Goal: Complete application form

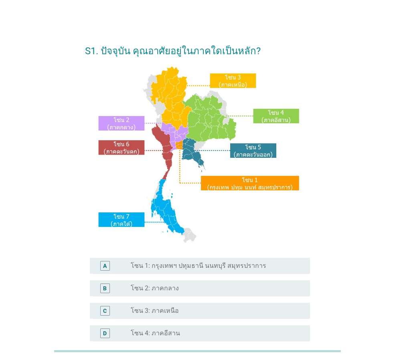
scroll to position [40, 0]
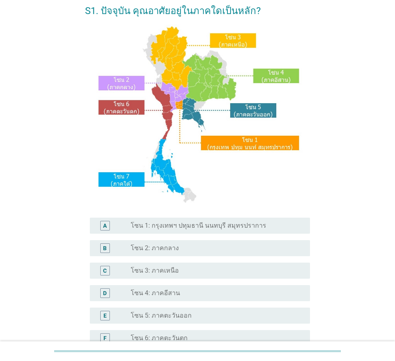
click at [208, 221] on label "โซน 1: กรุงเทพฯ ปทุมธานี นนทบุรี สมุทรปราการ" at bounding box center [199, 225] width 136 height 8
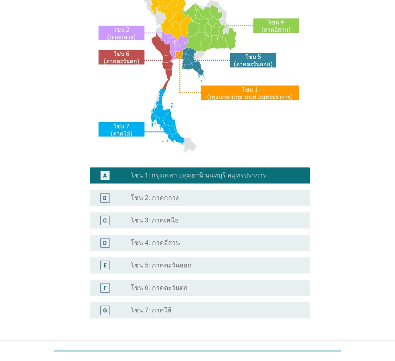
scroll to position [151, 0]
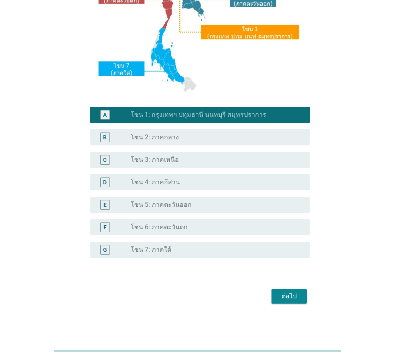
click at [295, 298] on div "ต่อไป" at bounding box center [289, 296] width 22 height 10
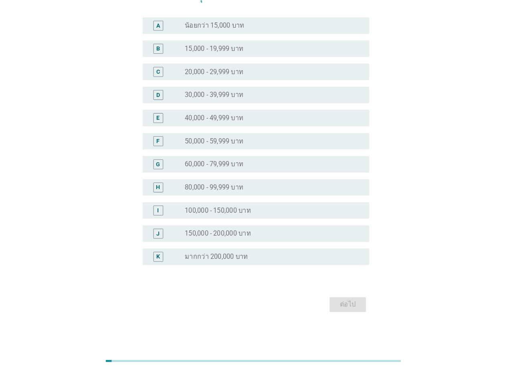
scroll to position [0, 0]
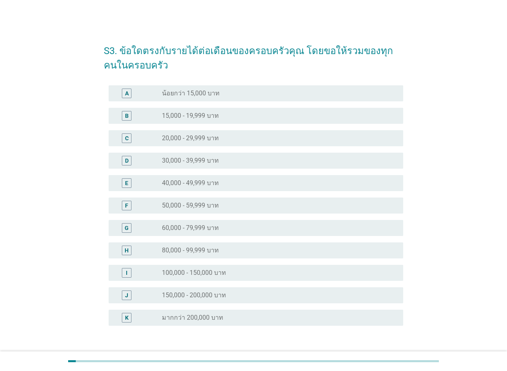
click at [230, 185] on div "radio_button_unchecked 40,000 - 49,999 บาท" at bounding box center [276, 183] width 229 height 8
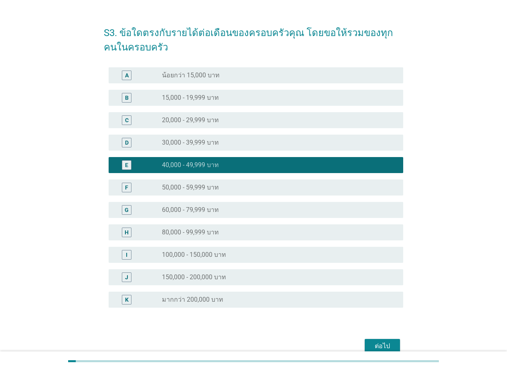
scroll to position [58, 0]
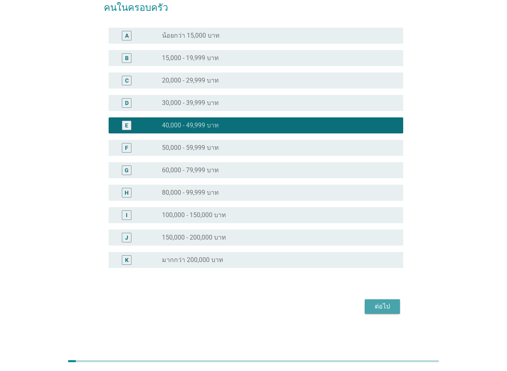
click at [395, 305] on button "ต่อไป" at bounding box center [382, 307] width 35 height 14
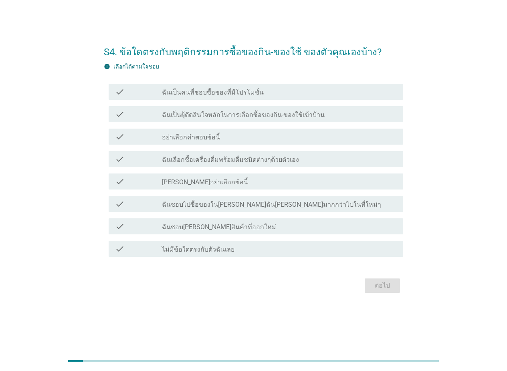
scroll to position [0, 0]
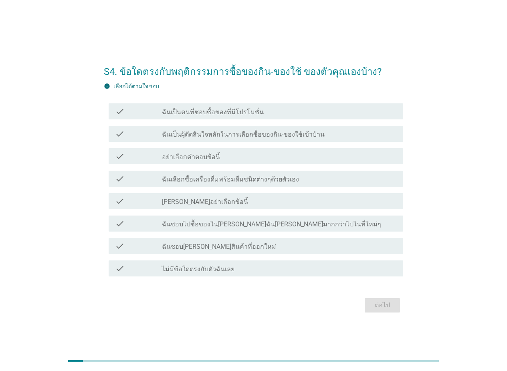
click at [253, 113] on label "ฉันเป็นคนที่ชอบซื้อของที่มีโปรโมชั่น" at bounding box center [213, 112] width 102 height 8
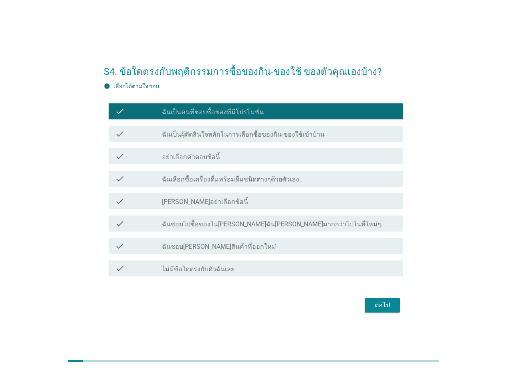
click at [265, 137] on label "ฉันเป็นผุ้ตัดสินใจหลักในการเลือกซื้อของกิน-ของใช้เข้าบ้าน" at bounding box center [243, 135] width 163 height 8
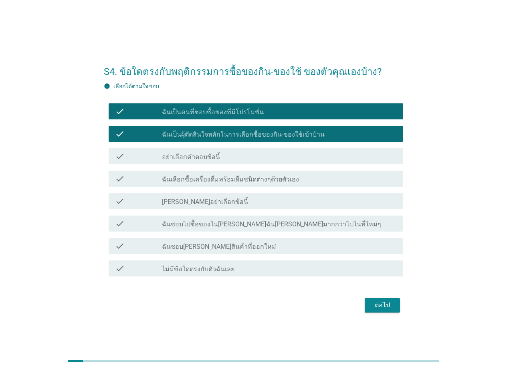
click at [283, 181] on label "ฉันเลือกซื้อเครื่องดื่มพร้อมดื่มชนิดต่างๆด้วยตัวเอง" at bounding box center [230, 180] width 137 height 8
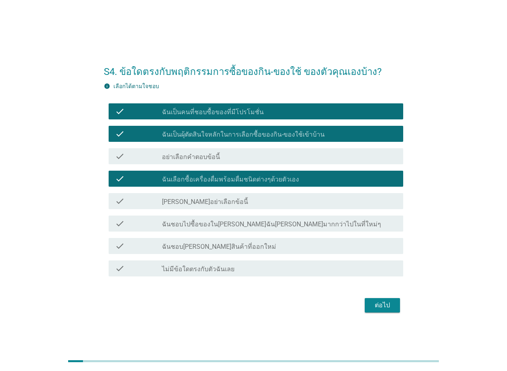
click at [276, 245] on div "check_box_outline_blank ฉันชอบ[PERSON_NAME]สินค้าที่ออกใหม่" at bounding box center [279, 246] width 235 height 10
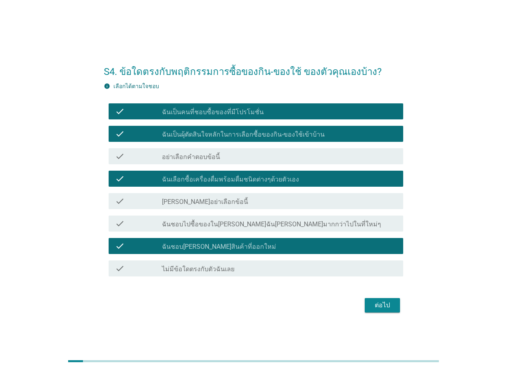
click at [388, 303] on div "ต่อไป" at bounding box center [382, 306] width 22 height 10
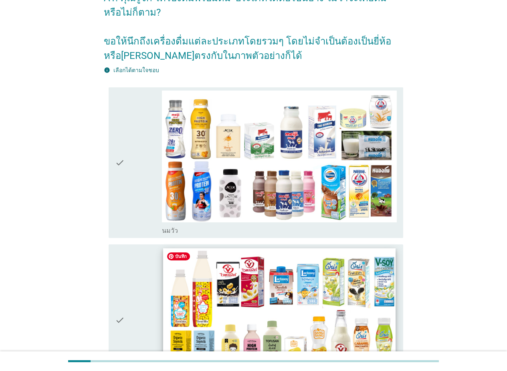
scroll to position [120, 0]
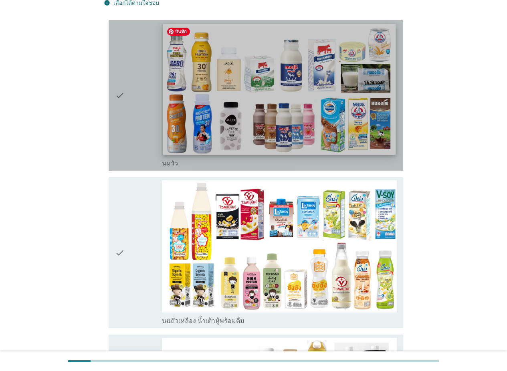
click at [233, 134] on img at bounding box center [279, 89] width 233 height 131
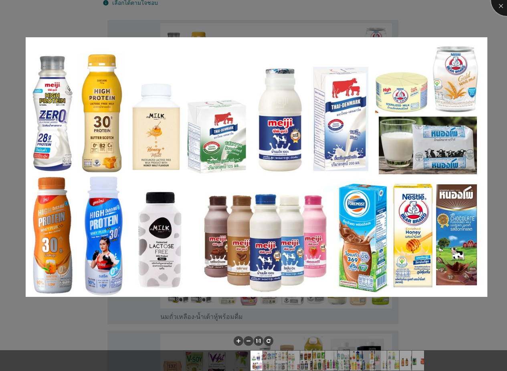
click at [395, 7] on div at bounding box center [507, 0] width 32 height 32
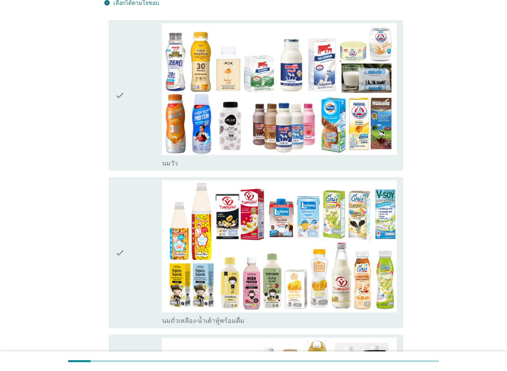
click at [135, 130] on div "check" at bounding box center [138, 95] width 47 height 145
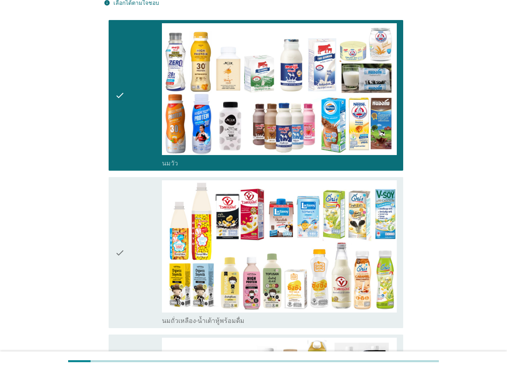
click at [124, 227] on icon "check" at bounding box center [120, 252] width 10 height 145
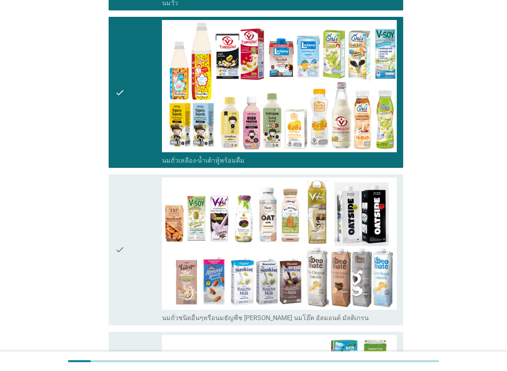
click at [126, 242] on div "check" at bounding box center [138, 250] width 47 height 145
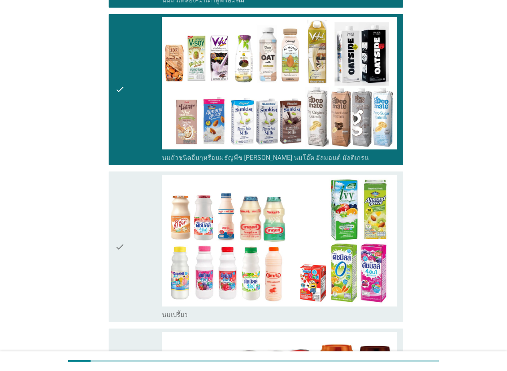
click at [130, 244] on div "check" at bounding box center [138, 247] width 47 height 145
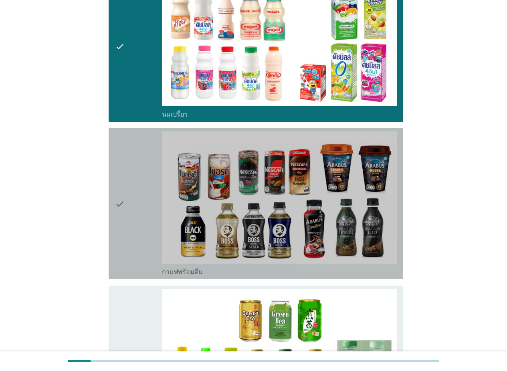
click at [133, 241] on div "check" at bounding box center [138, 204] width 47 height 145
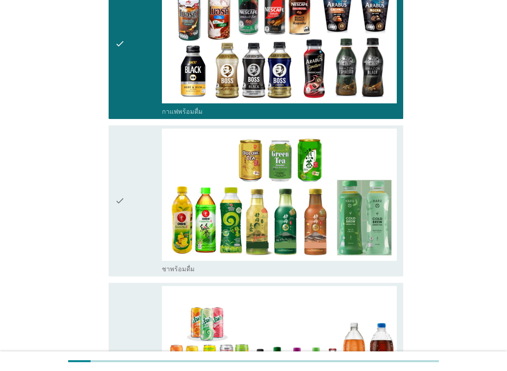
click at [133, 237] on div "check" at bounding box center [138, 201] width 47 height 145
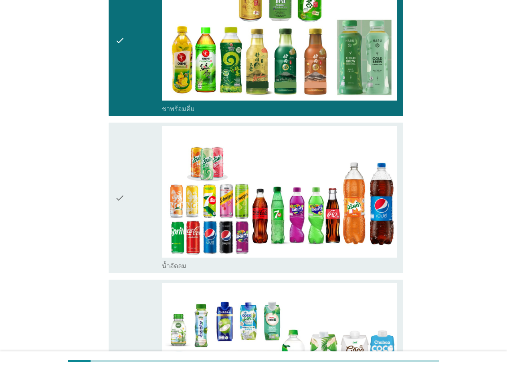
click at [133, 235] on div "check" at bounding box center [138, 198] width 47 height 145
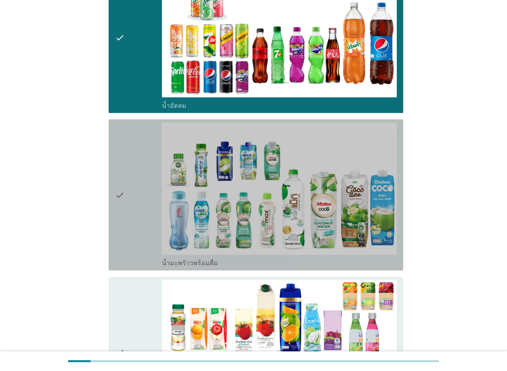
click at [133, 235] on div "check" at bounding box center [138, 195] width 47 height 145
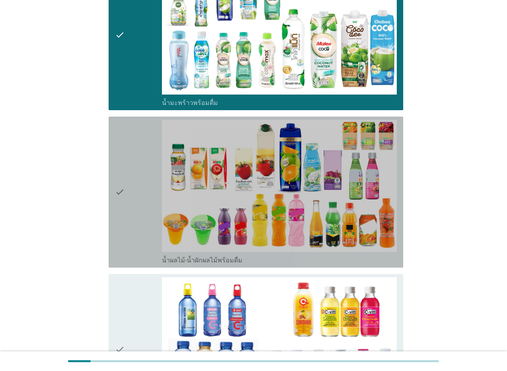
click at [133, 235] on div "check" at bounding box center [138, 192] width 47 height 145
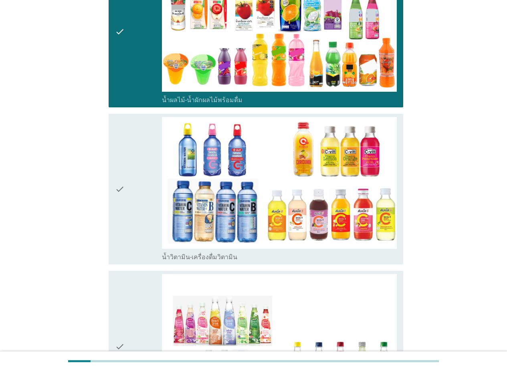
click at [133, 235] on div "check" at bounding box center [138, 189] width 47 height 145
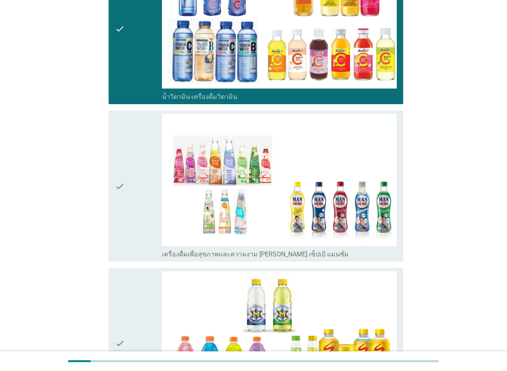
click at [133, 232] on div "check" at bounding box center [138, 186] width 47 height 145
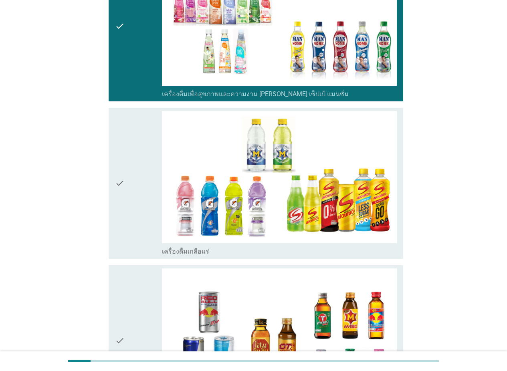
click at [133, 232] on div "check" at bounding box center [138, 183] width 47 height 145
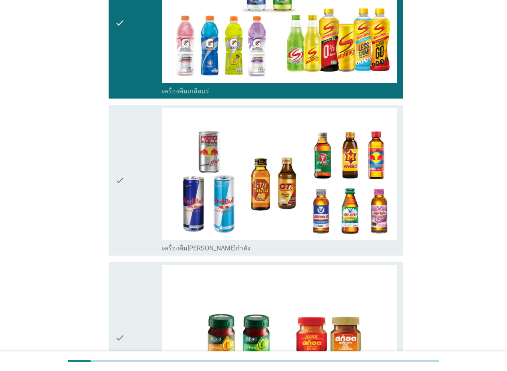
click at [133, 232] on div "check" at bounding box center [138, 180] width 47 height 145
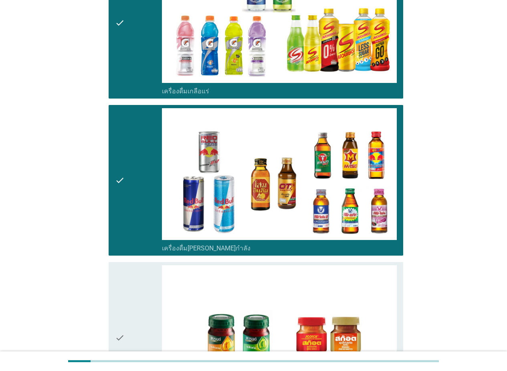
scroll to position [2045, 0]
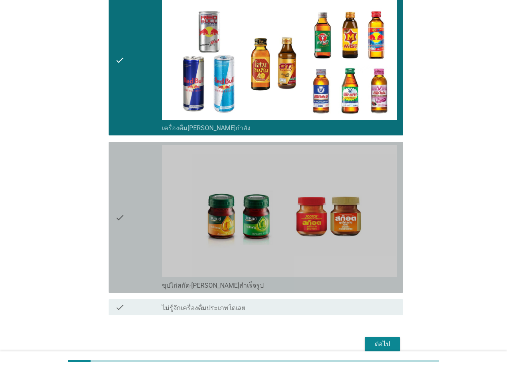
click at [133, 232] on div "check" at bounding box center [138, 217] width 47 height 145
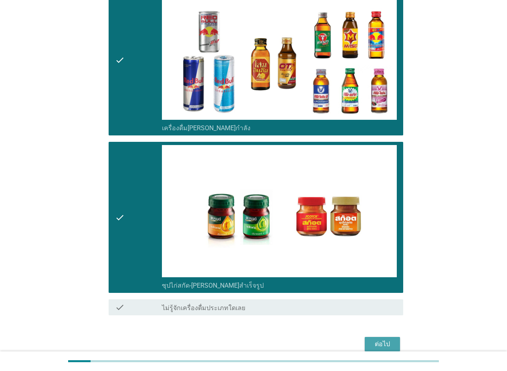
click at [378, 340] on div "ต่อไป" at bounding box center [382, 345] width 22 height 10
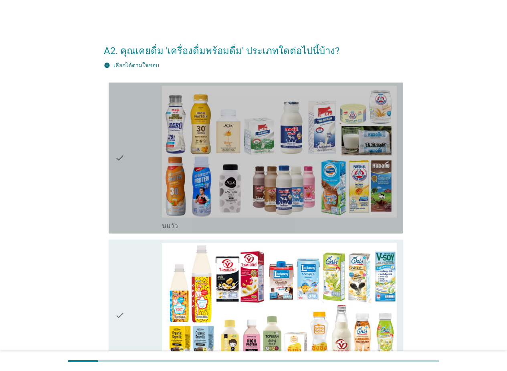
click at [127, 202] on div "check" at bounding box center [138, 158] width 47 height 145
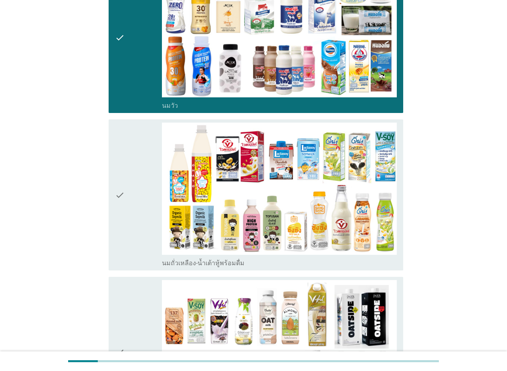
click at [123, 215] on icon "check" at bounding box center [120, 195] width 10 height 145
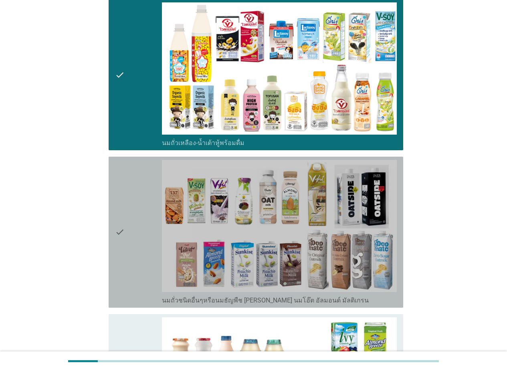
click at [121, 222] on icon "check" at bounding box center [120, 232] width 10 height 145
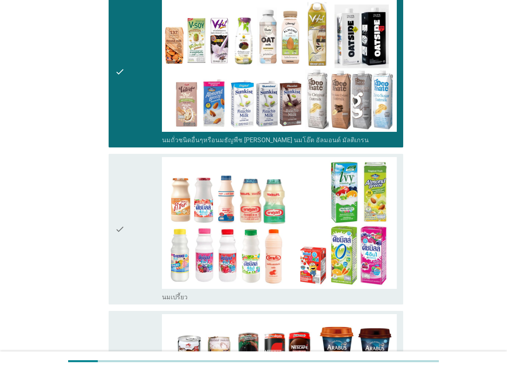
click at [128, 233] on div "check" at bounding box center [138, 229] width 47 height 145
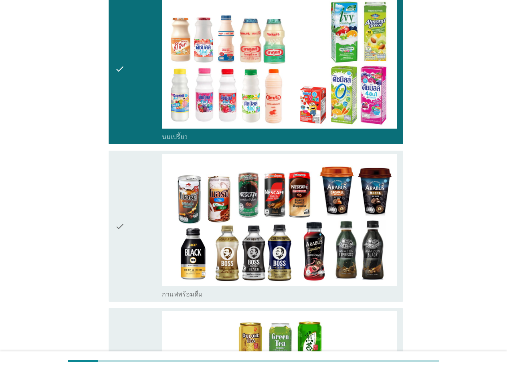
click at [124, 236] on icon "check" at bounding box center [120, 226] width 10 height 145
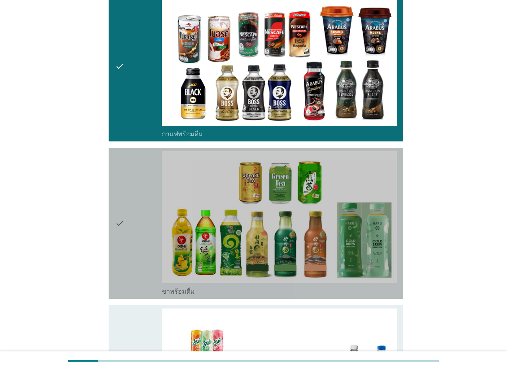
click at [128, 242] on div "check" at bounding box center [138, 223] width 47 height 145
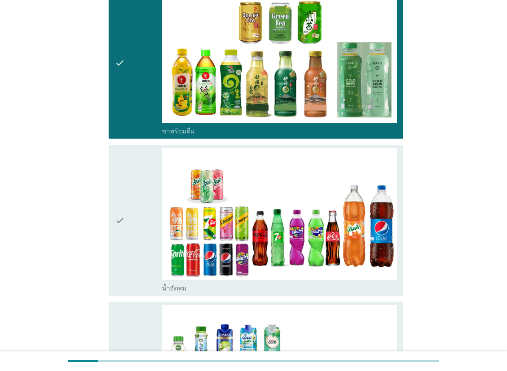
click at [128, 239] on div "check" at bounding box center [138, 220] width 47 height 145
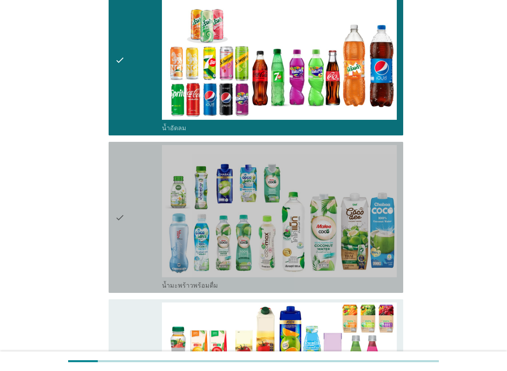
click at [128, 240] on div "check" at bounding box center [138, 217] width 47 height 145
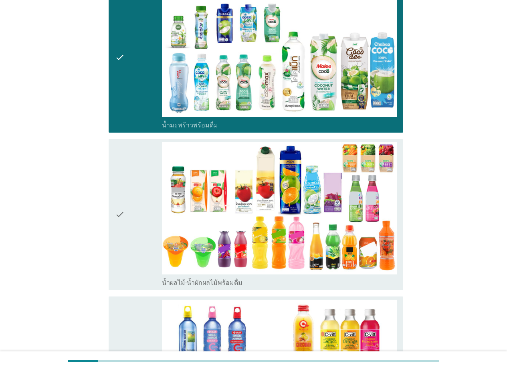
click at [126, 238] on div "check" at bounding box center [138, 214] width 47 height 145
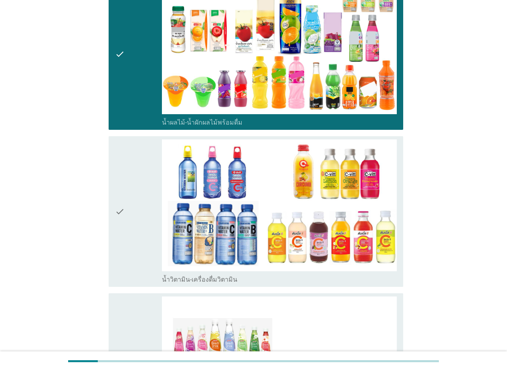
click at [126, 239] on div "check" at bounding box center [138, 212] width 47 height 145
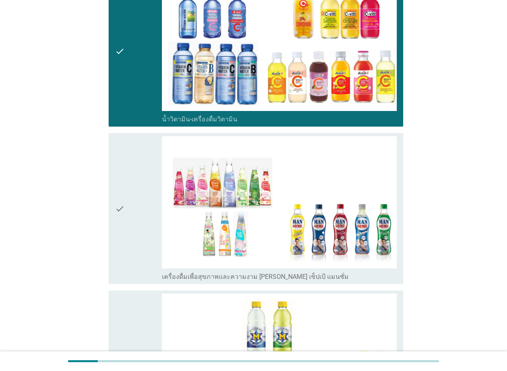
click at [124, 241] on icon "check" at bounding box center [120, 208] width 10 height 145
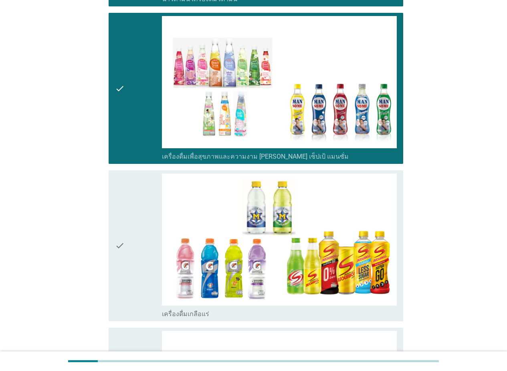
click at [137, 243] on div "check" at bounding box center [138, 246] width 47 height 145
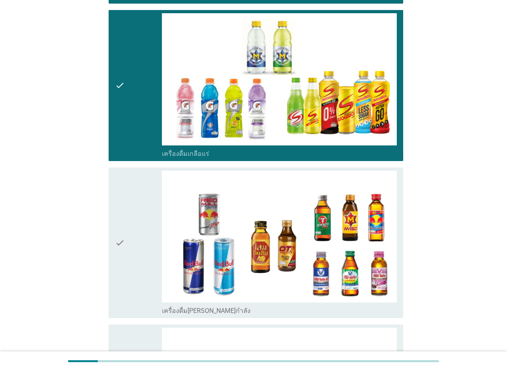
click at [147, 249] on div "check" at bounding box center [138, 243] width 47 height 145
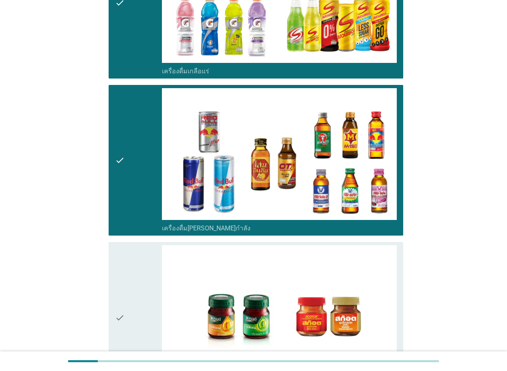
scroll to position [1965, 0]
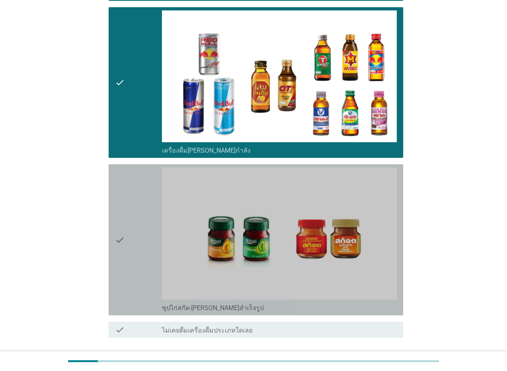
click at [135, 247] on div "check" at bounding box center [138, 240] width 47 height 145
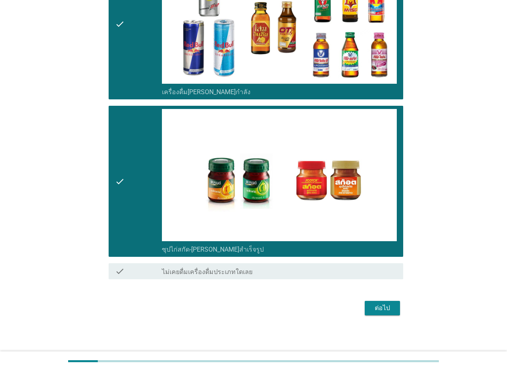
scroll to position [2025, 0]
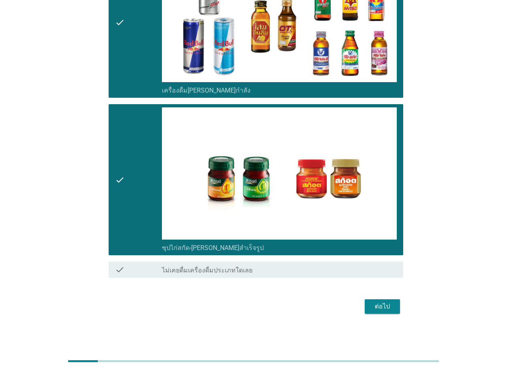
click at [388, 307] on div "ต่อไป" at bounding box center [382, 307] width 22 height 10
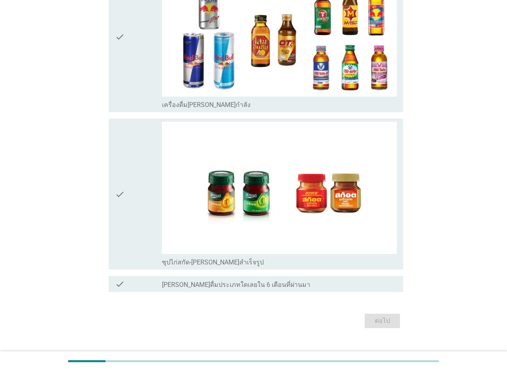
scroll to position [0, 0]
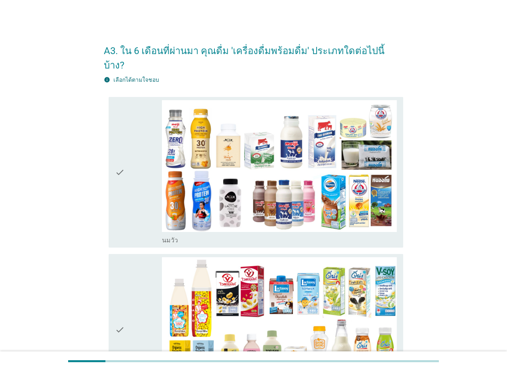
click at [130, 191] on div "check" at bounding box center [138, 172] width 47 height 145
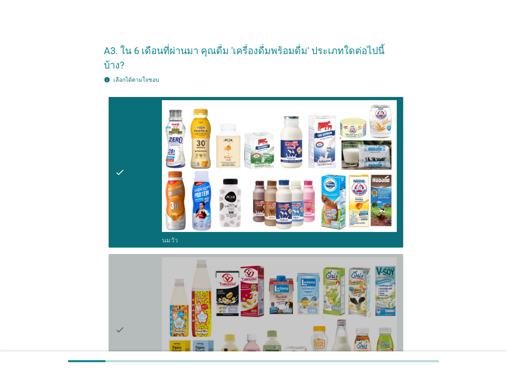
click at [127, 270] on div "check" at bounding box center [138, 329] width 47 height 145
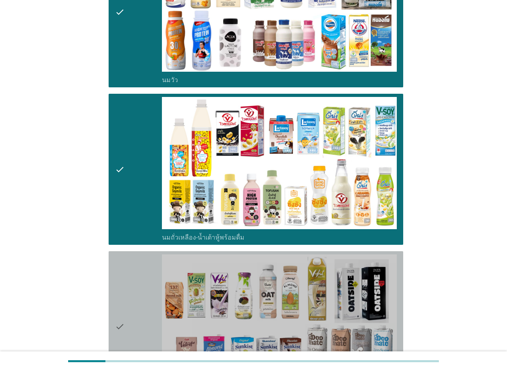
click at [133, 282] on div "check" at bounding box center [138, 327] width 47 height 145
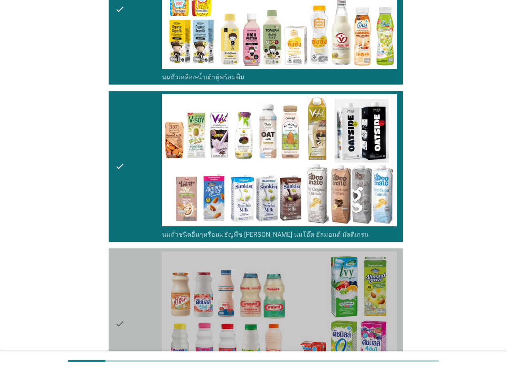
click at [134, 281] on div "check" at bounding box center [138, 324] width 47 height 145
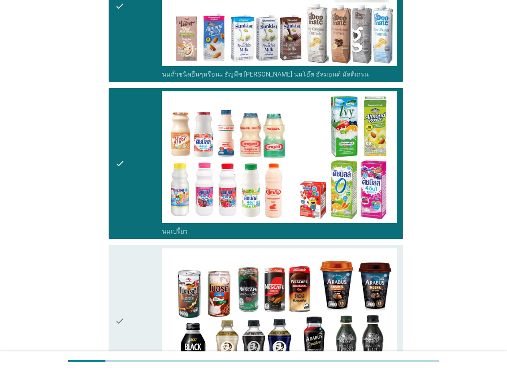
click at [133, 289] on div "check" at bounding box center [138, 321] width 47 height 145
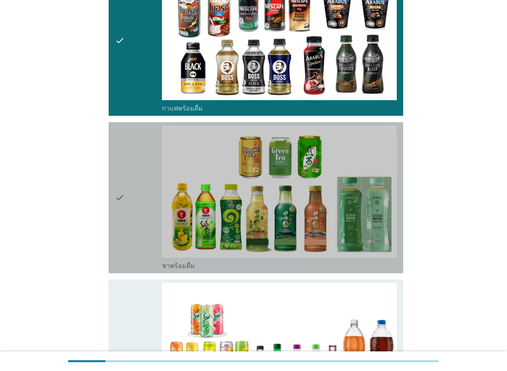
click at [143, 233] on div "check" at bounding box center [138, 198] width 47 height 145
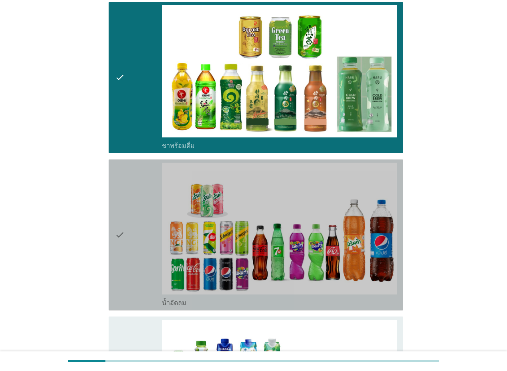
click at [132, 243] on div "check" at bounding box center [138, 235] width 47 height 145
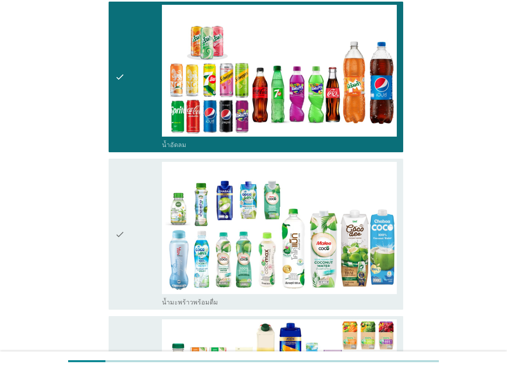
scroll to position [1043, 0]
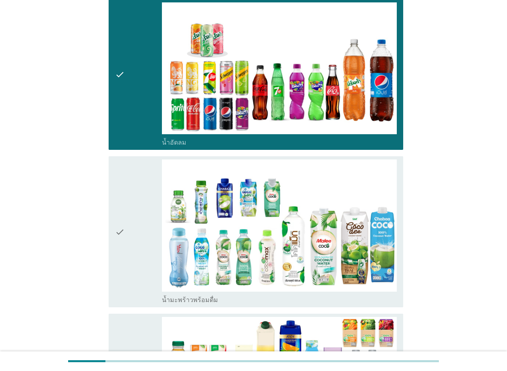
click at [132, 243] on div "check" at bounding box center [138, 232] width 47 height 145
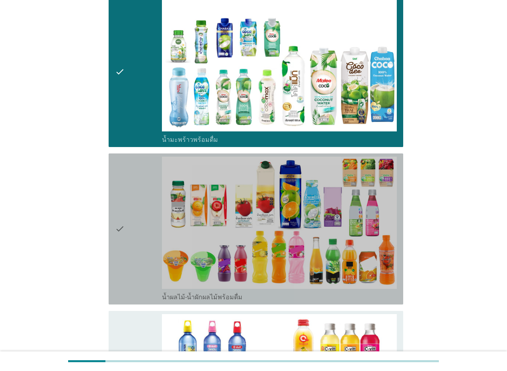
click at [132, 243] on div "check" at bounding box center [138, 229] width 47 height 145
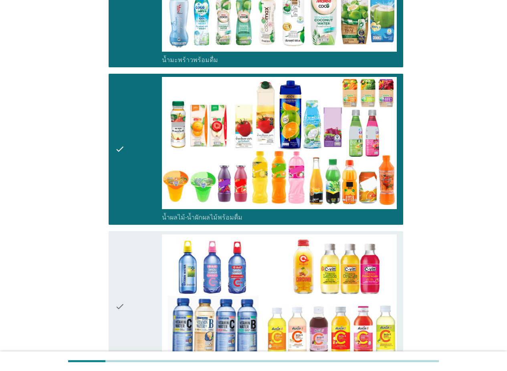
scroll to position [1364, 0]
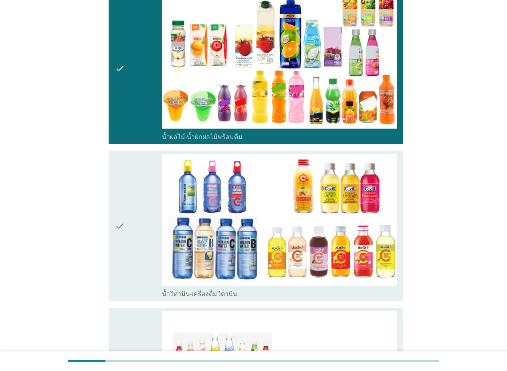
click at [132, 242] on div "check" at bounding box center [138, 226] width 47 height 145
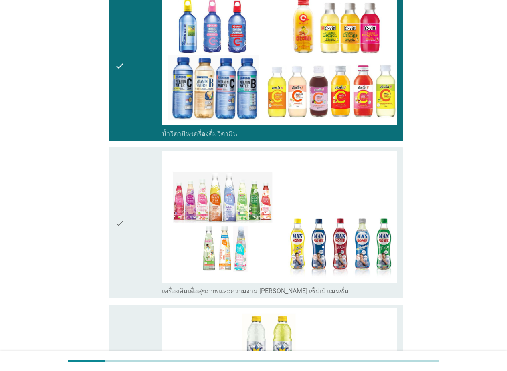
click at [134, 247] on div "check" at bounding box center [138, 223] width 47 height 145
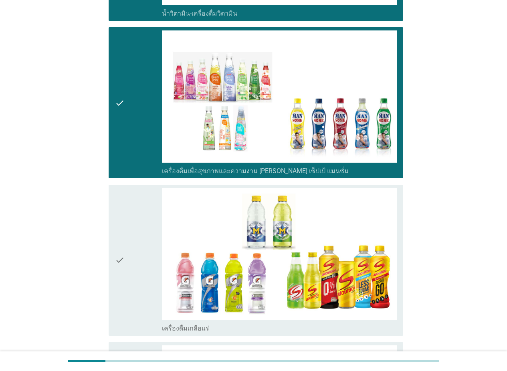
click at [135, 253] on div "check" at bounding box center [138, 260] width 47 height 145
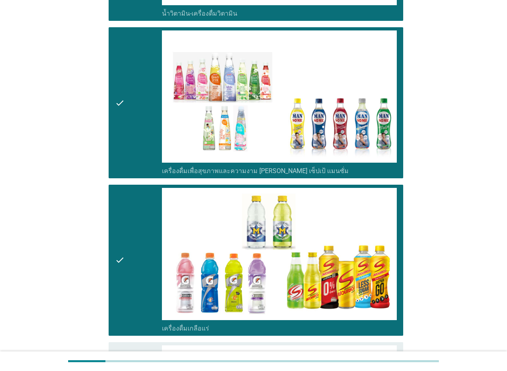
scroll to position [1805, 0]
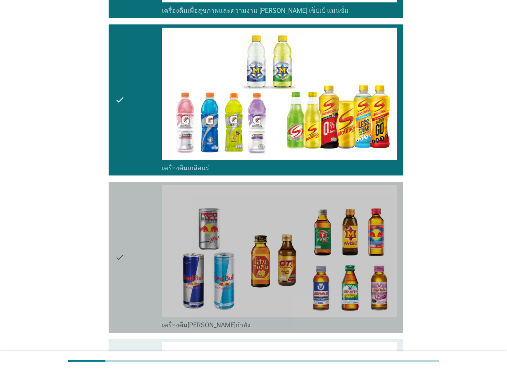
click at [135, 253] on div "check" at bounding box center [138, 257] width 47 height 145
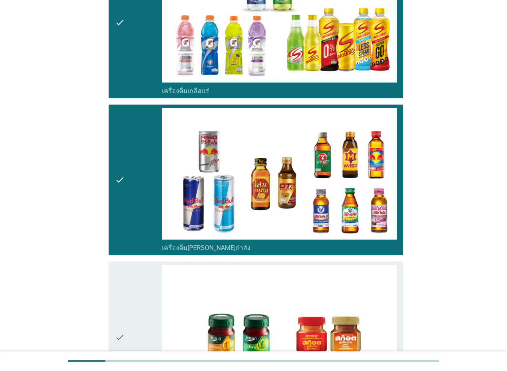
scroll to position [1965, 0]
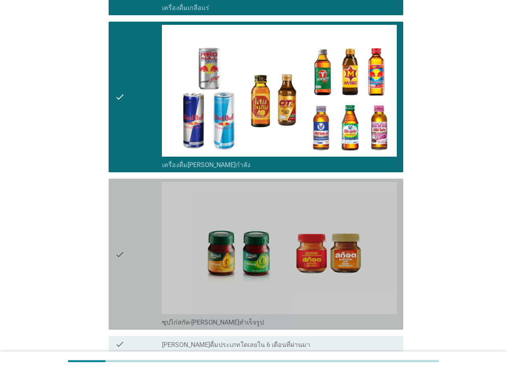
click at [135, 253] on div "check" at bounding box center [138, 254] width 47 height 145
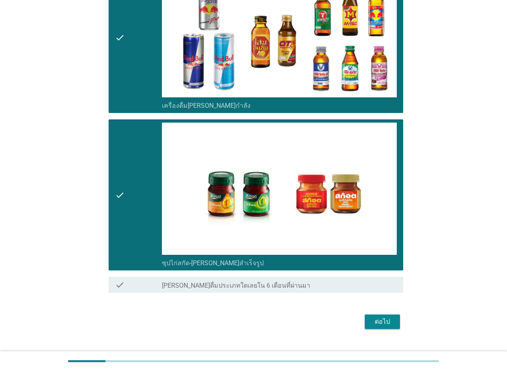
scroll to position [2025, 0]
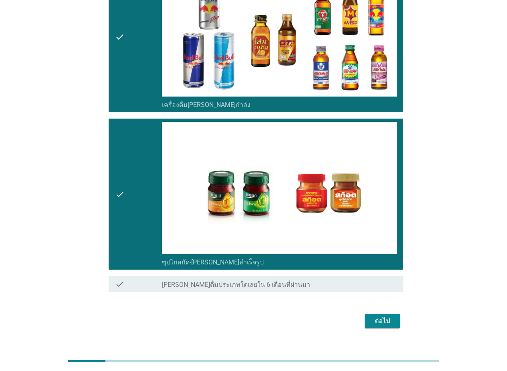
click at [391, 316] on div "ต่อไป" at bounding box center [382, 321] width 22 height 10
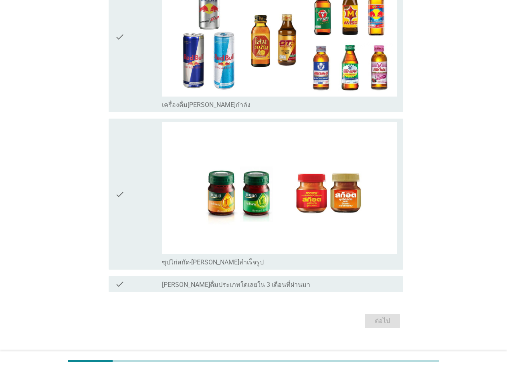
scroll to position [0, 0]
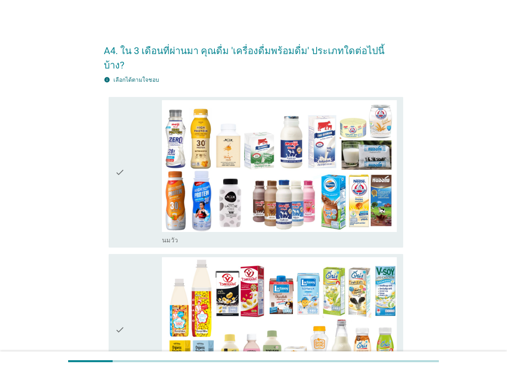
click at [130, 212] on div "check" at bounding box center [138, 172] width 47 height 145
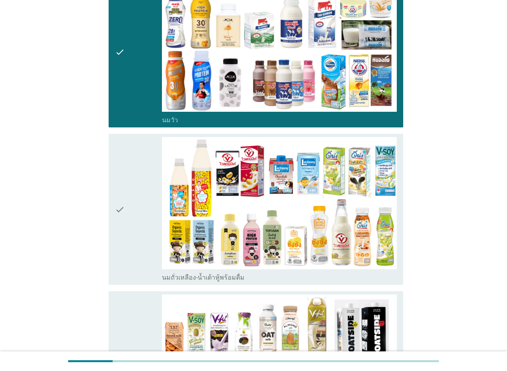
click at [133, 224] on div "check" at bounding box center [138, 209] width 47 height 145
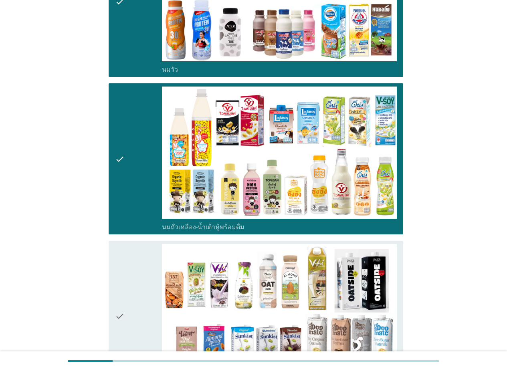
scroll to position [241, 0]
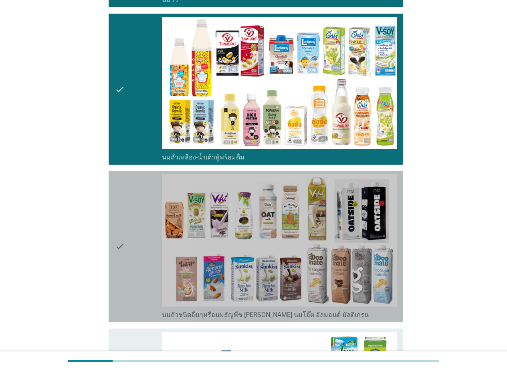
click at [135, 222] on div "check" at bounding box center [138, 246] width 47 height 145
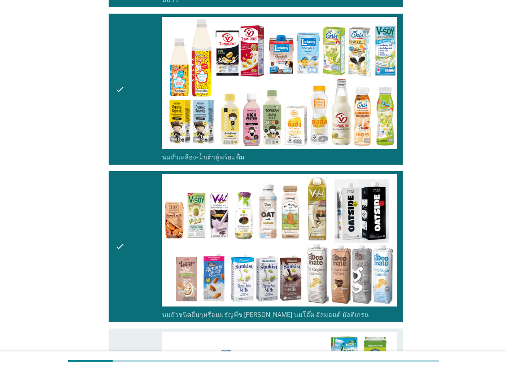
scroll to position [361, 0]
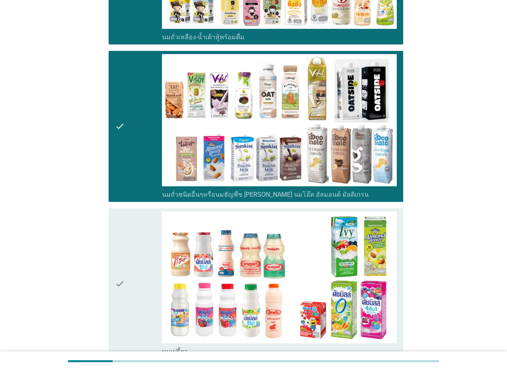
click at [132, 233] on div "check" at bounding box center [138, 284] width 47 height 145
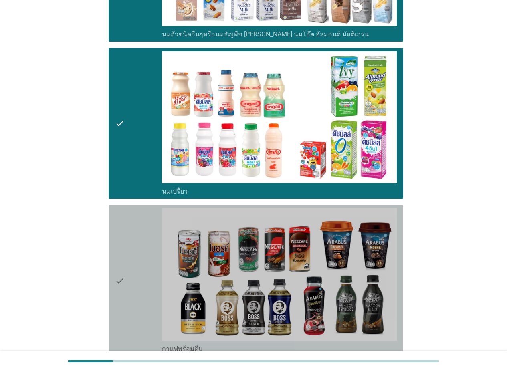
click at [138, 250] on div "check" at bounding box center [138, 281] width 47 height 145
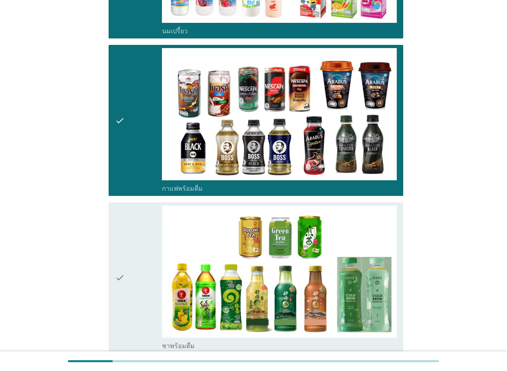
click at [138, 256] on div "check" at bounding box center [138, 278] width 47 height 145
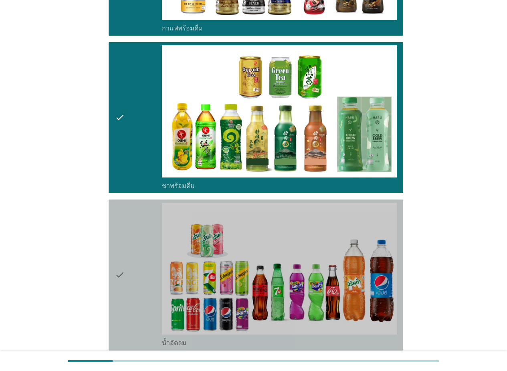
click at [138, 256] on div "check" at bounding box center [138, 275] width 47 height 145
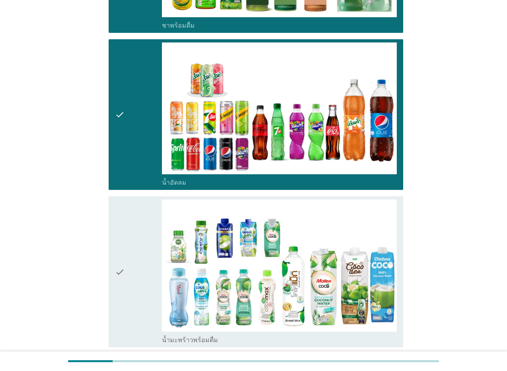
click at [138, 256] on div "check" at bounding box center [138, 272] width 47 height 145
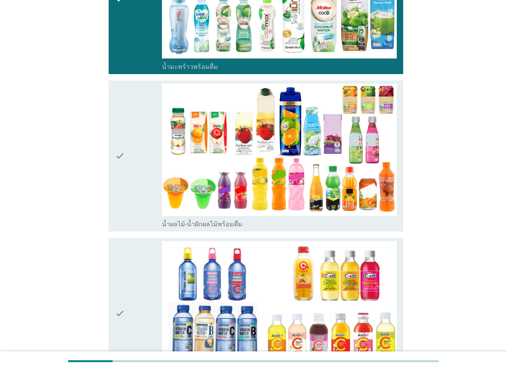
scroll to position [1283, 0]
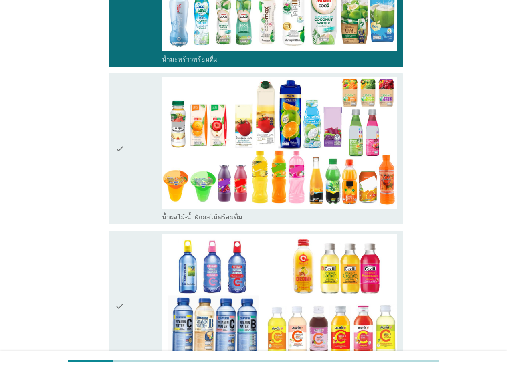
click at [134, 194] on div "check" at bounding box center [138, 149] width 47 height 145
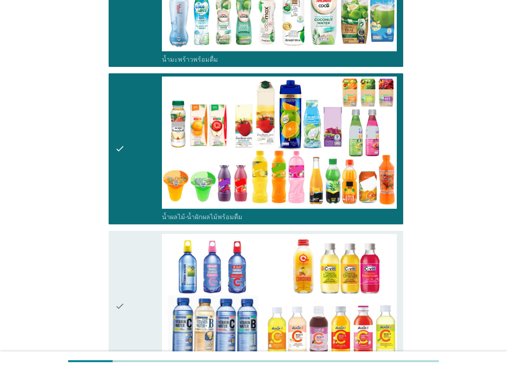
click at [131, 244] on div "check" at bounding box center [138, 306] width 47 height 145
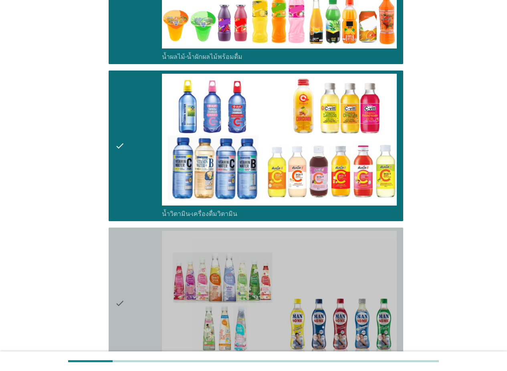
click at [131, 244] on div "check" at bounding box center [138, 303] width 47 height 145
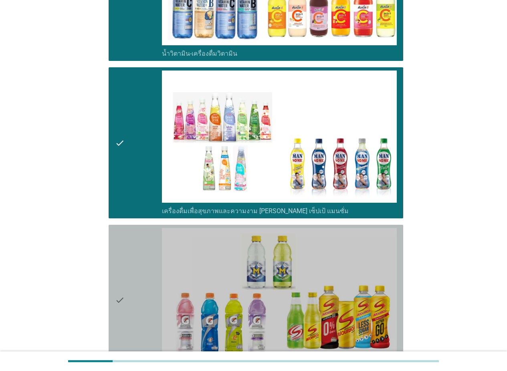
click at [132, 259] on div "check" at bounding box center [138, 300] width 47 height 145
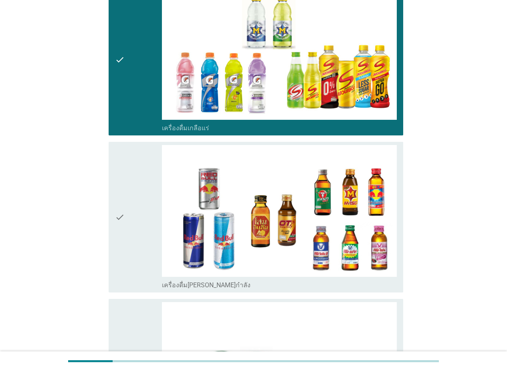
click at [135, 249] on div "check" at bounding box center [138, 217] width 47 height 145
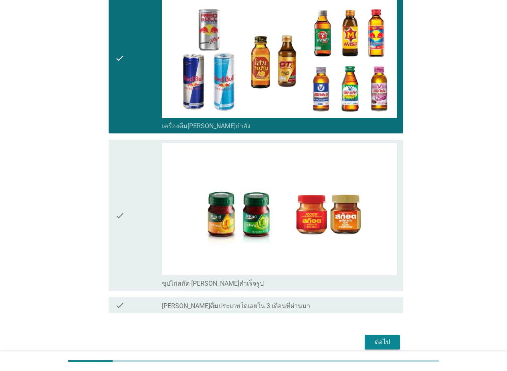
scroll to position [2005, 0]
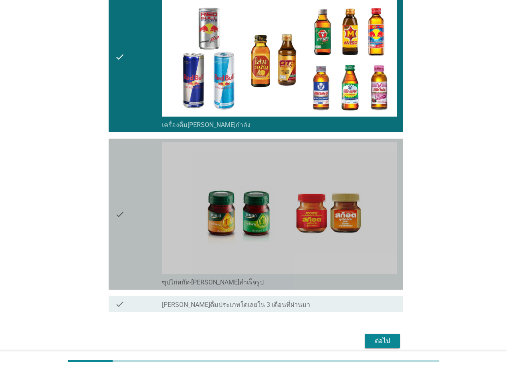
click at [135, 253] on div "check" at bounding box center [138, 214] width 47 height 145
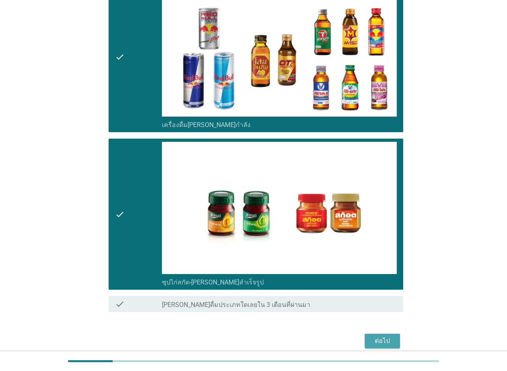
click at [379, 337] on div "ต่อไป" at bounding box center [382, 342] width 22 height 10
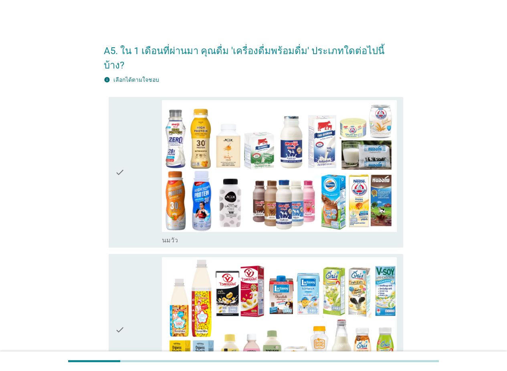
click at [136, 213] on div "check" at bounding box center [138, 172] width 47 height 145
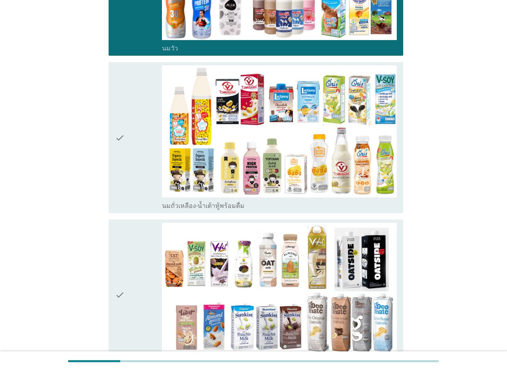
scroll to position [201, 0]
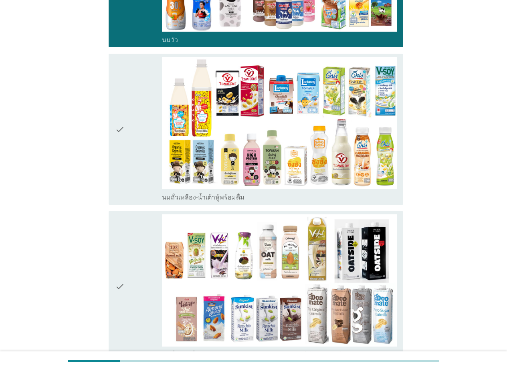
click at [127, 164] on div "check" at bounding box center [138, 129] width 47 height 145
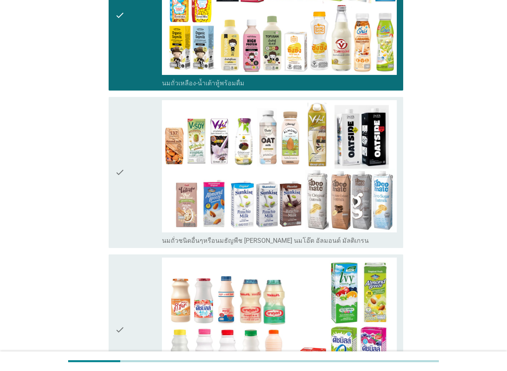
scroll to position [321, 0]
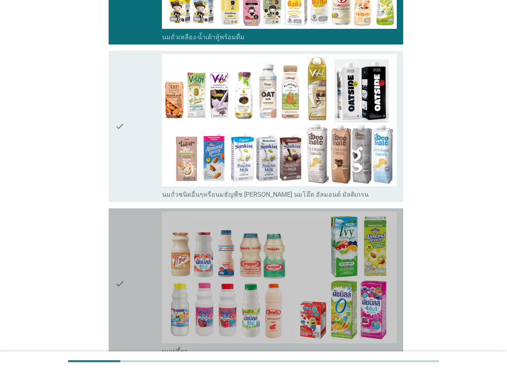
click at [125, 244] on div "check" at bounding box center [138, 284] width 47 height 145
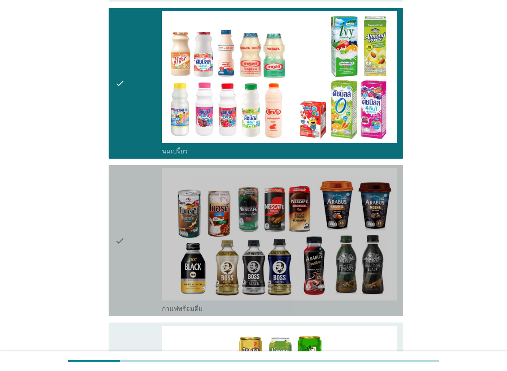
click at [133, 240] on div "check" at bounding box center [138, 240] width 47 height 145
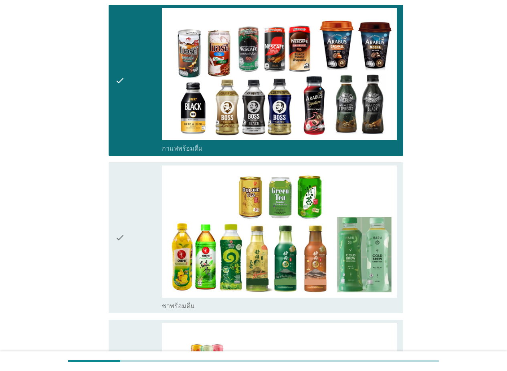
click at [133, 240] on div "check" at bounding box center [138, 238] width 47 height 145
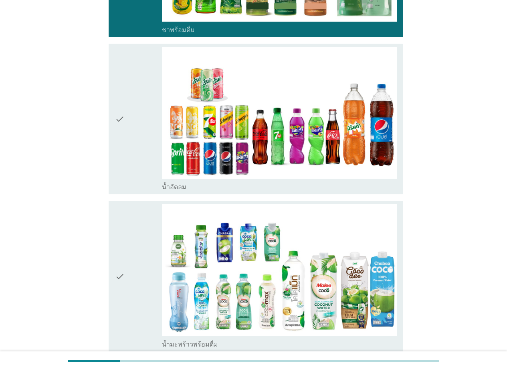
scroll to position [1003, 0]
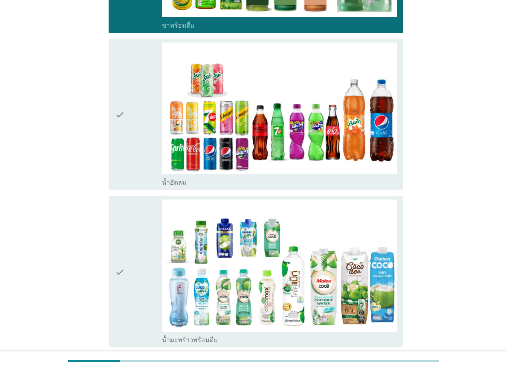
click at [138, 160] on div "check" at bounding box center [138, 115] width 47 height 145
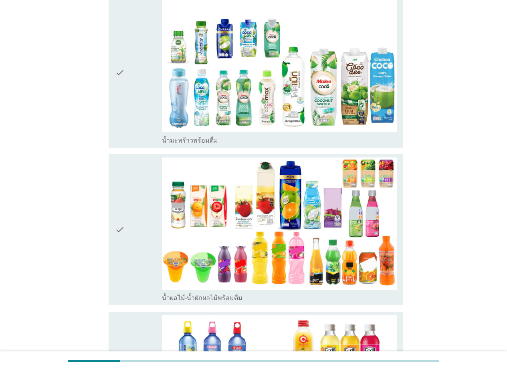
scroll to position [1203, 0]
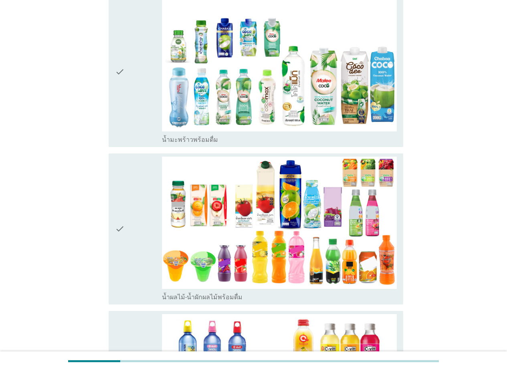
click at [138, 123] on div "check" at bounding box center [138, 71] width 47 height 145
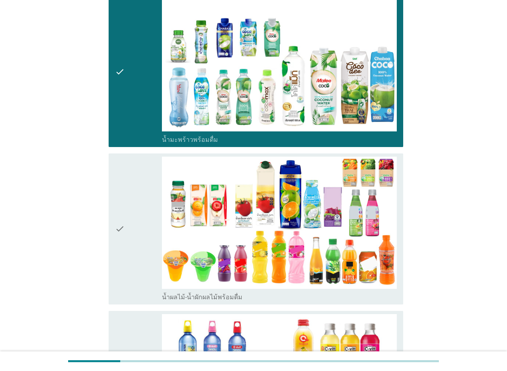
click at [126, 207] on div "check" at bounding box center [138, 229] width 47 height 145
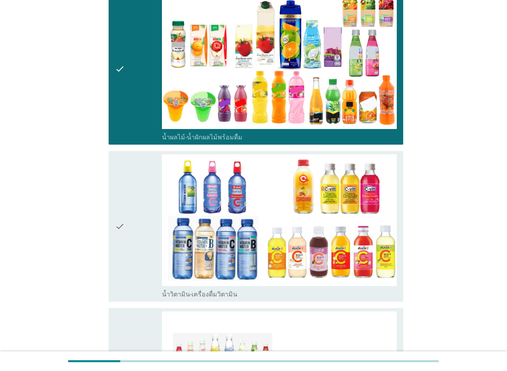
scroll to position [1404, 0]
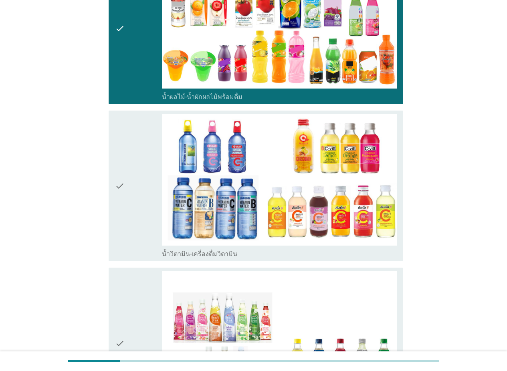
click at [130, 274] on div "check" at bounding box center [138, 343] width 47 height 145
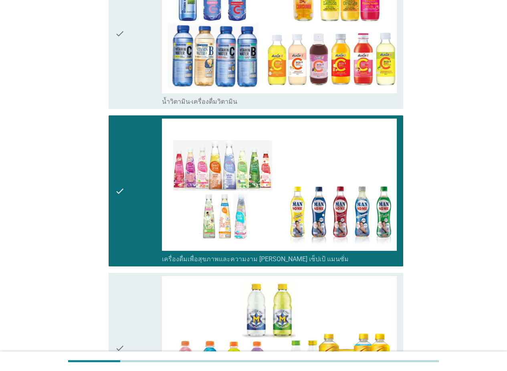
scroll to position [1564, 0]
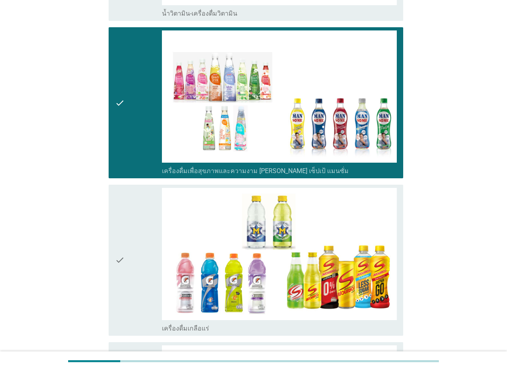
click at [134, 268] on div "check" at bounding box center [138, 260] width 47 height 145
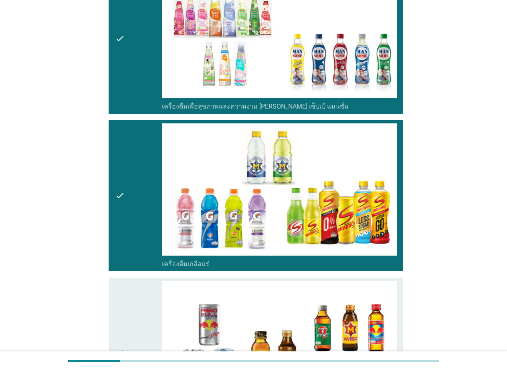
scroll to position [1805, 0]
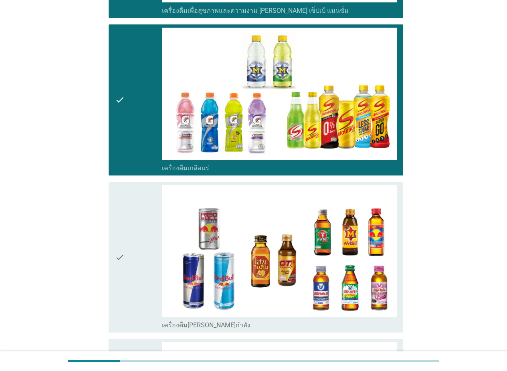
click at [138, 261] on div "check" at bounding box center [138, 257] width 47 height 145
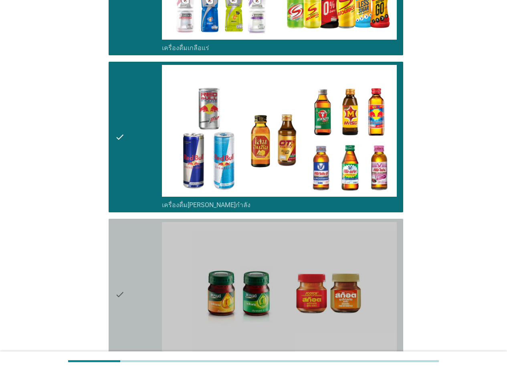
click at [133, 297] on div "check" at bounding box center [138, 294] width 47 height 145
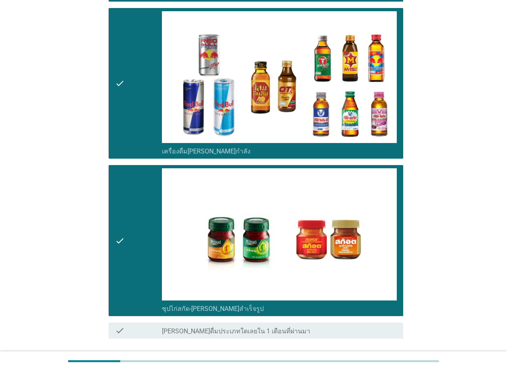
scroll to position [2025, 0]
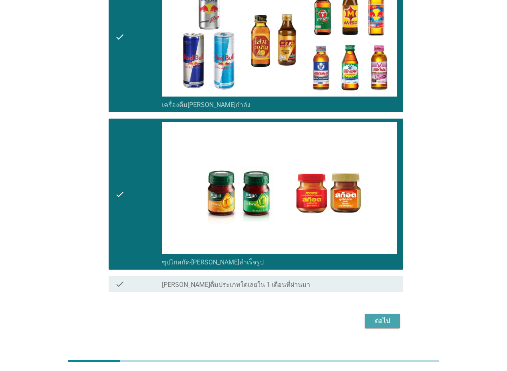
click at [390, 316] on div "ต่อไป" at bounding box center [382, 321] width 22 height 10
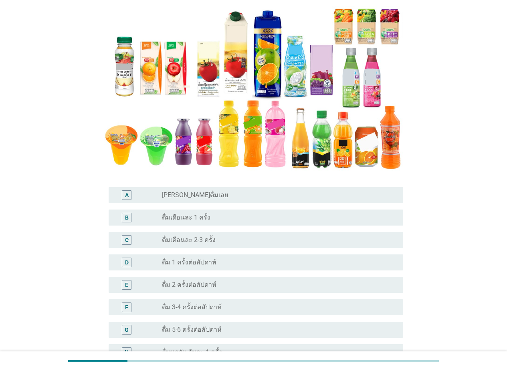
scroll to position [120, 0]
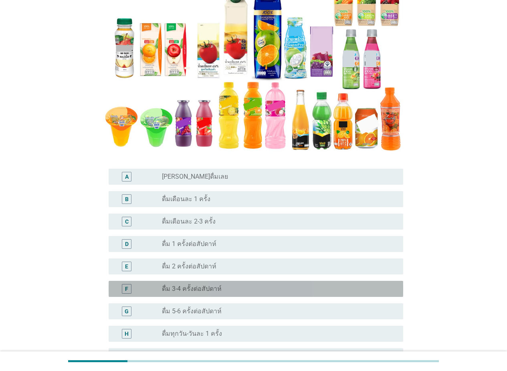
click at [240, 289] on div "radio_button_unchecked ดื่ม 3-4 ครั้งต่อสัปดาห์" at bounding box center [276, 289] width 229 height 8
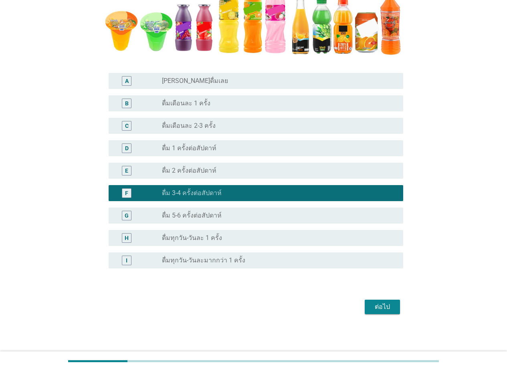
scroll to position [217, 0]
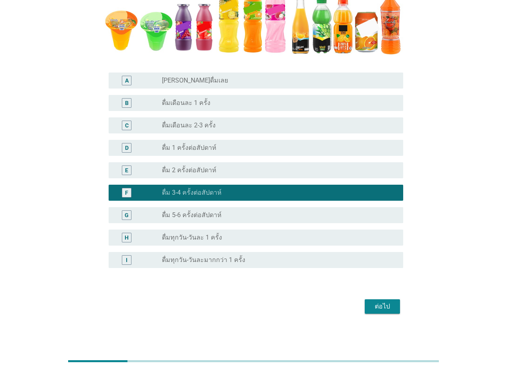
click at [386, 308] on div "ต่อไป" at bounding box center [382, 307] width 22 height 10
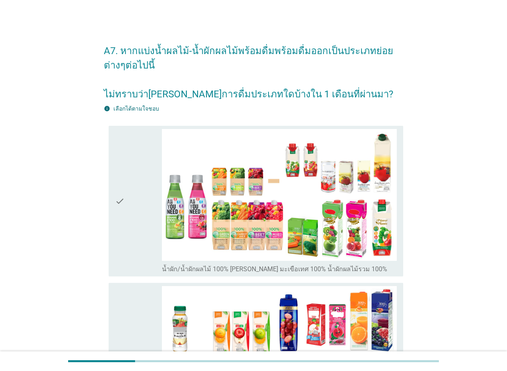
click at [127, 246] on div "check" at bounding box center [138, 201] width 47 height 145
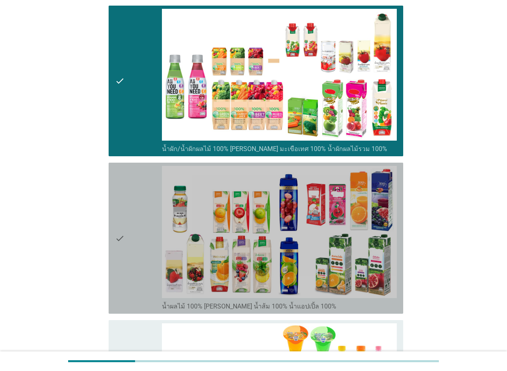
click at [126, 247] on div "check" at bounding box center [138, 238] width 47 height 145
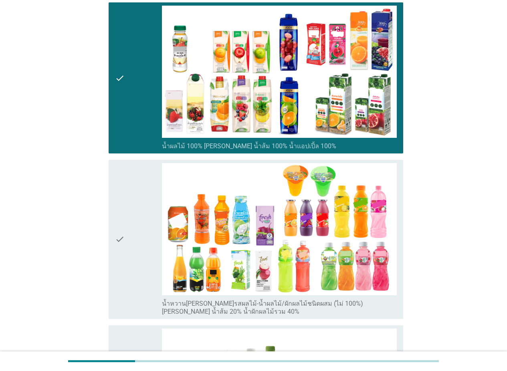
click at [126, 260] on div "check" at bounding box center [138, 239] width 47 height 153
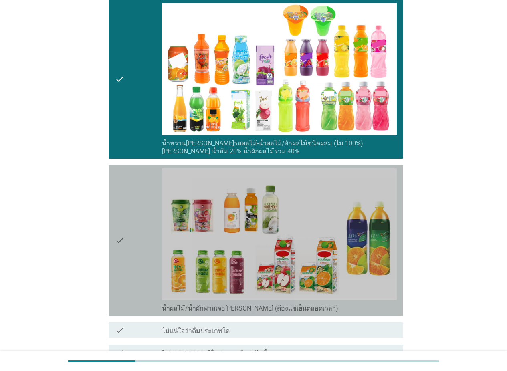
click at [127, 265] on div "check" at bounding box center [138, 240] width 47 height 145
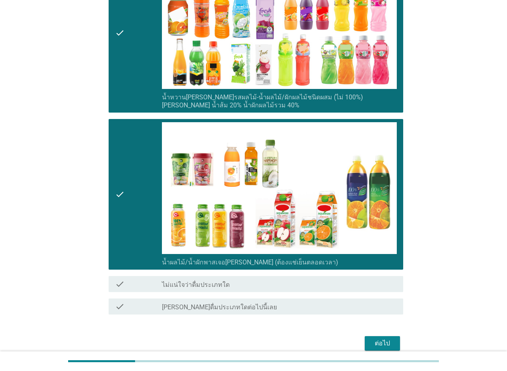
scroll to position [525, 0]
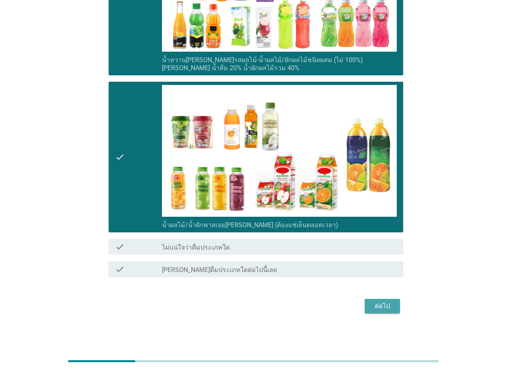
click at [395, 306] on button "ต่อไป" at bounding box center [382, 306] width 35 height 14
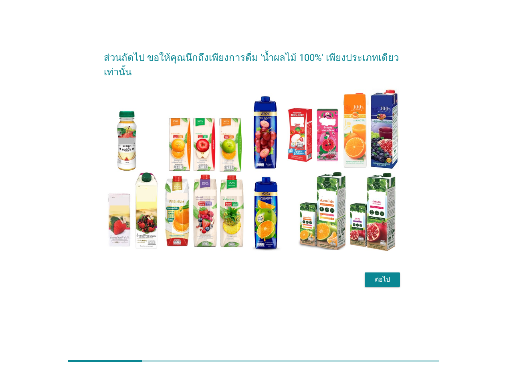
scroll to position [0, 0]
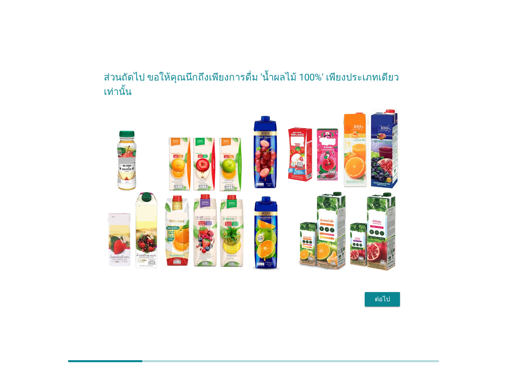
click at [381, 298] on div "ต่อไป" at bounding box center [382, 300] width 22 height 10
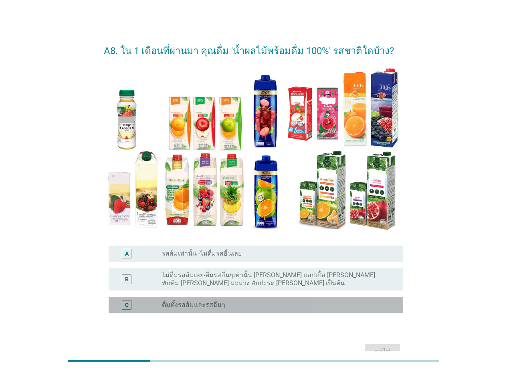
click at [203, 310] on div "C radio_button_unchecked ดื่มทั้งรสส้มและรสอื่นๆ" at bounding box center [256, 305] width 295 height 16
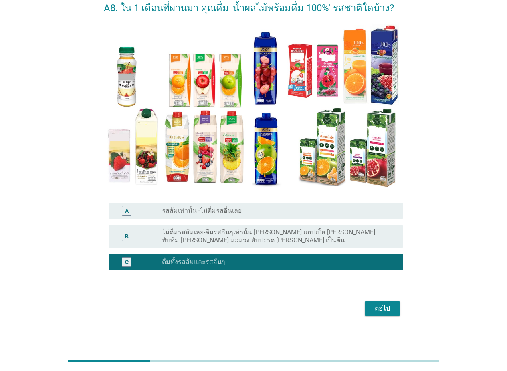
scroll to position [45, 0]
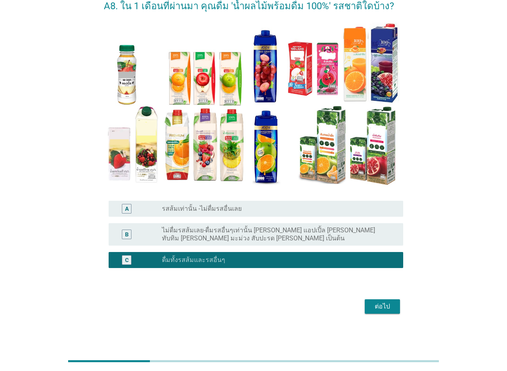
click at [392, 306] on div "ต่อไป" at bounding box center [382, 307] width 22 height 10
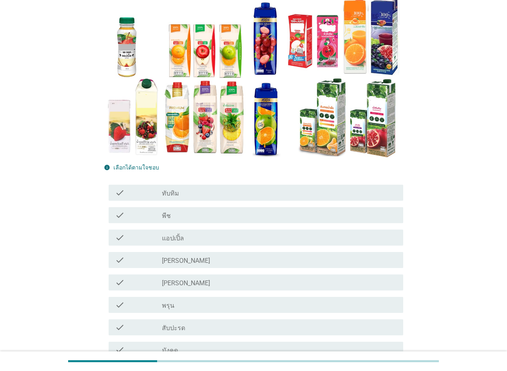
scroll to position [80, 0]
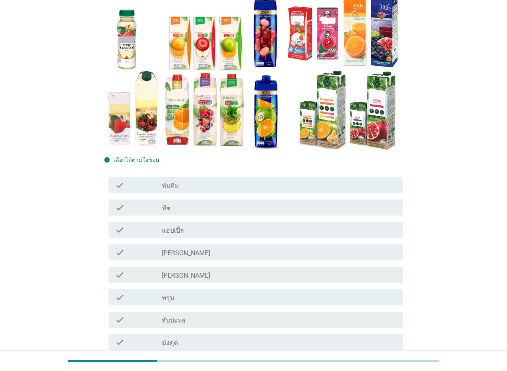
click at [206, 184] on div "check_box_outline_blank ทับทิม" at bounding box center [279, 185] width 235 height 10
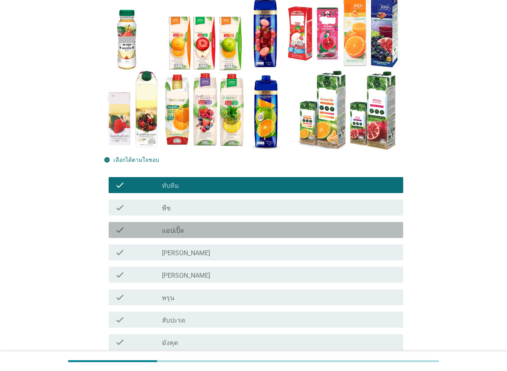
click at [202, 228] on div "check_box_outline_blank แอปเปิ้ล" at bounding box center [279, 230] width 235 height 10
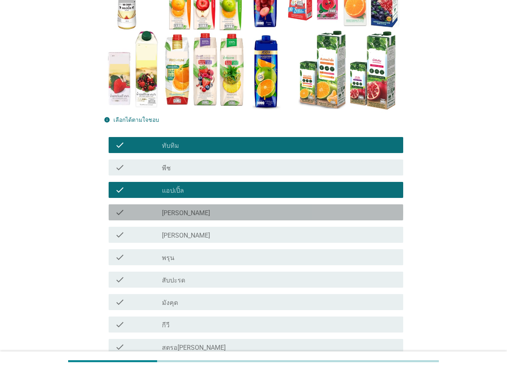
click at [205, 207] on div "check check_box_outline_blank [PERSON_NAME]" at bounding box center [256, 213] width 295 height 16
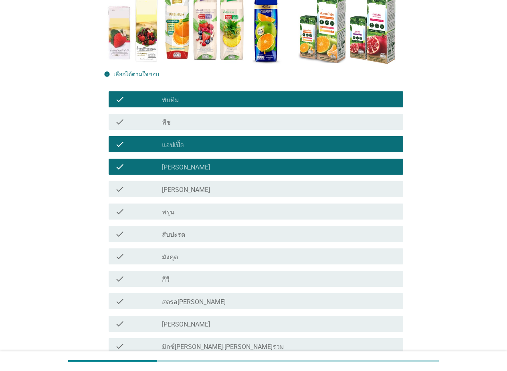
scroll to position [201, 0]
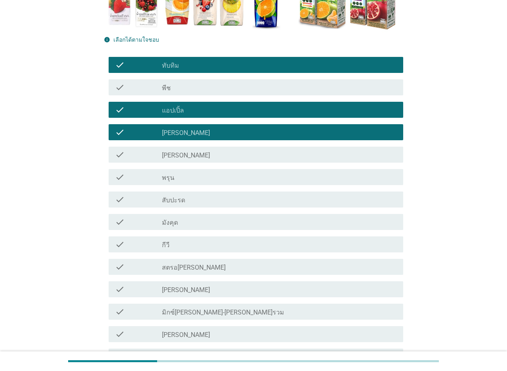
click at [203, 199] on div "check_box_outline_blank สับปะรด" at bounding box center [279, 200] width 235 height 10
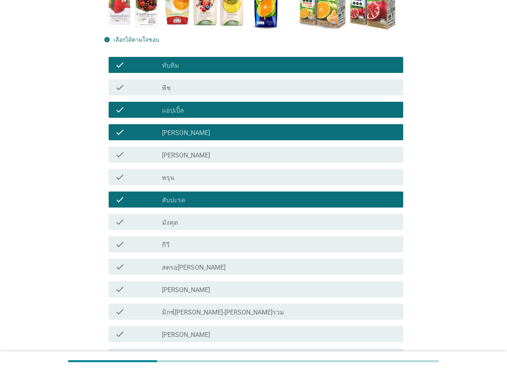
click at [202, 225] on div "check_box_outline_blank มังคุด" at bounding box center [279, 222] width 235 height 10
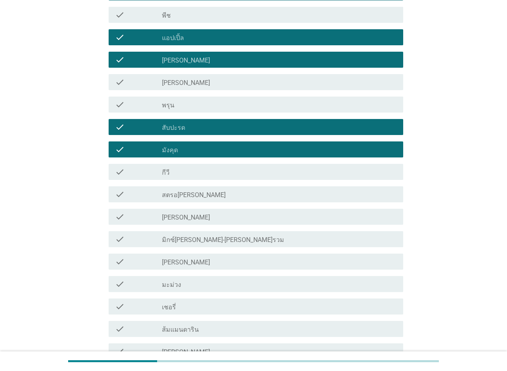
scroll to position [281, 0]
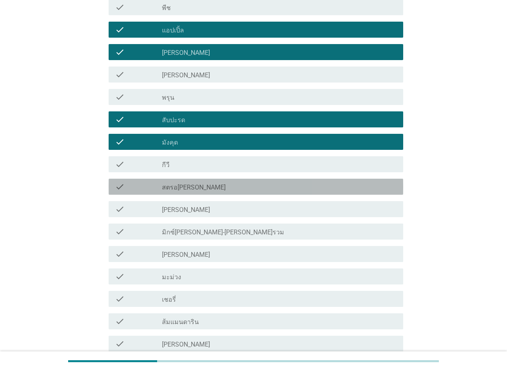
click at [209, 189] on div "check_box_outline_blank สตรอ[PERSON_NAME]" at bounding box center [279, 187] width 235 height 10
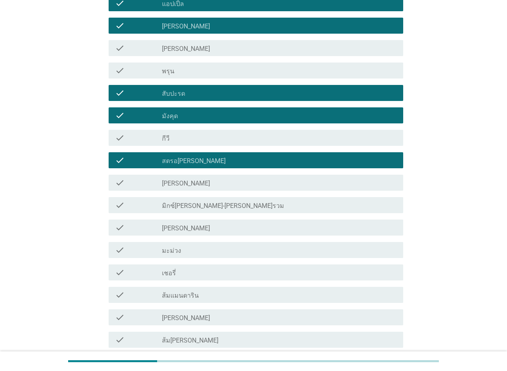
scroll to position [321, 0]
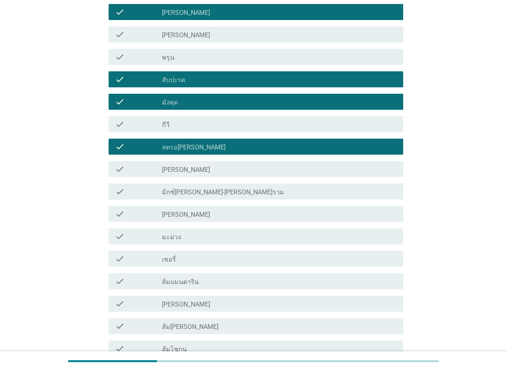
click at [208, 213] on div "check_box_outline_blank [PERSON_NAME]" at bounding box center [279, 214] width 235 height 10
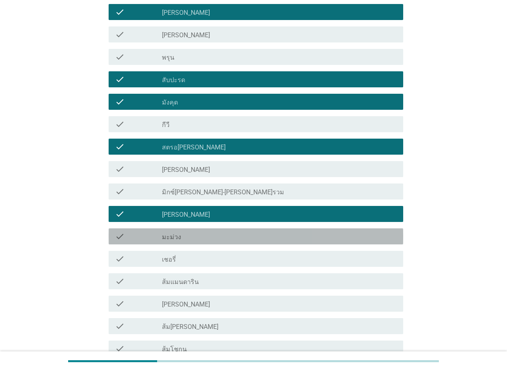
click at [195, 239] on div "check_box_outline_blank มะม่วง" at bounding box center [279, 237] width 235 height 10
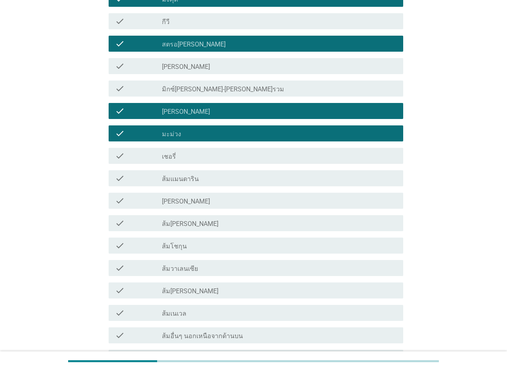
scroll to position [441, 0]
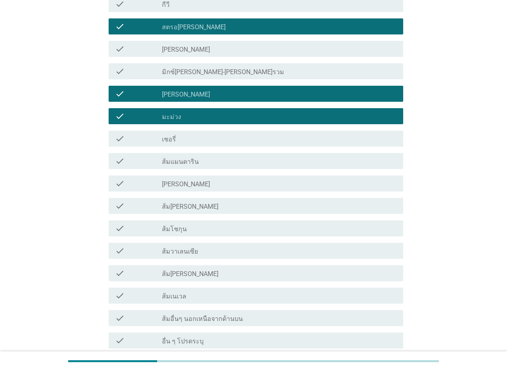
click at [215, 207] on div "check_box_outline_blank ส้ม[PERSON_NAME]" at bounding box center [279, 206] width 235 height 10
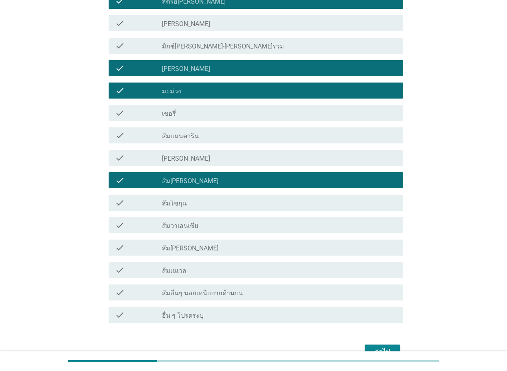
scroll to position [512, 0]
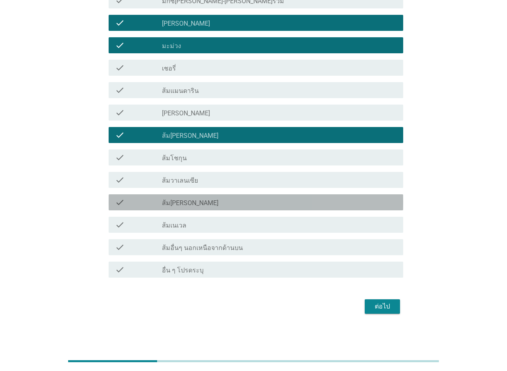
click at [222, 203] on div "check_box_outline_blank ส้ม[PERSON_NAME]" at bounding box center [279, 203] width 235 height 10
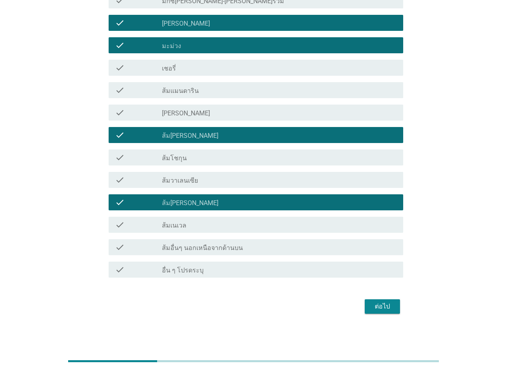
click at [242, 91] on div "check_box_outline_blank ส้มแมนดาริน" at bounding box center [279, 90] width 235 height 10
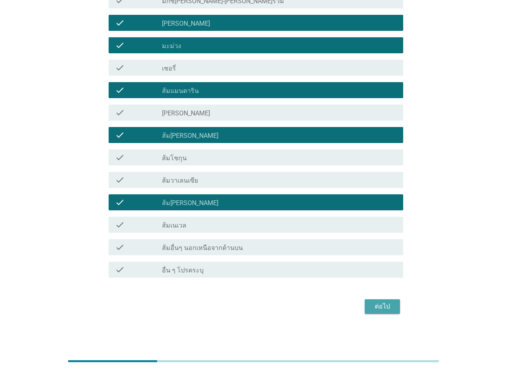
click at [381, 302] on div "ต่อไป" at bounding box center [382, 307] width 22 height 10
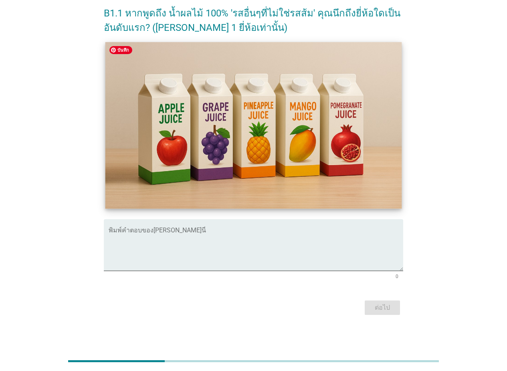
scroll to position [126, 0]
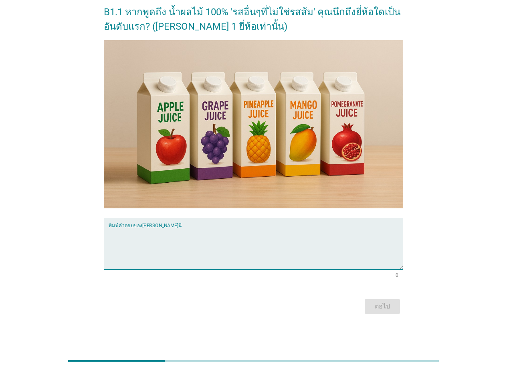
click at [211, 247] on textarea "พิมพ์คำตอบของคุณ ที่นี่" at bounding box center [256, 249] width 295 height 42
type textarea "tipco"
click at [385, 308] on div "ต่อไป" at bounding box center [382, 307] width 22 height 10
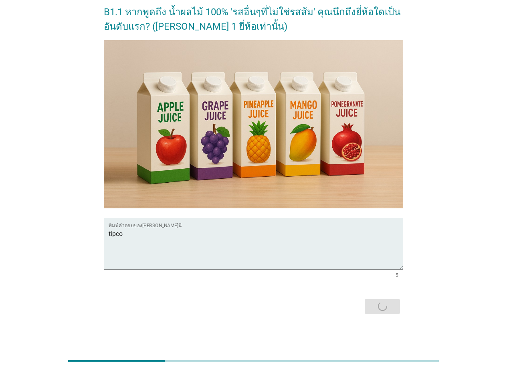
scroll to position [0, 0]
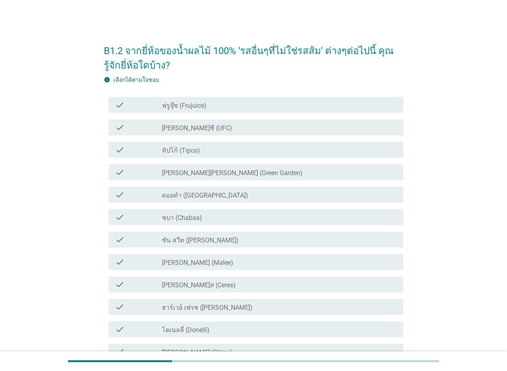
click at [229, 107] on div "check_box_outline_blank ฟรูจุ๊ซ (Frujuice)" at bounding box center [279, 105] width 235 height 10
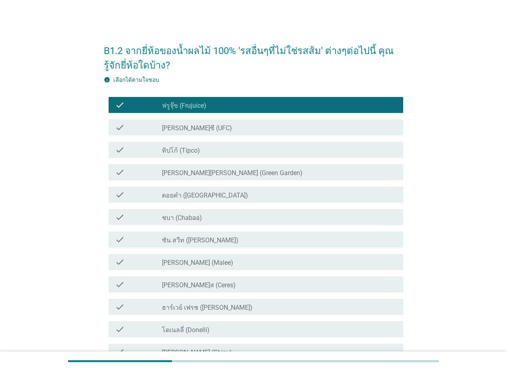
click at [226, 126] on div "check_box_outline_blank [PERSON_NAME]ซี (UFC)" at bounding box center [279, 128] width 235 height 10
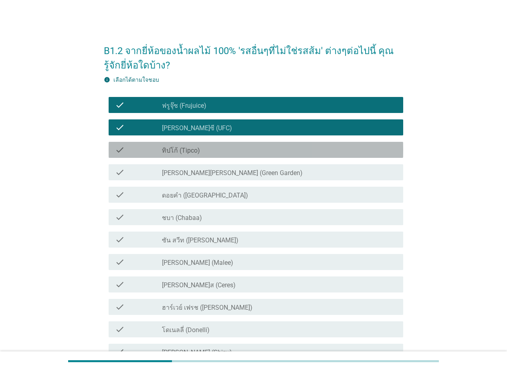
click at [225, 149] on div "check_box_outline_blank ทิปโก้ (Tipco)" at bounding box center [279, 150] width 235 height 10
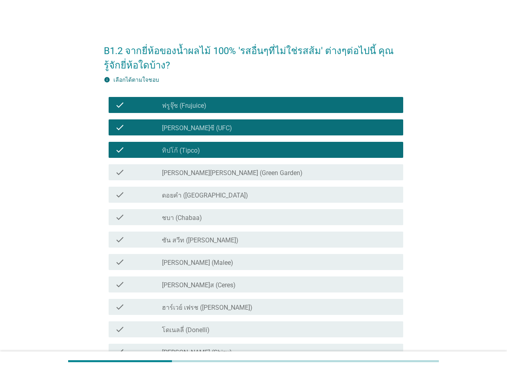
click at [243, 174] on div "check_box_outline_blank [PERSON_NAME][PERSON_NAME] (Green Garden)" at bounding box center [279, 173] width 235 height 10
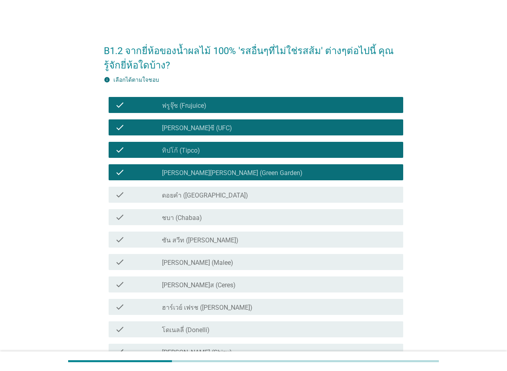
click at [237, 197] on div "check_box_outline_blank ดอยคำ (Doi-Khham)" at bounding box center [279, 195] width 235 height 10
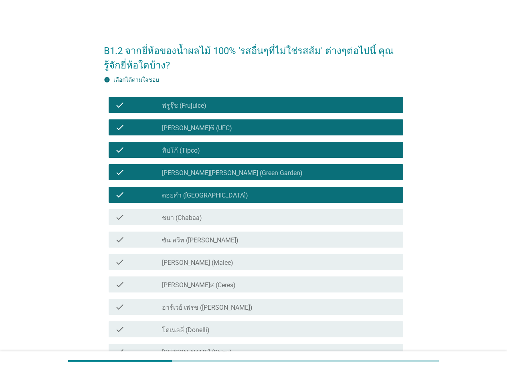
click at [227, 224] on div "check check_box_outline_blank ชบา (Chabaa)" at bounding box center [256, 217] width 295 height 16
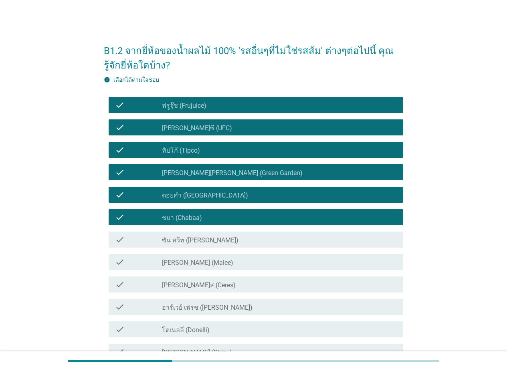
scroll to position [80, 0]
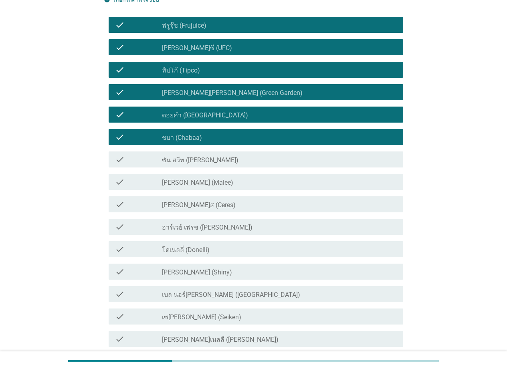
click at [227, 162] on div "check_box_outline_blank ซัน สวีท (Sun sweet)" at bounding box center [279, 160] width 235 height 10
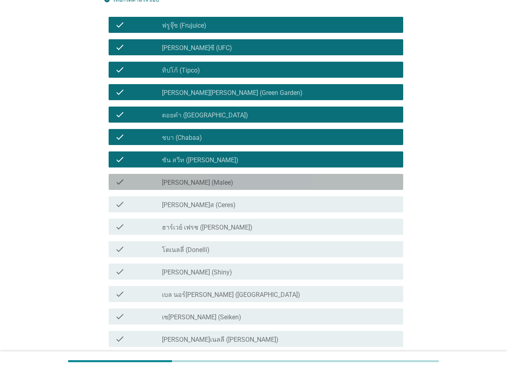
click at [222, 180] on div "check_box_outline_blank [PERSON_NAME] (Malee)" at bounding box center [279, 182] width 235 height 10
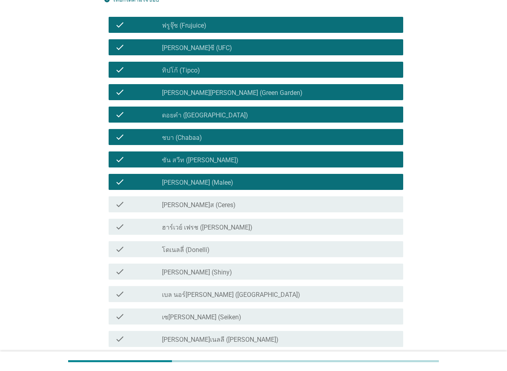
click at [226, 246] on div "check_box_outline_blank โดเนลลี่ (Donelli)" at bounding box center [279, 250] width 235 height 10
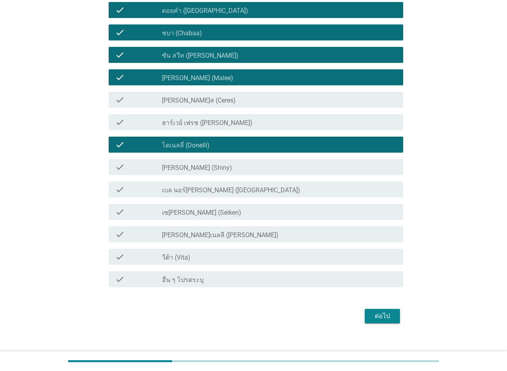
scroll to position [195, 0]
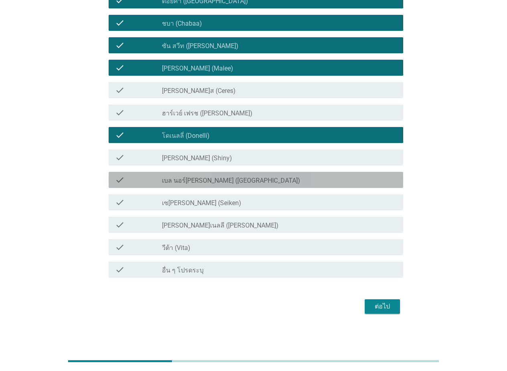
click at [229, 181] on label "เบล นอร์[PERSON_NAME] ([GEOGRAPHIC_DATA])" at bounding box center [231, 181] width 138 height 8
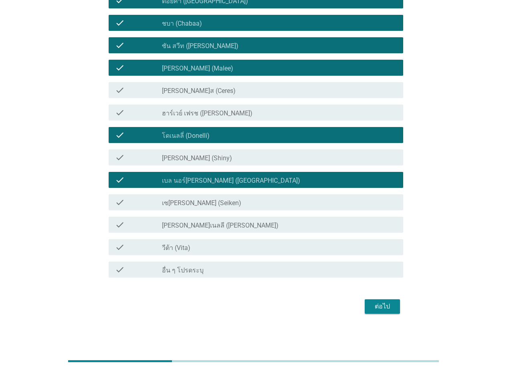
click at [239, 182] on label "เบล นอร์[PERSON_NAME] ([GEOGRAPHIC_DATA])" at bounding box center [231, 181] width 138 height 8
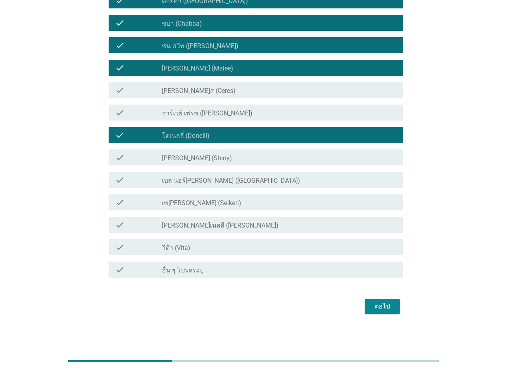
click at [220, 248] on div "check_box_outline_blank วีต้า (Vita)" at bounding box center [279, 248] width 235 height 10
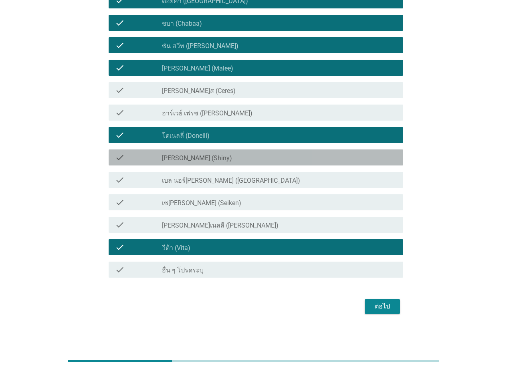
click at [266, 158] on div "check_box_outline_blank [PERSON_NAME] (Shiny)" at bounding box center [279, 158] width 235 height 10
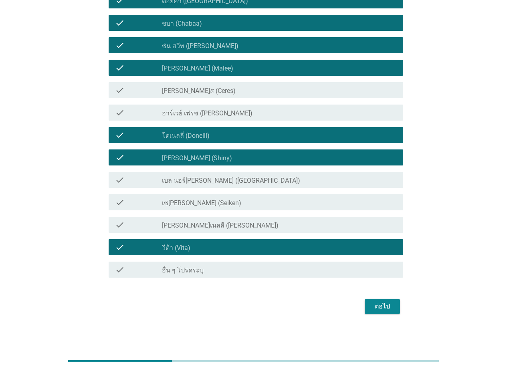
click at [383, 308] on div "ต่อไป" at bounding box center [382, 307] width 22 height 10
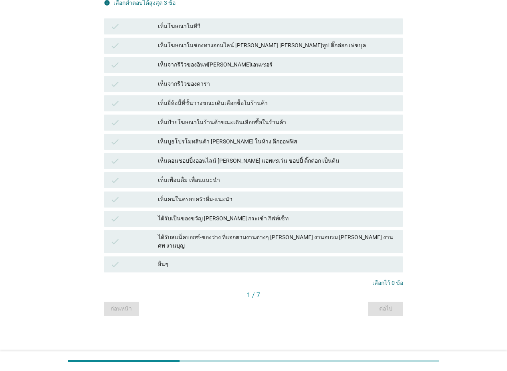
scroll to position [0, 0]
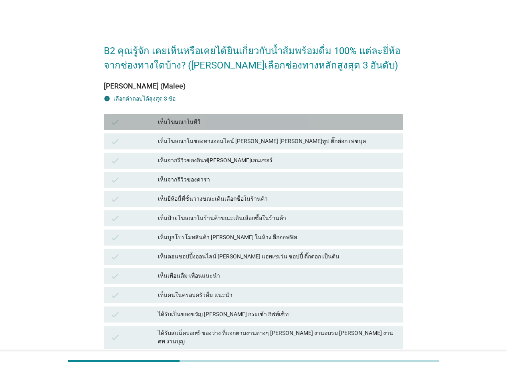
click at [242, 125] on div "เห็นโฆษณาในทีวี" at bounding box center [277, 123] width 239 height 10
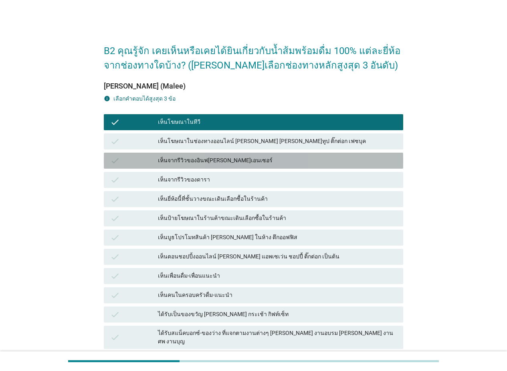
click at [238, 159] on div "เห็นจากรีวิวของอินฟ[PERSON_NAME]เอนเซอร์" at bounding box center [277, 161] width 239 height 10
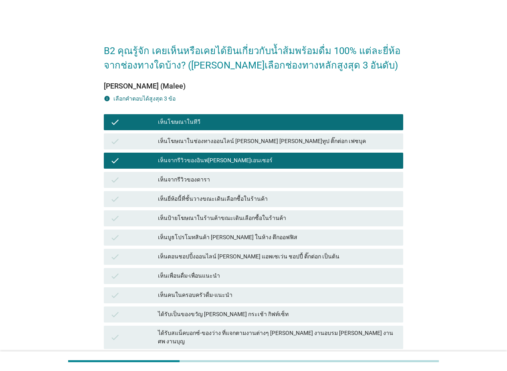
scroll to position [40, 0]
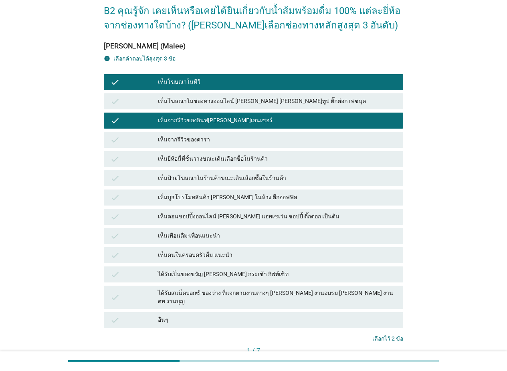
click at [261, 214] on div "เห็นตอนชอปปิ้งออนไลน์ [PERSON_NAME] แอพเซเว่น ชอปปี้ ติ๊กต่อก เป็นต้น" at bounding box center [277, 217] width 239 height 10
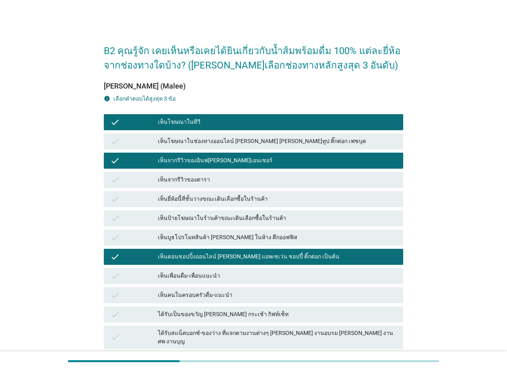
scroll to position [89, 0]
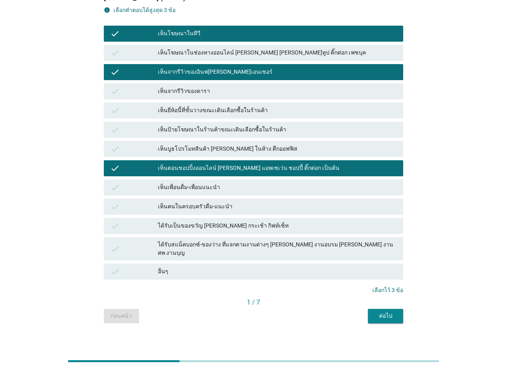
click at [379, 312] on div "ต่อไป" at bounding box center [386, 316] width 22 height 8
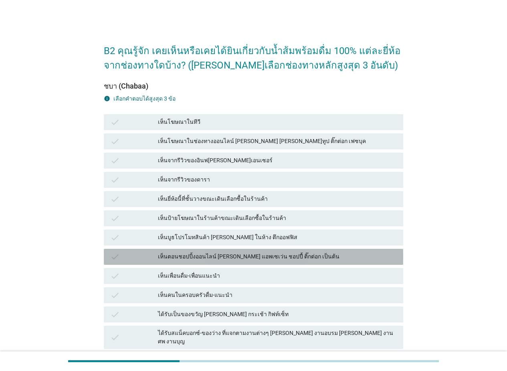
click at [244, 253] on div "เห็นตอนชอปปิ้งออนไลน์ [PERSON_NAME] แอพเซเว่น ชอปปี้ ติ๊กต่อก เป็นต้น" at bounding box center [277, 257] width 239 height 10
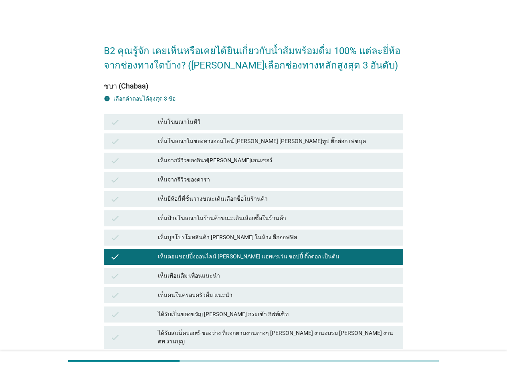
click at [258, 134] on div "check เห็นโฆษณาในช่องทางออนไลน์ [PERSON_NAME] [PERSON_NAME]ทูป ติ๊กต่อก เฟซบุค" at bounding box center [254, 142] width 300 height 16
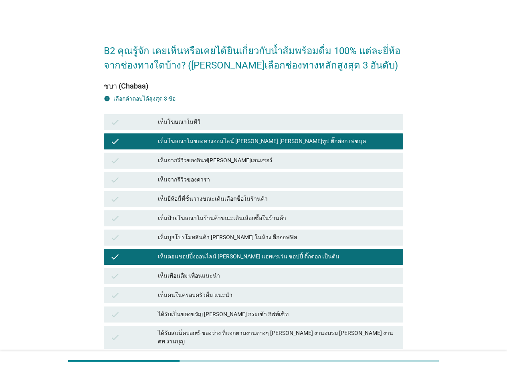
click at [230, 177] on div "เห็นจากรีวิวของดารา" at bounding box center [277, 180] width 239 height 10
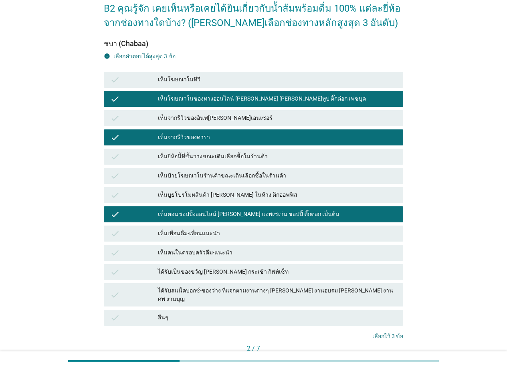
scroll to position [89, 0]
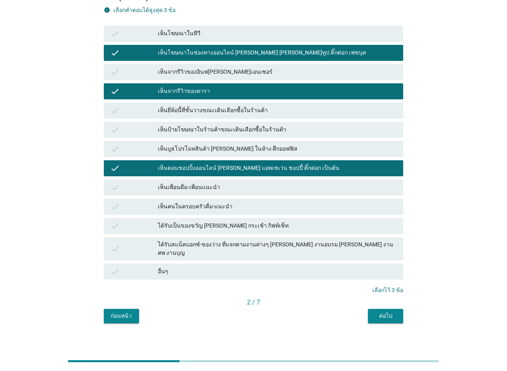
click at [381, 312] on div "ต่อไป" at bounding box center [386, 316] width 22 height 8
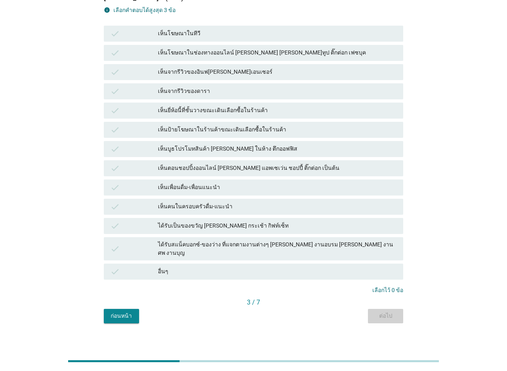
scroll to position [0, 0]
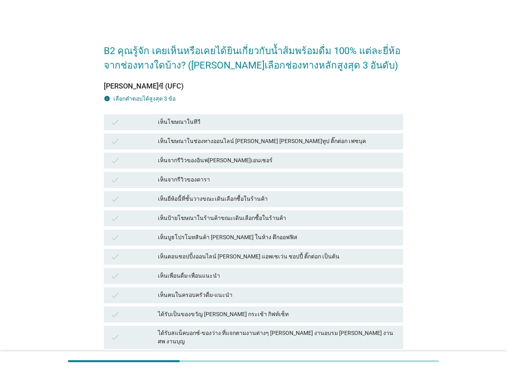
click at [237, 125] on div "เห็นโฆษณาในทีวี" at bounding box center [277, 123] width 239 height 10
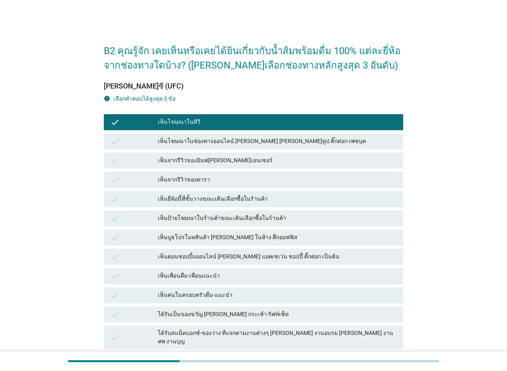
click at [232, 176] on div "เห็นจากรีวิวของดารา" at bounding box center [277, 180] width 239 height 10
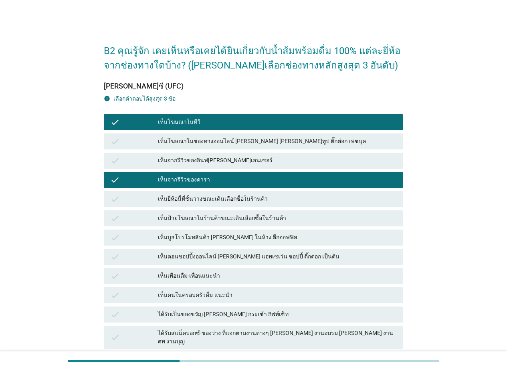
click at [244, 158] on div "เห็นจากรีวิวของอินฟ[PERSON_NAME]เอนเซอร์" at bounding box center [277, 161] width 239 height 10
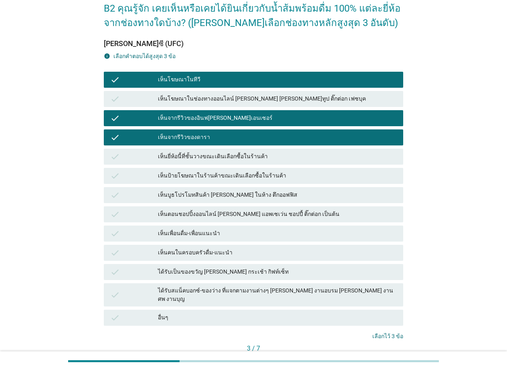
scroll to position [80, 0]
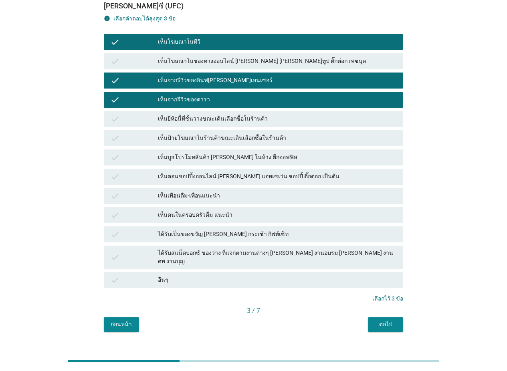
click at [395, 323] on button "ต่อไป" at bounding box center [385, 325] width 35 height 14
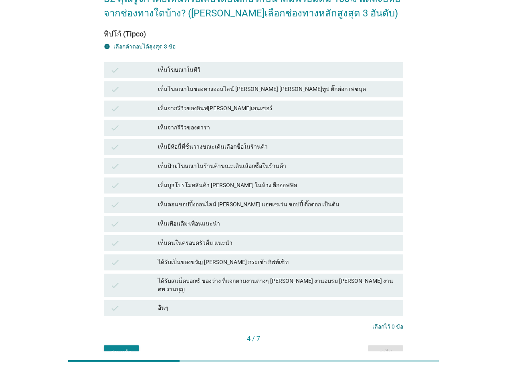
scroll to position [40, 0]
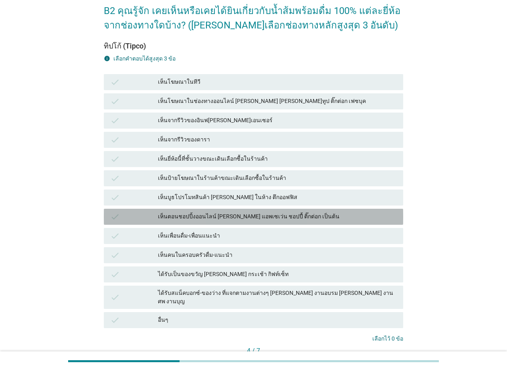
click at [250, 213] on div "เห็นตอนชอปปิ้งออนไลน์ [PERSON_NAME] แอพเซเว่น ชอปปี้ ติ๊กต่อก เป็นต้น" at bounding box center [277, 217] width 239 height 10
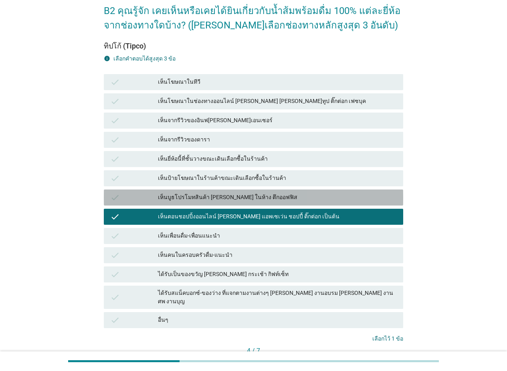
click at [234, 191] on div "check เห็นบูธโปรโมทสินค้า [PERSON_NAME] ในห้าง ตึกออฟฟิส" at bounding box center [254, 198] width 300 height 16
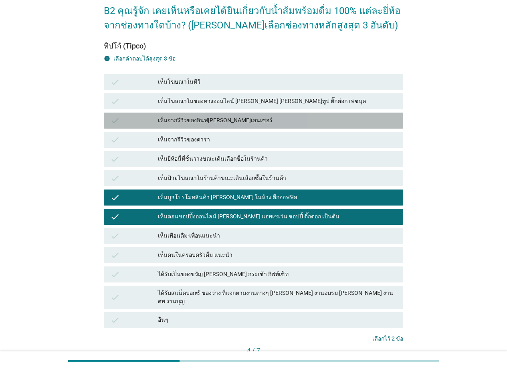
click at [232, 118] on div "เห็นจากรีวิวของอินฟ[PERSON_NAME]เอนเซอร์" at bounding box center [277, 121] width 239 height 10
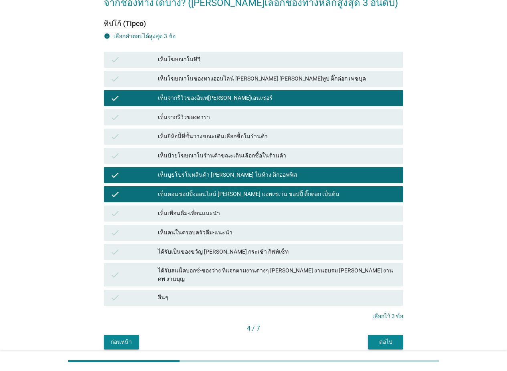
scroll to position [80, 0]
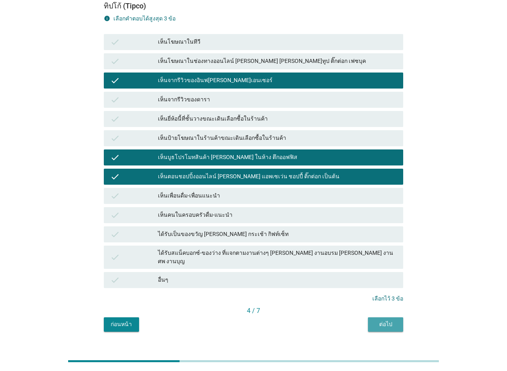
click at [392, 324] on button "ต่อไป" at bounding box center [385, 325] width 35 height 14
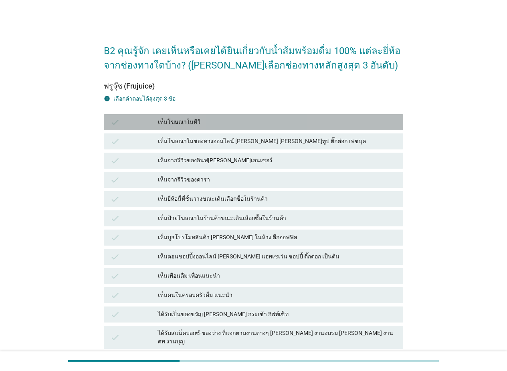
click at [235, 122] on div "เห็นโฆษณาในทีวี" at bounding box center [277, 123] width 239 height 10
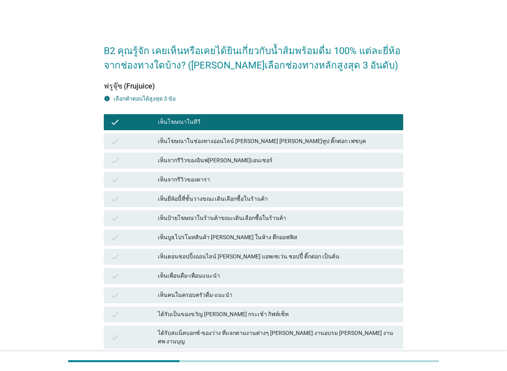
click at [230, 154] on div "check เห็นจากรีวิวของอินฟ[PERSON_NAME]เอนเซอร์" at bounding box center [254, 161] width 300 height 16
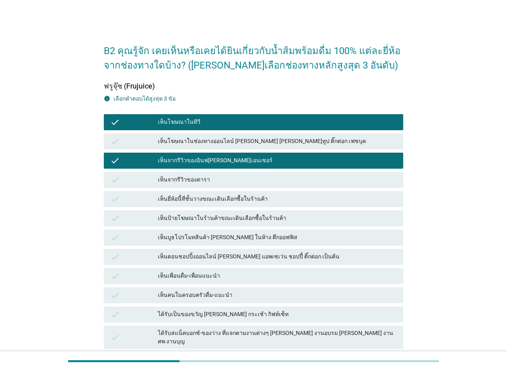
click at [251, 140] on div "เห็นโฆษณาในช่องทางออนไลน์ [PERSON_NAME] [PERSON_NAME]ทูป ติ๊กต่อก เฟซบุค" at bounding box center [277, 142] width 239 height 10
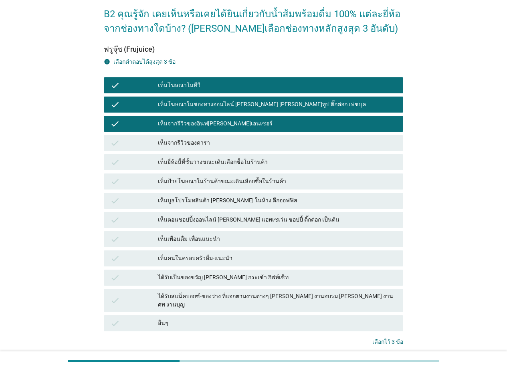
scroll to position [80, 0]
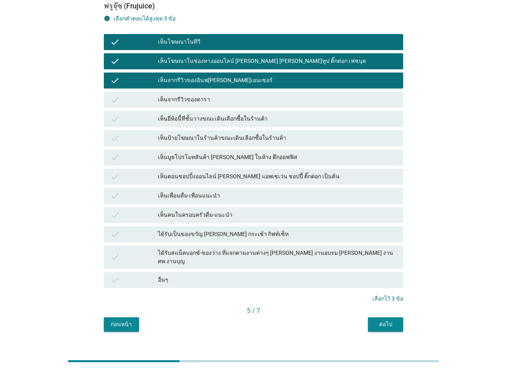
click at [391, 320] on div "ต่อไป" at bounding box center [386, 324] width 22 height 8
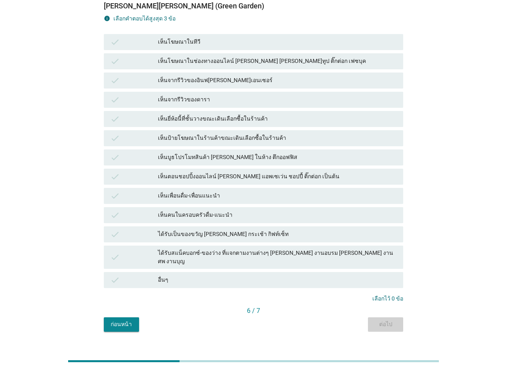
scroll to position [0, 0]
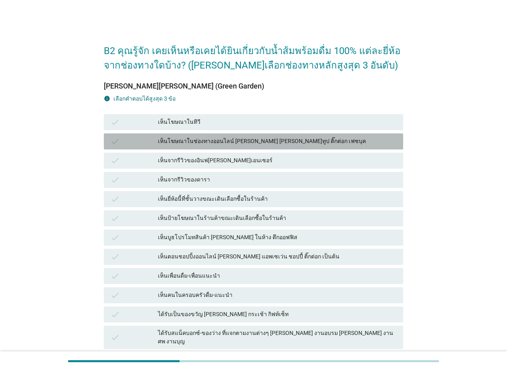
click at [245, 140] on div "เห็นโฆษณาในช่องทางออนไลน์ [PERSON_NAME] [PERSON_NAME]ทูป ติ๊กต่อก เฟซบุค" at bounding box center [277, 142] width 239 height 10
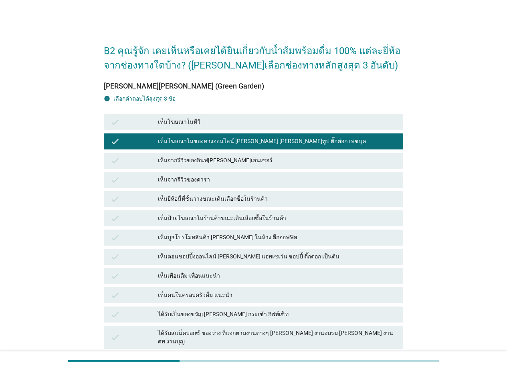
click at [235, 160] on div "เห็นจากรีวิวของอินฟ[PERSON_NAME]เอนเซอร์" at bounding box center [277, 161] width 239 height 10
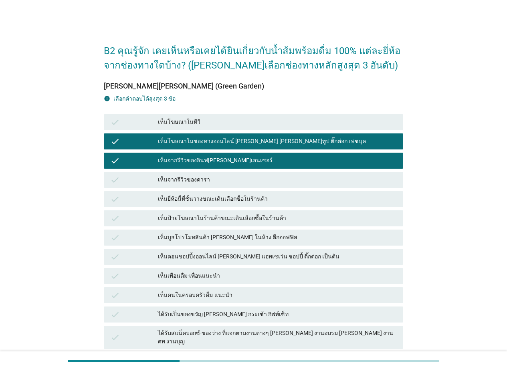
click at [265, 256] on div "เห็นตอนชอปปิ้งออนไลน์ [PERSON_NAME] แอพเซเว่น ชอปปี้ ติ๊กต่อก เป็นต้น" at bounding box center [277, 257] width 239 height 10
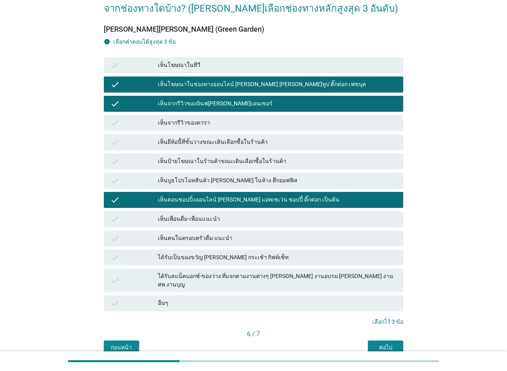
scroll to position [89, 0]
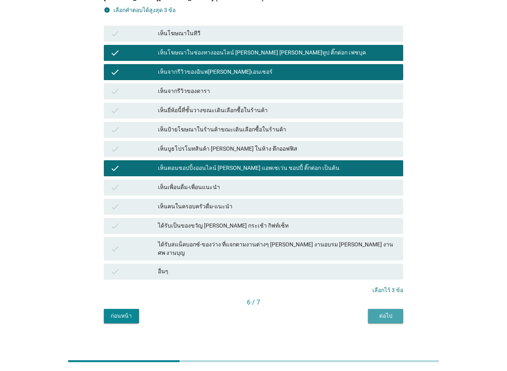
click at [381, 309] on button "ต่อไป" at bounding box center [385, 316] width 35 height 14
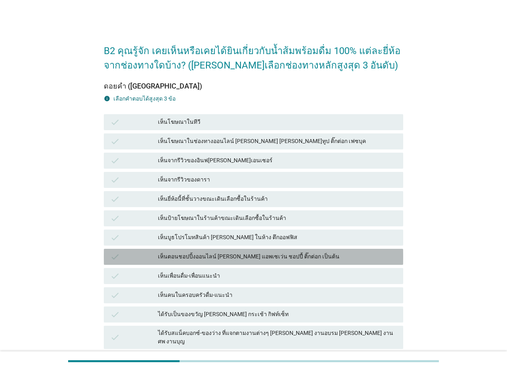
click at [203, 256] on div "เห็นตอนชอปปิ้งออนไลน์ [PERSON_NAME] แอพเซเว่น ชอปปี้ ติ๊กต่อก เป็นต้น" at bounding box center [277, 257] width 239 height 10
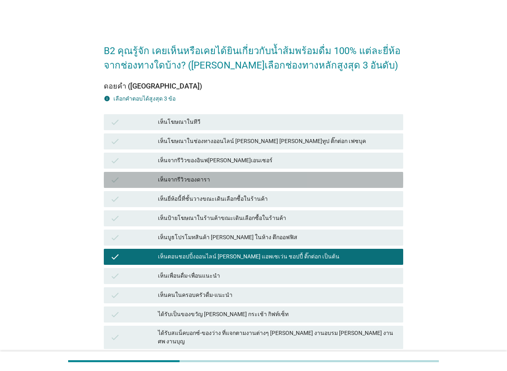
click at [197, 177] on div "เห็นจากรีวิวของดารา" at bounding box center [277, 180] width 239 height 10
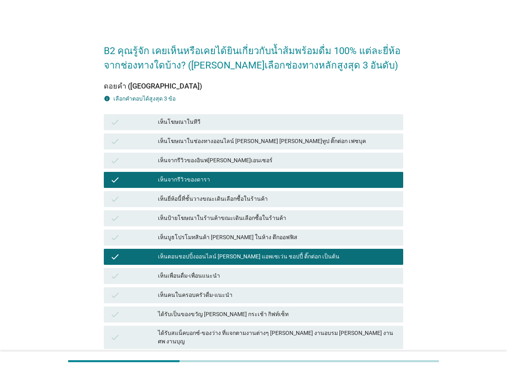
click at [209, 160] on div "เห็นจากรีวิวของอินฟ[PERSON_NAME]เอนเซอร์" at bounding box center [277, 161] width 239 height 10
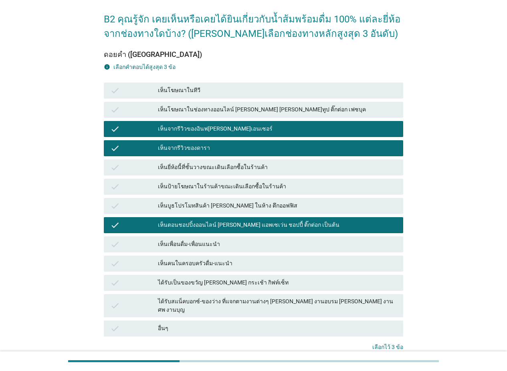
scroll to position [80, 0]
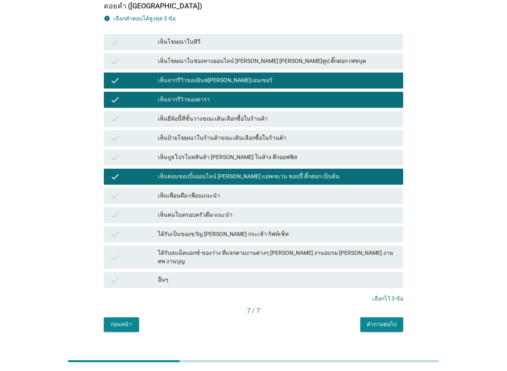
click at [395, 318] on button "คำถามต่อไป" at bounding box center [382, 325] width 43 height 14
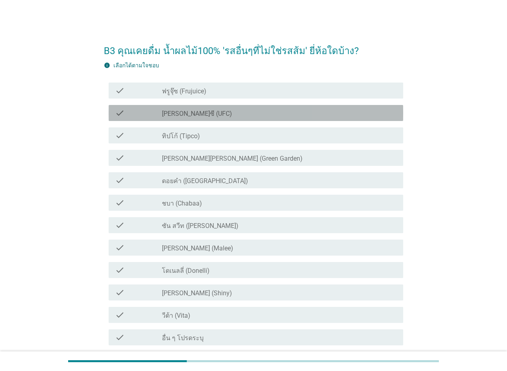
click at [241, 111] on div "check_box_outline_blank [PERSON_NAME]ซี (UFC)" at bounding box center [279, 113] width 235 height 10
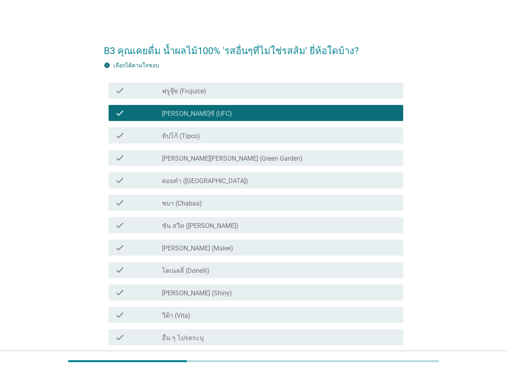
click at [234, 130] on div "check check_box_outline_blank ทิปโก้ (Tipco)" at bounding box center [256, 136] width 295 height 16
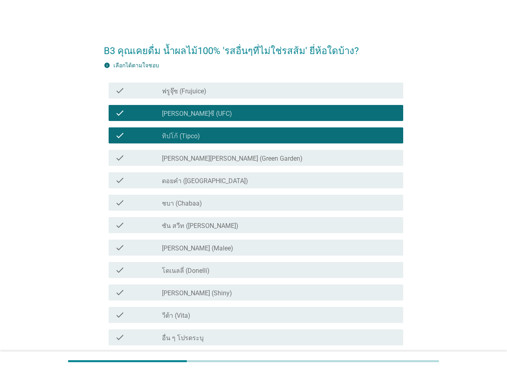
click at [236, 201] on div "check_box_outline_blank ชบา (Chabaa)" at bounding box center [279, 203] width 235 height 10
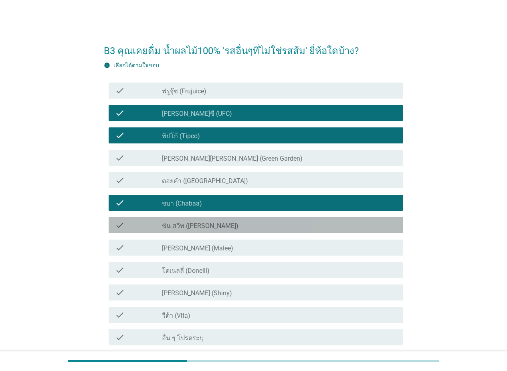
click at [242, 224] on div "check_box_outline_blank ซัน สวีท (Sun sweet)" at bounding box center [279, 226] width 235 height 10
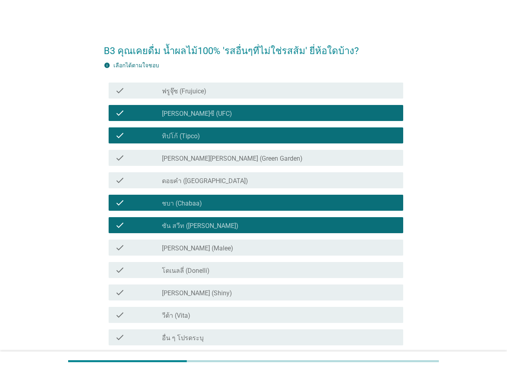
click at [235, 243] on div "check_box_outline_blank [PERSON_NAME] (Malee)" at bounding box center [279, 248] width 235 height 10
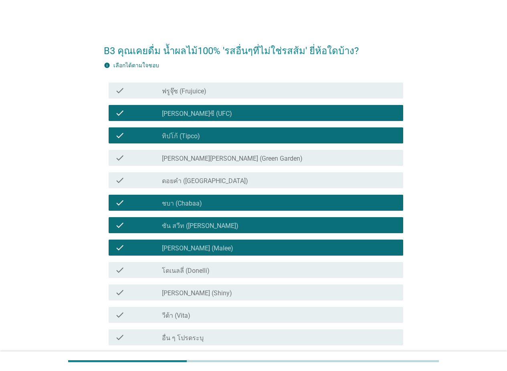
scroll to position [68, 0]
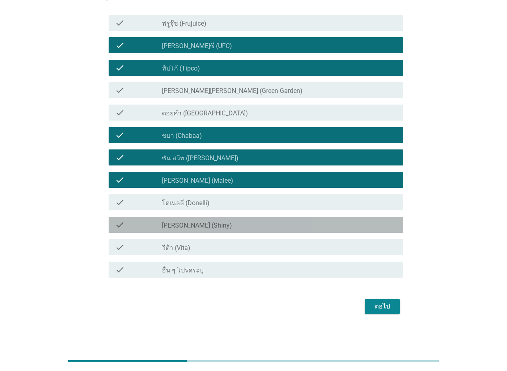
click at [233, 229] on div "check_box_outline_blank [PERSON_NAME] (Shiny)" at bounding box center [279, 225] width 235 height 10
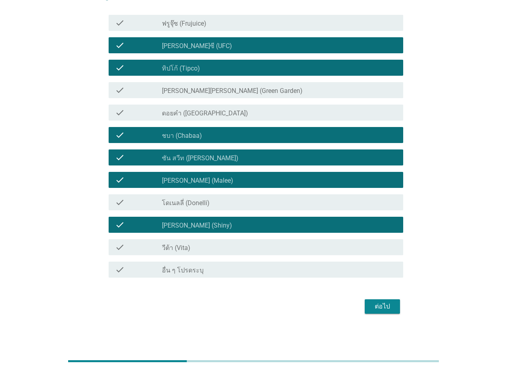
click at [228, 249] on div "check_box_outline_blank วีต้า (Vita)" at bounding box center [279, 248] width 235 height 10
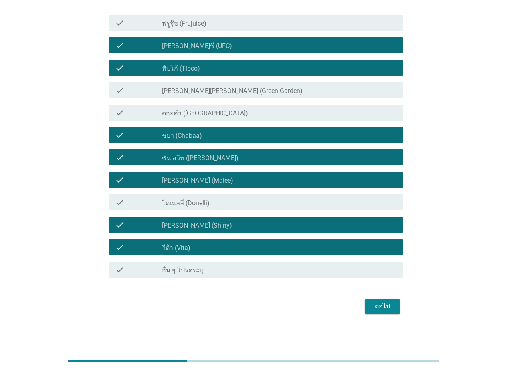
click at [388, 307] on div "ต่อไป" at bounding box center [382, 307] width 22 height 10
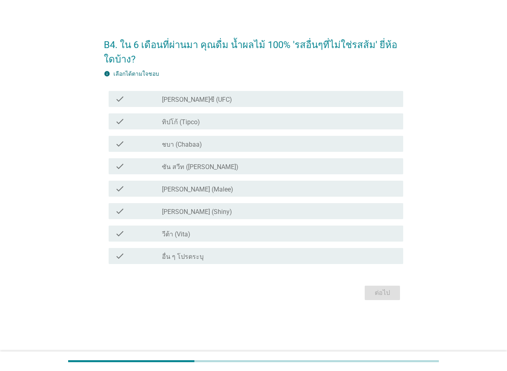
scroll to position [0, 0]
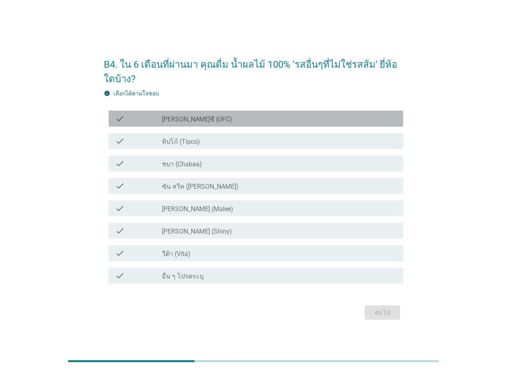
click at [236, 118] on div "check_box [PERSON_NAME]ซี (UFC)" at bounding box center [279, 119] width 235 height 10
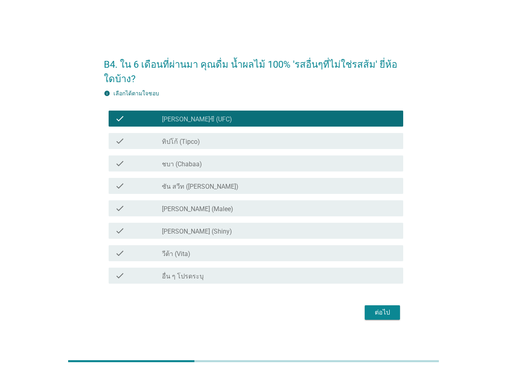
click at [227, 138] on div "check_box ทิปโก้ (Tipco)" at bounding box center [279, 141] width 235 height 10
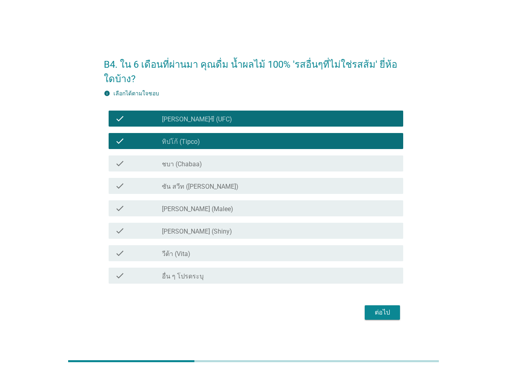
click at [225, 163] on div "check_box ชบา (Chabaa)" at bounding box center [279, 164] width 235 height 10
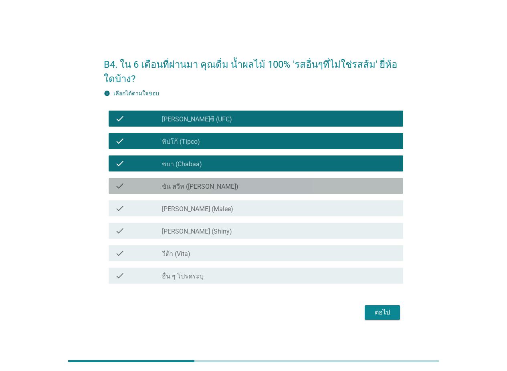
click at [223, 184] on div "check_box ซัน สวีท (Sun sweet)" at bounding box center [279, 186] width 235 height 10
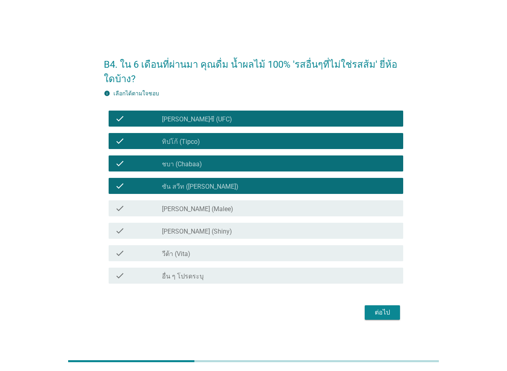
click at [224, 207] on div "check_box [PERSON_NAME] (Malee)" at bounding box center [279, 209] width 235 height 10
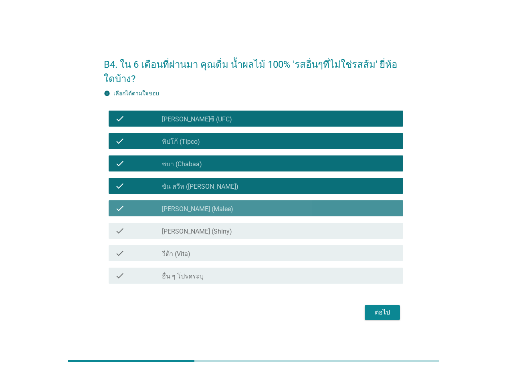
click at [219, 229] on div "check_box [PERSON_NAME] (Shiny)" at bounding box center [279, 231] width 235 height 10
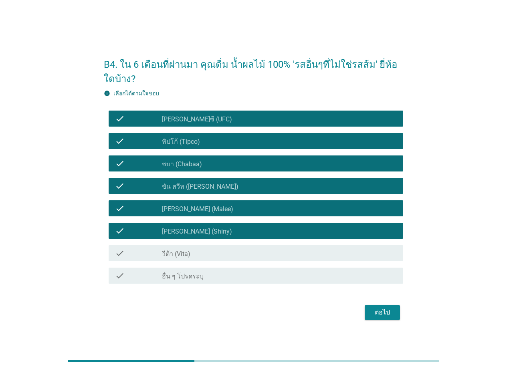
drag, startPoint x: 218, startPoint y: 248, endPoint x: 222, endPoint y: 249, distance: 4.1
click at [217, 249] on div "check_box วีต้า (Vita)" at bounding box center [279, 254] width 235 height 10
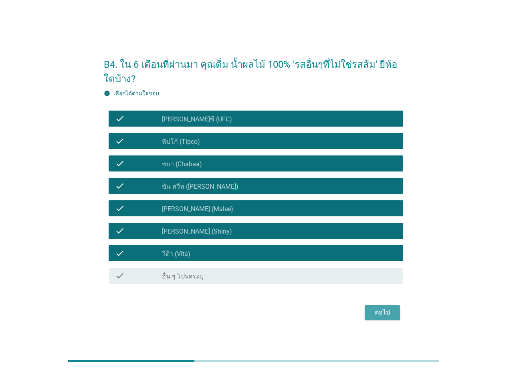
click at [389, 316] on div "ต่อไป" at bounding box center [382, 313] width 22 height 10
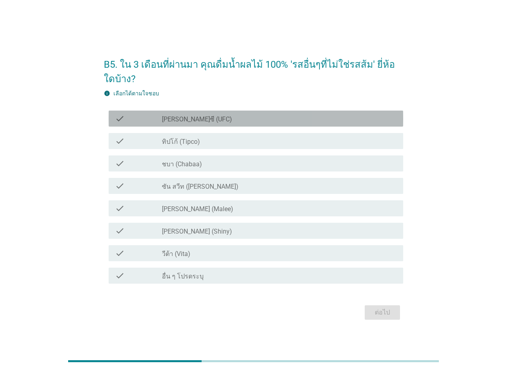
click at [225, 113] on div "check check_box [PERSON_NAME]ซี (UFC)" at bounding box center [256, 119] width 295 height 16
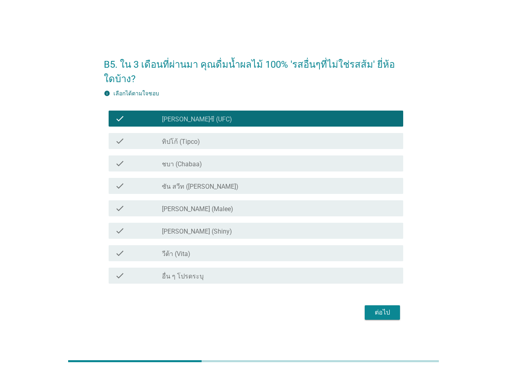
click at [209, 146] on div "check check_box ทิปโก้ (Tipco)" at bounding box center [256, 141] width 295 height 16
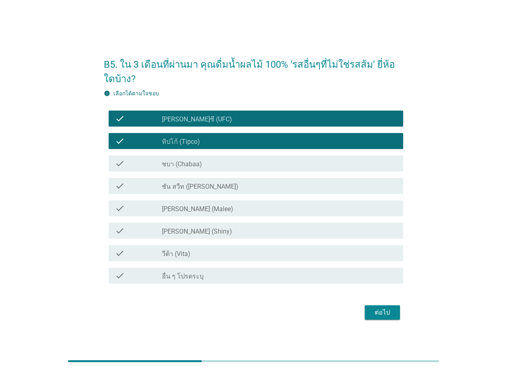
click at [209, 167] on div "check_box ชบา (Chabaa)" at bounding box center [279, 164] width 235 height 10
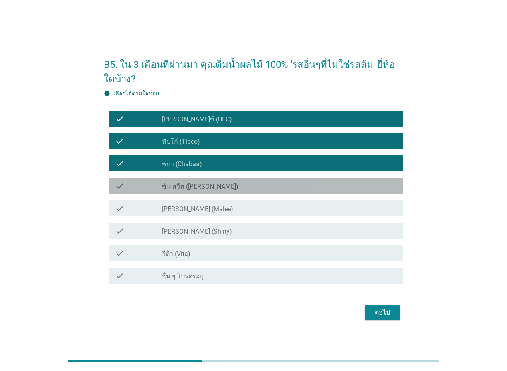
click at [208, 189] on label "ซัน สวีท ([PERSON_NAME])" at bounding box center [200, 187] width 77 height 8
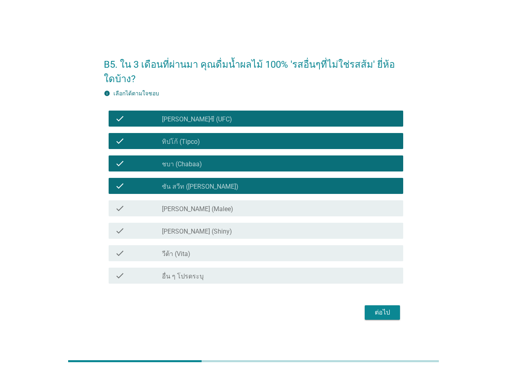
click at [206, 208] on div "check_box [PERSON_NAME] (Malee)" at bounding box center [279, 209] width 235 height 10
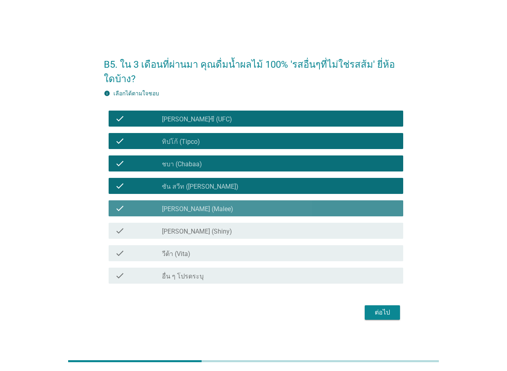
click at [206, 228] on div "check_box [PERSON_NAME] (Shiny)" at bounding box center [279, 231] width 235 height 10
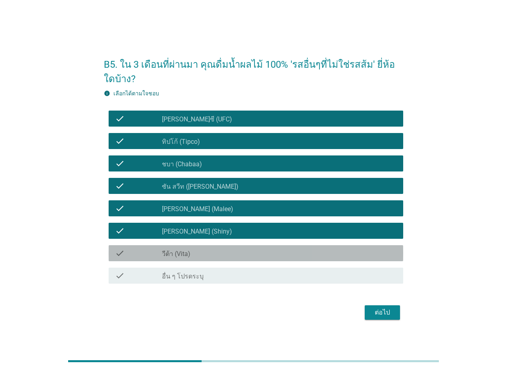
click at [208, 251] on div "check_box วีต้า (Vita)" at bounding box center [279, 254] width 235 height 10
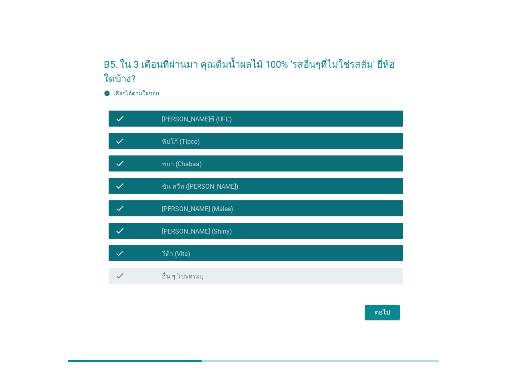
click at [375, 314] on div "ต่อไป" at bounding box center [382, 313] width 22 height 10
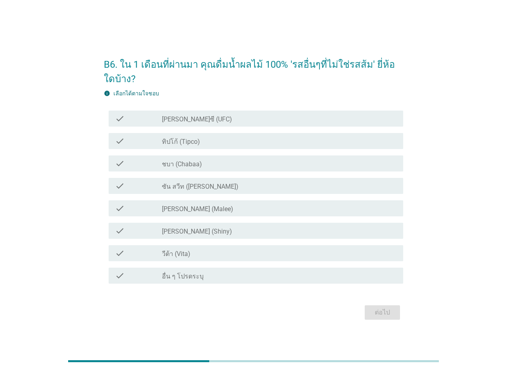
click at [197, 119] on label "[PERSON_NAME]ซี (UFC)" at bounding box center [197, 120] width 70 height 8
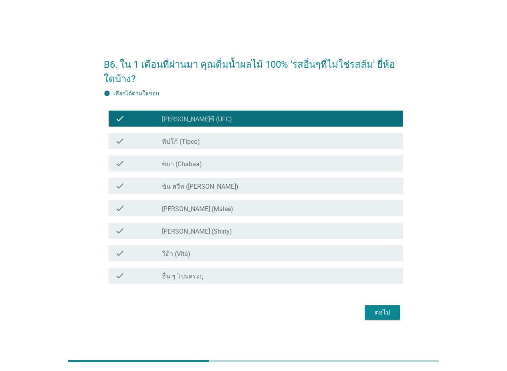
click at [196, 141] on label "ทิปโก้ (Tipco)" at bounding box center [181, 142] width 38 height 8
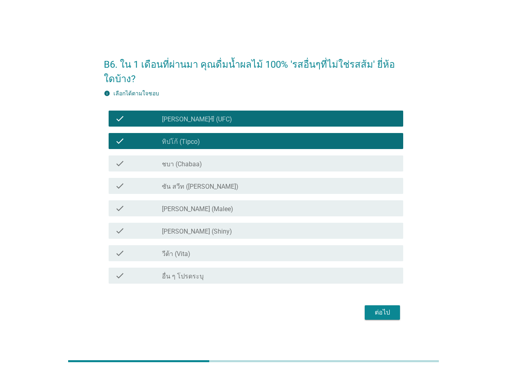
click at [192, 168] on label "ชบา (Chabaa)" at bounding box center [182, 164] width 40 height 8
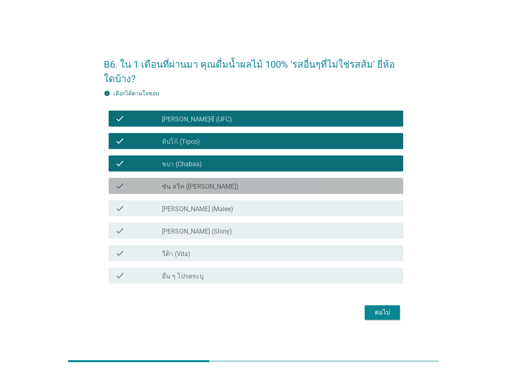
click at [188, 188] on label "ซัน สวีท ([PERSON_NAME])" at bounding box center [200, 187] width 77 height 8
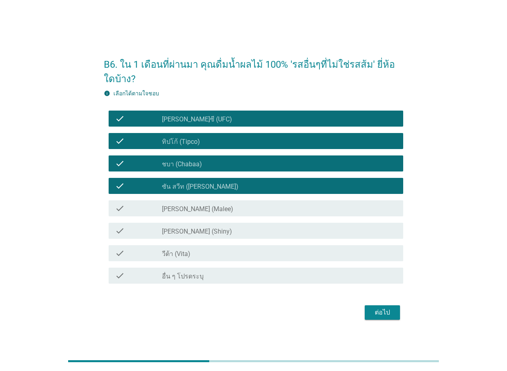
click at [186, 211] on label "[PERSON_NAME] (Malee)" at bounding box center [197, 209] width 71 height 8
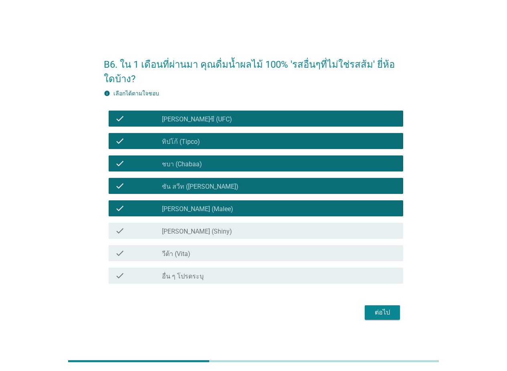
click at [197, 257] on div "check_box วีต้า (Vita)" at bounding box center [279, 254] width 235 height 10
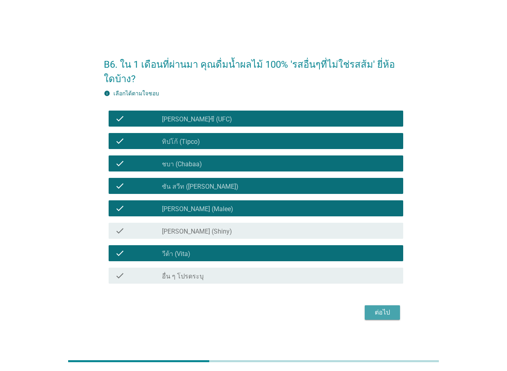
click at [375, 310] on div "ต่อไป" at bounding box center [382, 313] width 22 height 10
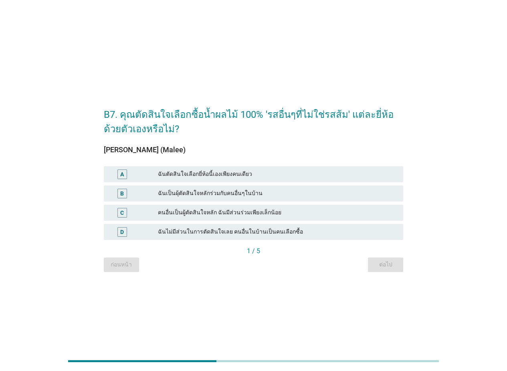
click at [264, 192] on div "ฉันเป็นผุ้ตัดสินใจหลักร่วมกับคนอื่นๆในบ้าน" at bounding box center [277, 194] width 239 height 10
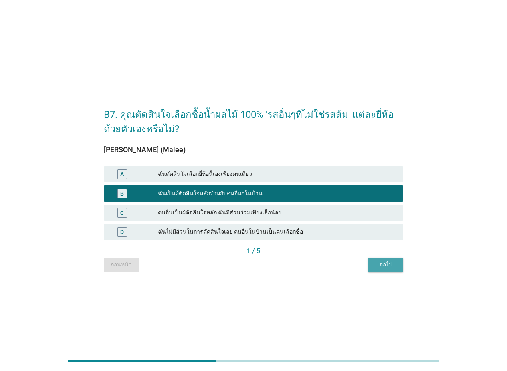
click at [387, 265] on div "ต่อไป" at bounding box center [386, 265] width 22 height 8
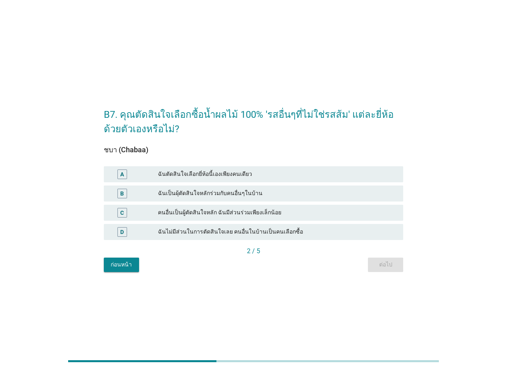
click at [276, 195] on div "ฉันเป็นผุ้ตัดสินใจหลักร่วมกับคนอื่นๆในบ้าน" at bounding box center [277, 194] width 239 height 10
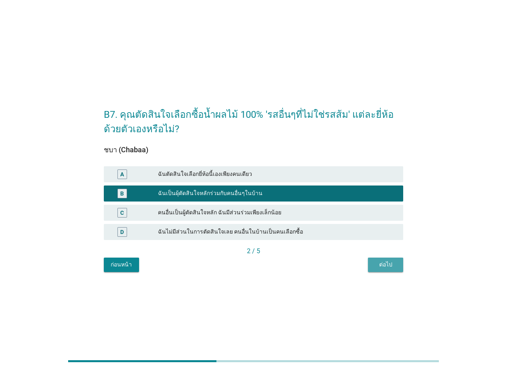
click at [381, 259] on button "ต่อไป" at bounding box center [385, 265] width 35 height 14
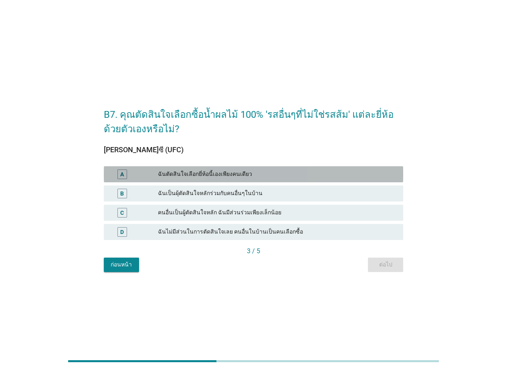
click at [253, 174] on div "ฉันตัดสินใจเลือกยี่ห้อนี้เองเพียงคนเดียว" at bounding box center [277, 175] width 239 height 10
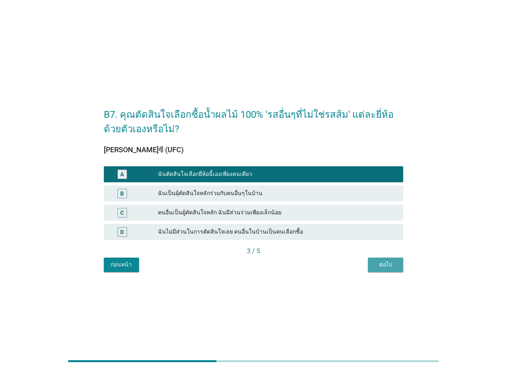
click at [383, 266] on div "ต่อไป" at bounding box center [386, 265] width 22 height 8
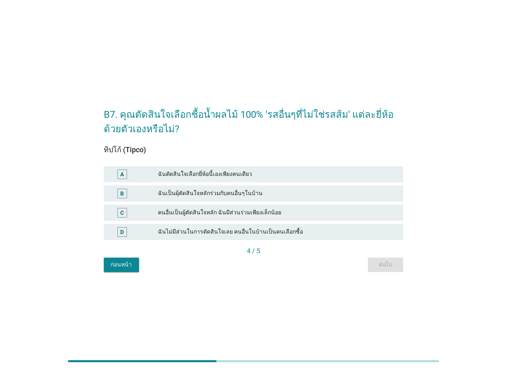
click at [296, 191] on div "ฉันเป็นผุ้ตัดสินใจหลักร่วมกับคนอื่นๆในบ้าน" at bounding box center [277, 194] width 239 height 10
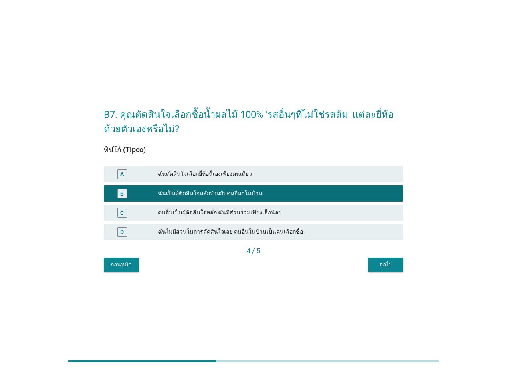
click at [390, 260] on button "ต่อไป" at bounding box center [385, 265] width 35 height 14
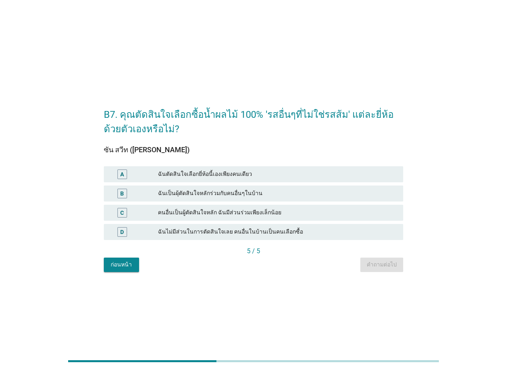
click at [295, 212] on div "คนอื่นเป็นผู้ตัดสินใจหลัก ฉันมีส่วนร่วมเพียงเล็กน้อย" at bounding box center [277, 213] width 239 height 10
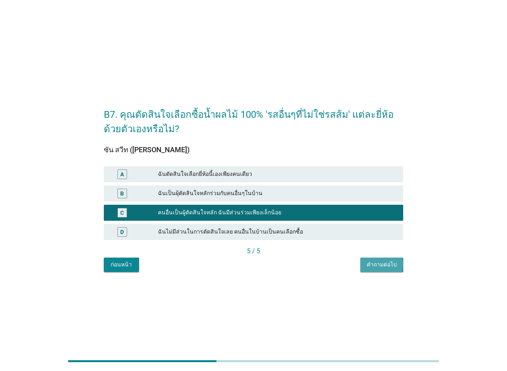
click at [381, 262] on div "คำถามต่อไป" at bounding box center [382, 265] width 30 height 8
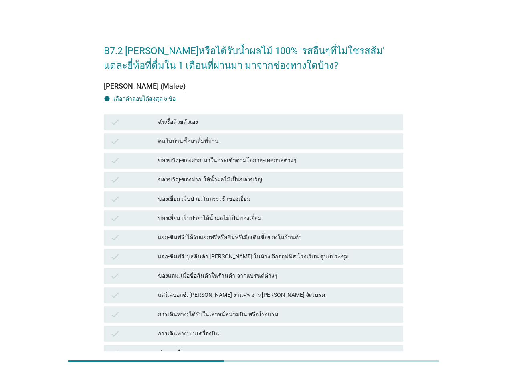
scroll to position [40, 0]
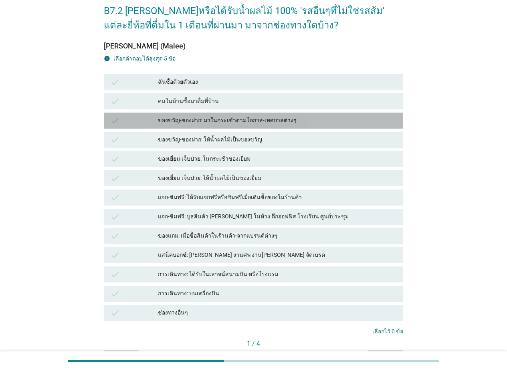
click at [272, 117] on div "ของขวัญ-ของฝาก: มาในกระเช้าตามโอกาส-เทศกาลต่างๆ" at bounding box center [277, 121] width 239 height 10
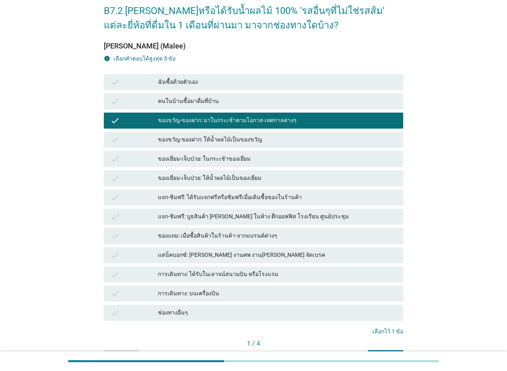
click at [243, 79] on div "ฉันซื้อด้วยตัวเอง" at bounding box center [277, 82] width 239 height 10
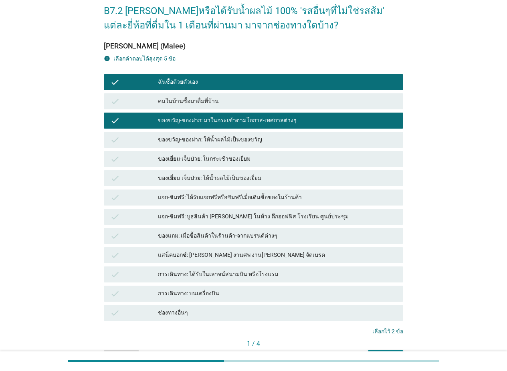
click at [290, 218] on div "แจก-ชิมฟรี: บูธสินค้า [PERSON_NAME] ในห้าง ตึกออฟฟิส โรงเรียน ศูนย์ประชุม" at bounding box center [277, 217] width 239 height 10
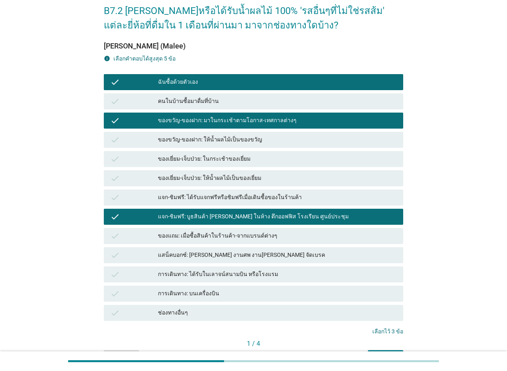
click at [272, 178] on div "ของเยี่ยม-เจ็บป่วย: ให้น้ำผลไม้เป็นของเยี่ยม" at bounding box center [277, 179] width 239 height 10
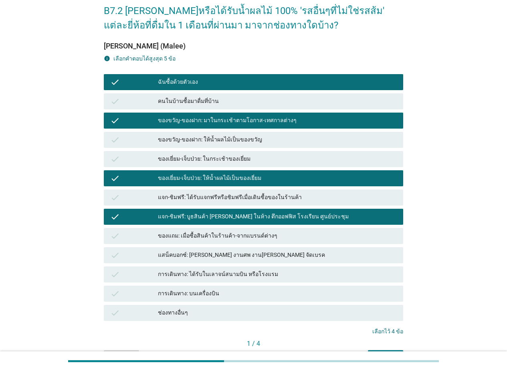
click at [272, 139] on div "ของขวัญ-ของฝาก: ให้น้ำผลไม้เป็นของขวัญ" at bounding box center [277, 140] width 239 height 10
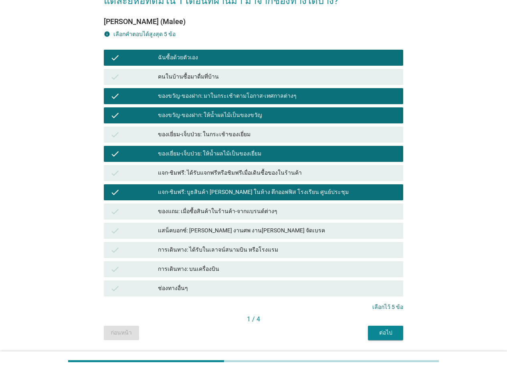
scroll to position [89, 0]
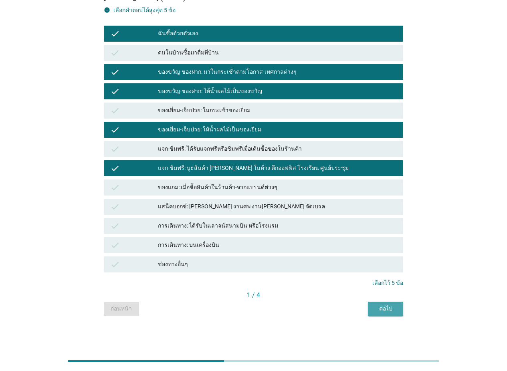
click at [385, 312] on div "ต่อไป" at bounding box center [386, 309] width 22 height 8
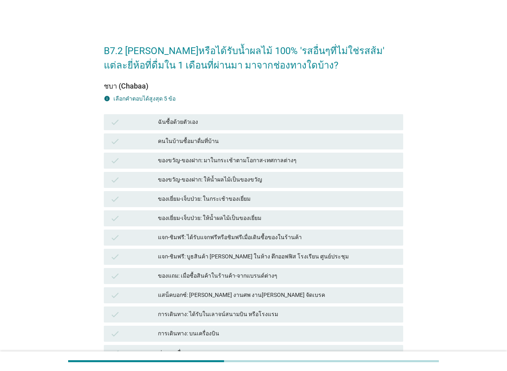
click at [210, 311] on div "การเดินทาง: ได้รับในเลาจน์สนามบิน หรือโรงแรม" at bounding box center [277, 315] width 239 height 10
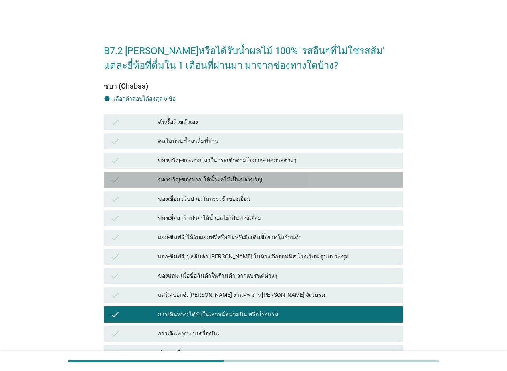
click at [200, 176] on div "ของขวัญ-ของฝาก: ให้น้ำผลไม้เป็นของขวัญ" at bounding box center [277, 180] width 239 height 10
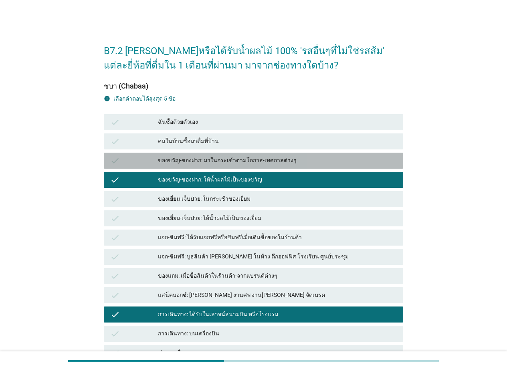
click at [191, 161] on div "ของขวัญ-ของฝาก: มาในกระเช้าตามโอกาส-เทศกาลต่างๆ" at bounding box center [277, 161] width 239 height 10
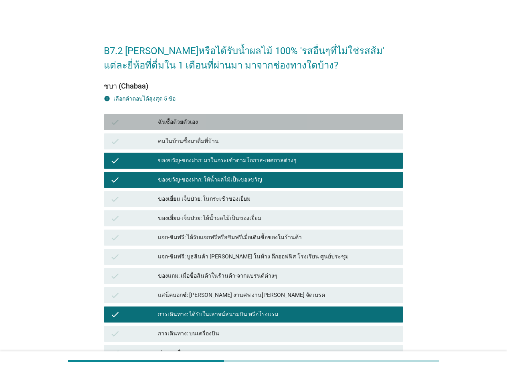
click at [212, 122] on div "ฉันซื้อด้วยตัวเอง" at bounding box center [277, 123] width 239 height 10
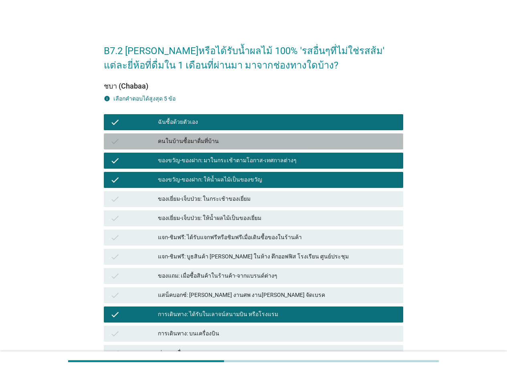
click at [215, 140] on div "คนในบ้านซื้อมาดื่มที่บ้าน" at bounding box center [277, 142] width 239 height 10
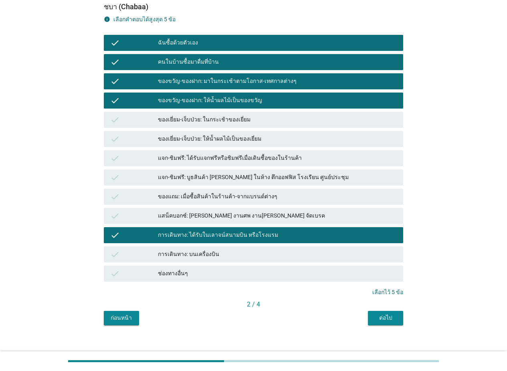
scroll to position [80, 0]
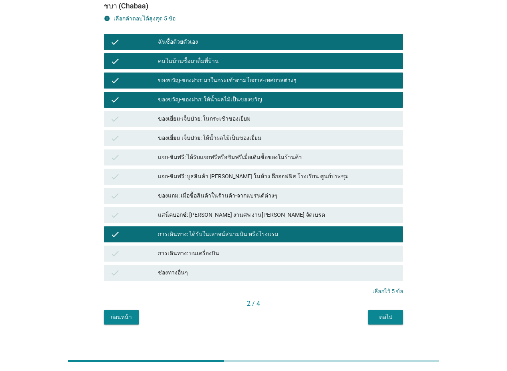
click at [377, 314] on div "ต่อไป" at bounding box center [386, 317] width 22 height 8
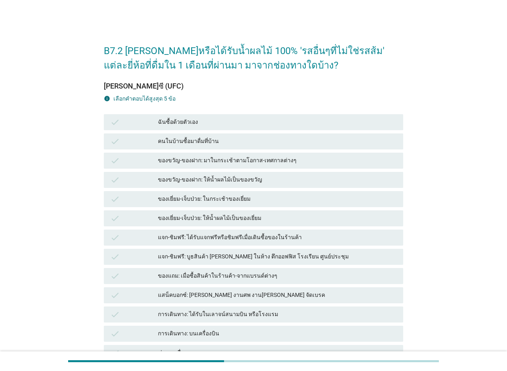
click at [220, 312] on div "การเดินทาง: ได้รับในเลาจน์สนามบิน หรือโรงแรม" at bounding box center [277, 315] width 239 height 10
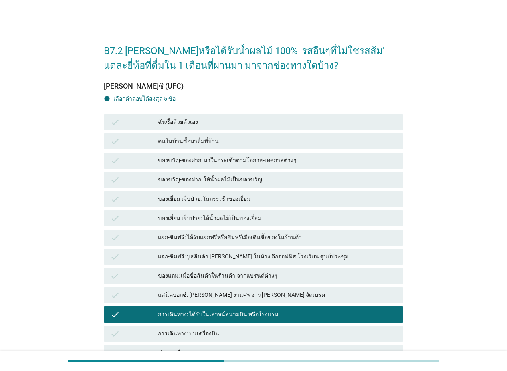
click at [208, 176] on div "ของขวัญ-ของฝาก: ให้น้ำผลไม้เป็นของขวัญ" at bounding box center [277, 180] width 239 height 10
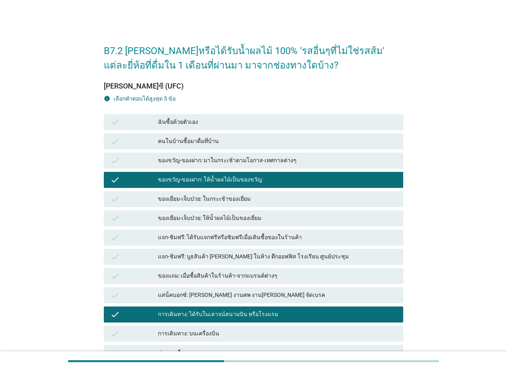
click at [212, 158] on div "ของขวัญ-ของฝาก: มาในกระเช้าตามโอกาส-เทศกาลต่างๆ" at bounding box center [277, 161] width 239 height 10
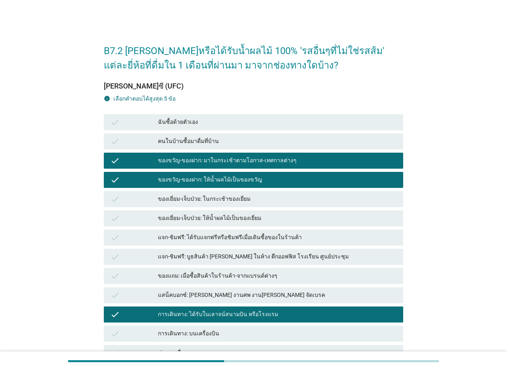
click at [221, 132] on div "check คนในบ้านซื้อมาดื่มที่บ้าน" at bounding box center [253, 141] width 303 height 19
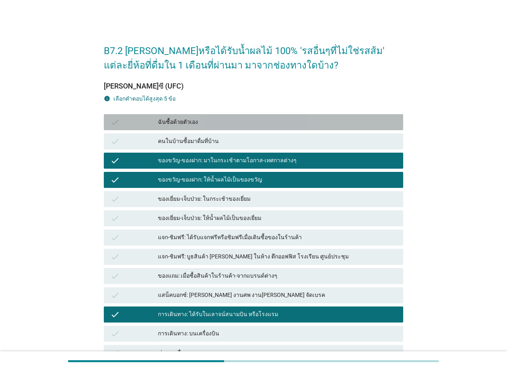
click at [232, 123] on div "ฉันซื้อด้วยตัวเอง" at bounding box center [277, 123] width 239 height 10
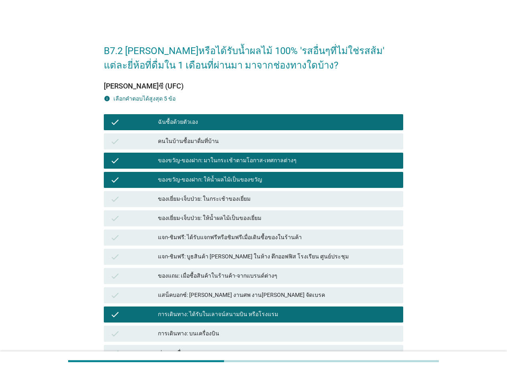
click at [231, 144] on div "คนในบ้านซื้อมาดื่มที่บ้าน" at bounding box center [277, 142] width 239 height 10
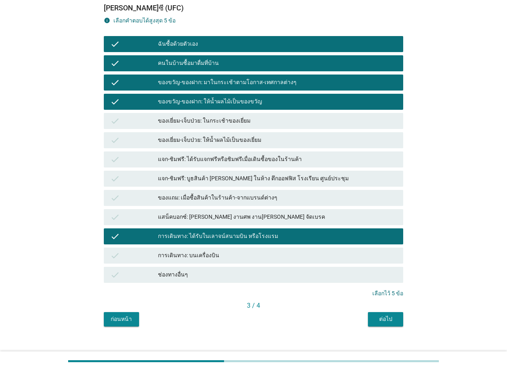
scroll to position [80, 0]
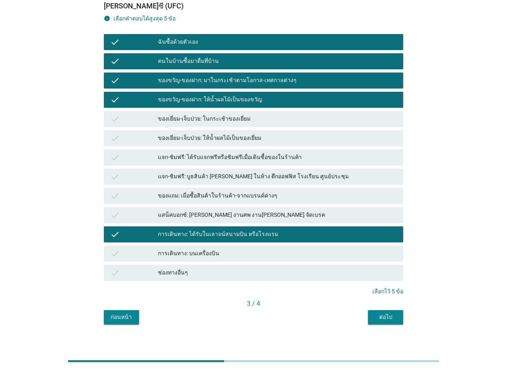
click at [395, 320] on div "ต่อไป" at bounding box center [386, 317] width 22 height 8
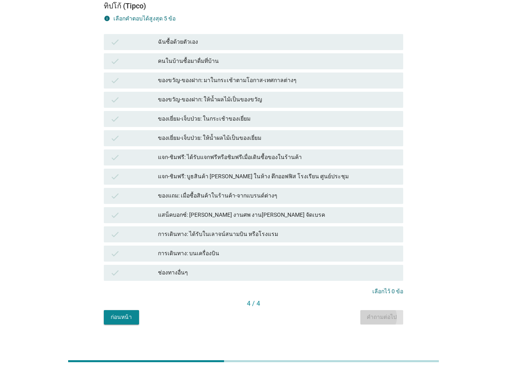
scroll to position [0, 0]
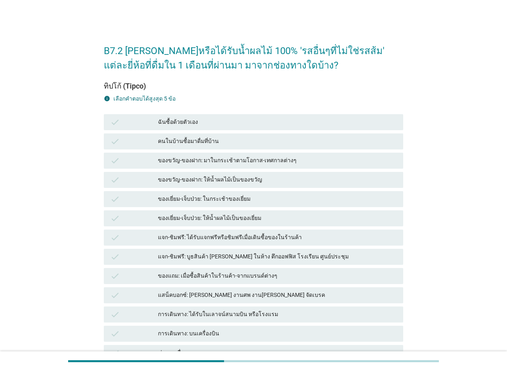
click at [238, 315] on div "การเดินทาง: ได้รับในเลาจน์สนามบิน หรือโรงแรม" at bounding box center [277, 315] width 239 height 10
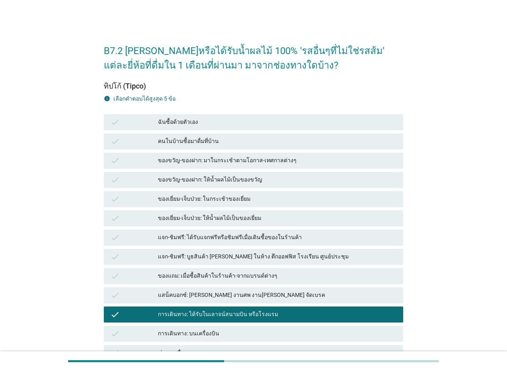
click at [232, 182] on div "ของขวัญ-ของฝาก: ให้น้ำผลไม้เป็นของขวัญ" at bounding box center [277, 180] width 239 height 10
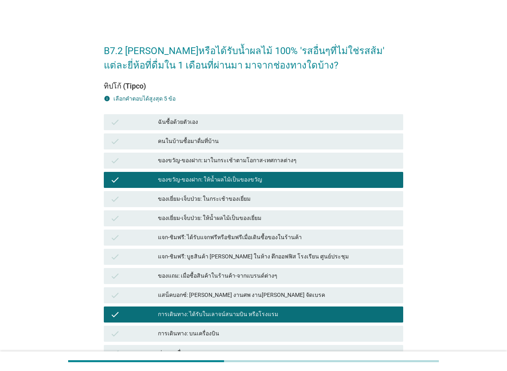
click at [217, 124] on div "ฉันซื้อด้วยตัวเอง" at bounding box center [277, 123] width 239 height 10
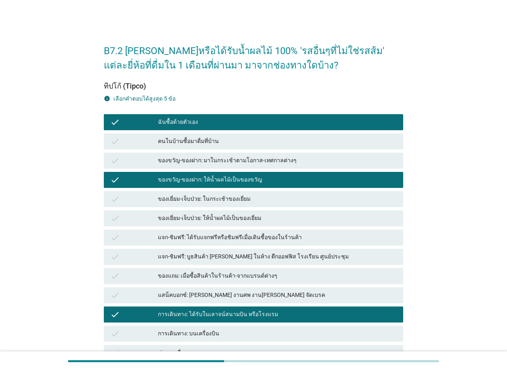
click at [219, 147] on div "check คนในบ้านซื้อมาดื่มที่บ้าน" at bounding box center [254, 142] width 300 height 16
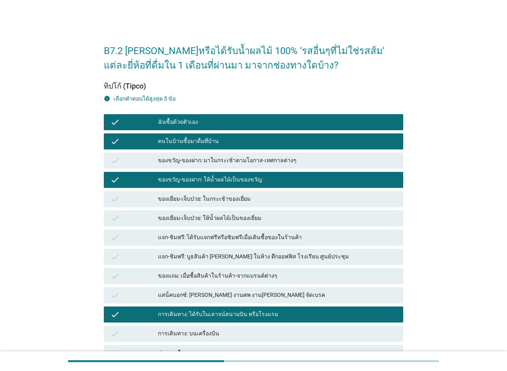
click at [217, 165] on div "ของขวัญ-ของฝาก: มาในกระเช้าตามโอกาส-เทศกาลต่างๆ" at bounding box center [277, 161] width 239 height 10
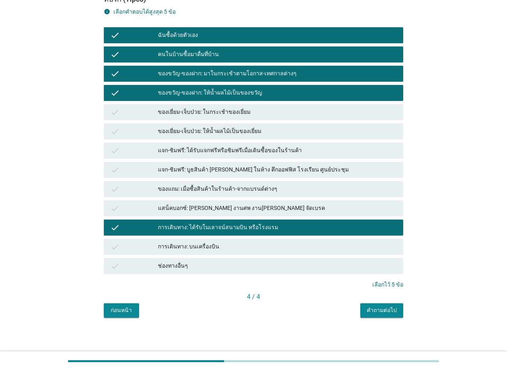
scroll to position [89, 0]
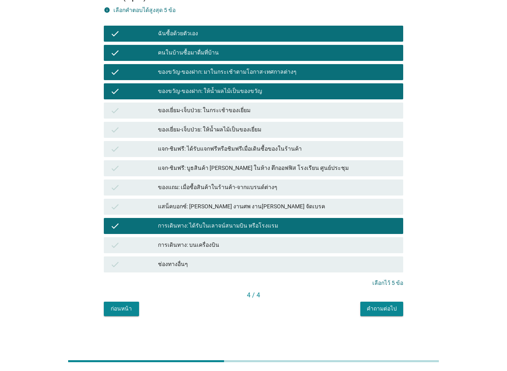
click at [379, 309] on div "คำถามต่อไป" at bounding box center [382, 309] width 30 height 8
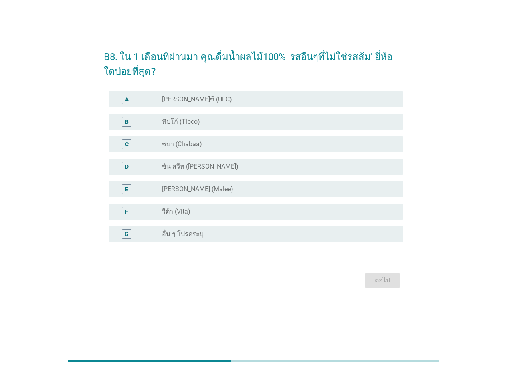
scroll to position [0, 0]
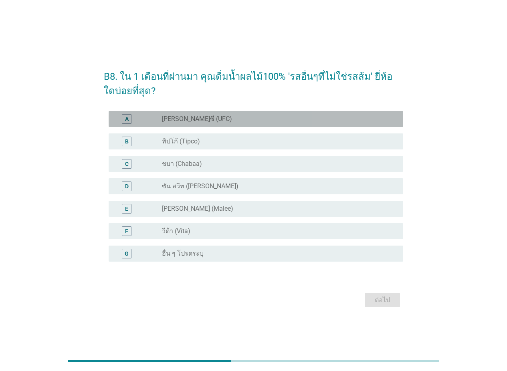
click at [217, 119] on div "radio_button_unchecked [PERSON_NAME]ซี (UFC)" at bounding box center [276, 119] width 229 height 8
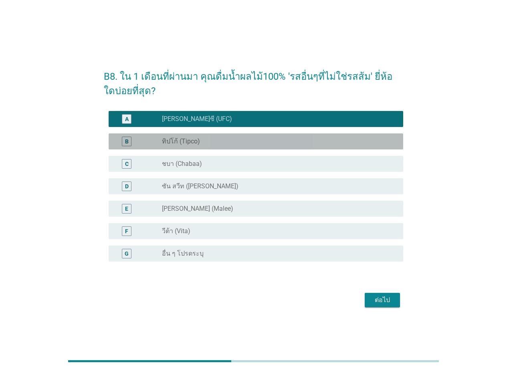
click at [215, 135] on div "B radio_button_unchecked ทิปโก้ (Tipco)" at bounding box center [256, 142] width 295 height 16
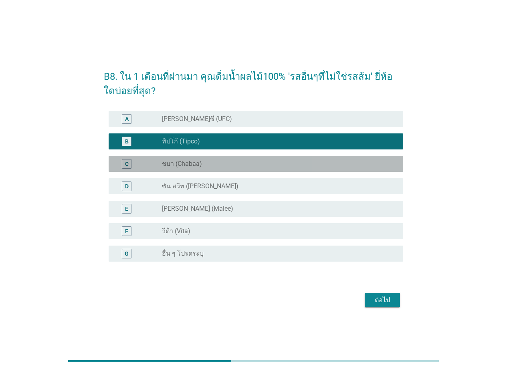
click at [215, 164] on div "radio_button_unchecked ชบา (Chabaa)" at bounding box center [276, 164] width 229 height 8
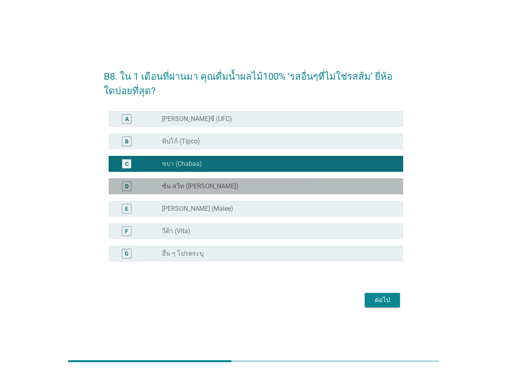
click at [217, 185] on label "ซัน สวีท ([PERSON_NAME])" at bounding box center [200, 186] width 77 height 8
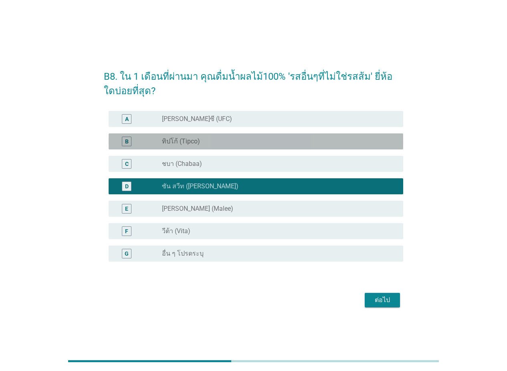
click at [223, 140] on div "radio_button_unchecked ทิปโก้ (Tipco)" at bounding box center [276, 142] width 229 height 8
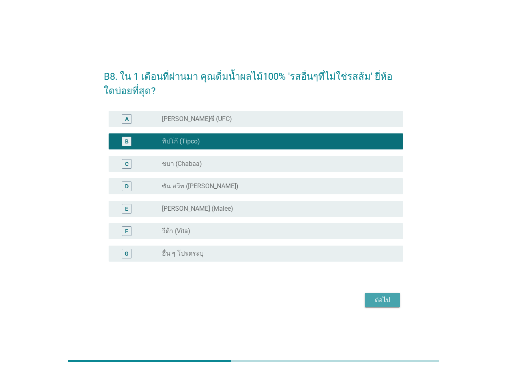
click at [373, 296] on div "ต่อไป" at bounding box center [382, 301] width 22 height 10
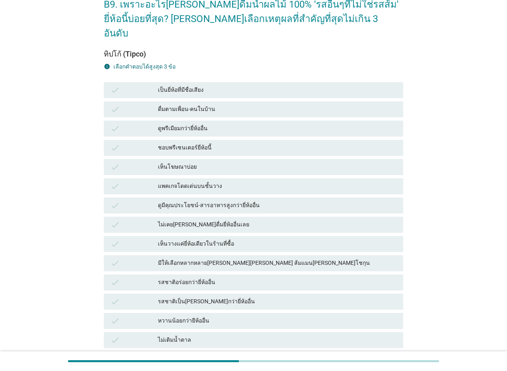
scroll to position [40, 0]
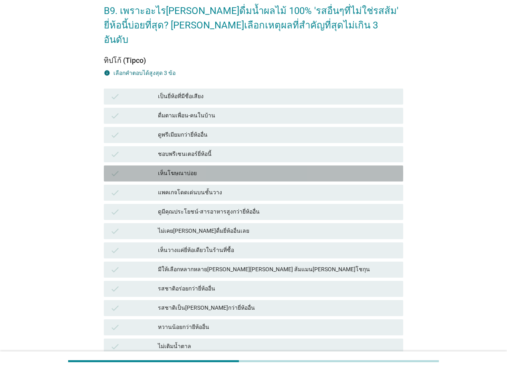
click at [245, 169] on div "เห็นโฆษณาบ่อย" at bounding box center [277, 174] width 239 height 10
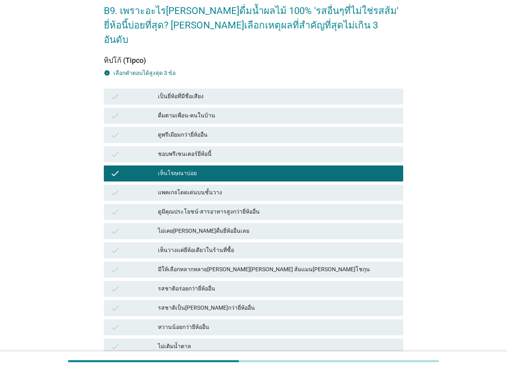
click at [288, 207] on div "ดูมีคุณประโยชน์-สารอาหารสูงกว่ายี่ห้ออื่น" at bounding box center [277, 212] width 239 height 10
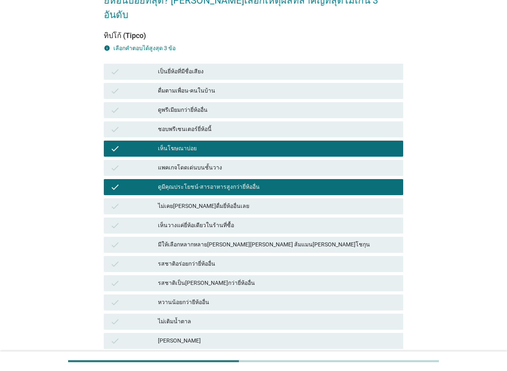
scroll to position [120, 0]
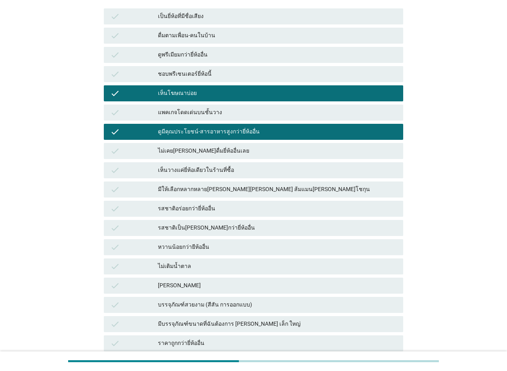
click at [301, 185] on div "มีให้เลือกหลากหลาย[PERSON_NAME][PERSON_NAME] ส้มแมน[PERSON_NAME]โชกุน" at bounding box center [277, 190] width 239 height 10
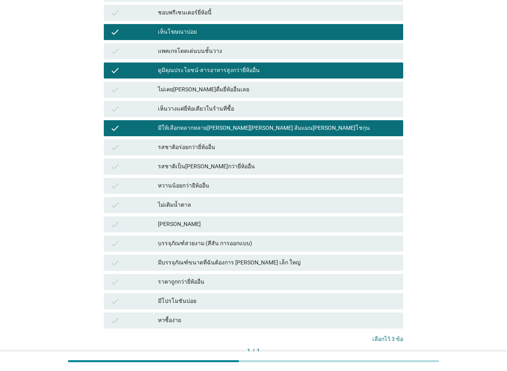
scroll to position [201, 0]
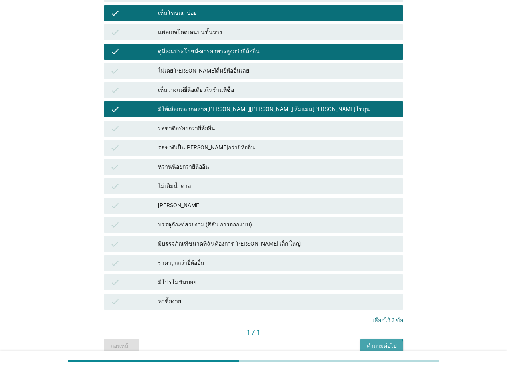
click at [378, 342] on div "คำถามต่อไป" at bounding box center [382, 346] width 30 height 8
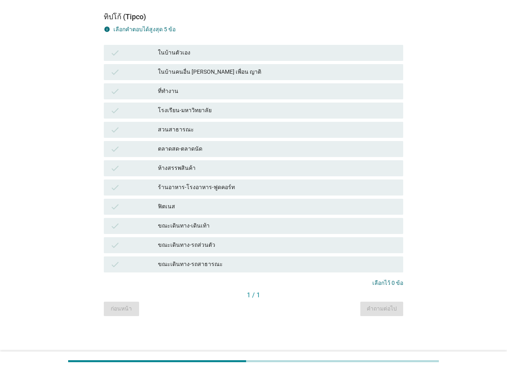
scroll to position [0, 0]
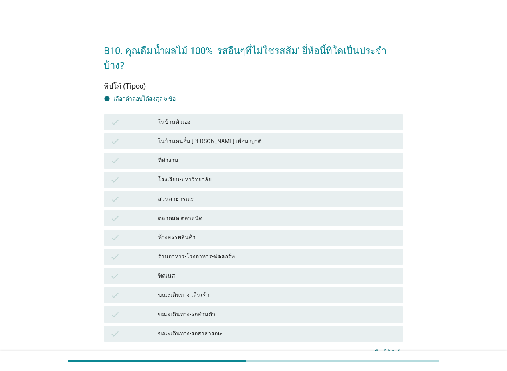
click at [243, 118] on div "ในบ้านตัวเอง" at bounding box center [277, 123] width 239 height 10
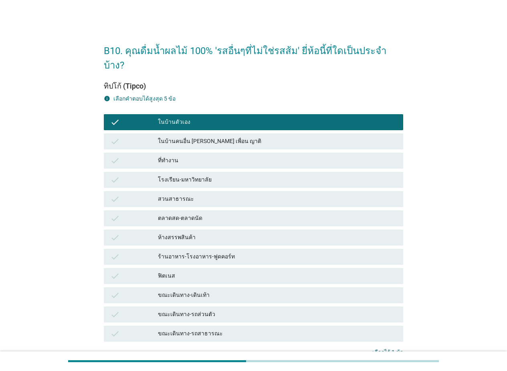
click at [236, 156] on div "ที่ทำงาน" at bounding box center [277, 161] width 239 height 10
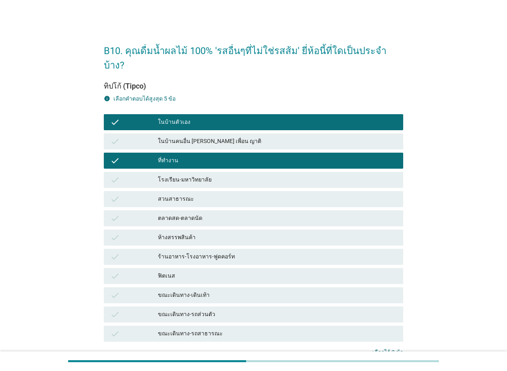
click at [242, 252] on div "ร้านอาหาร-โรงอาหาร-ฟูดคอร์ท" at bounding box center [277, 257] width 239 height 10
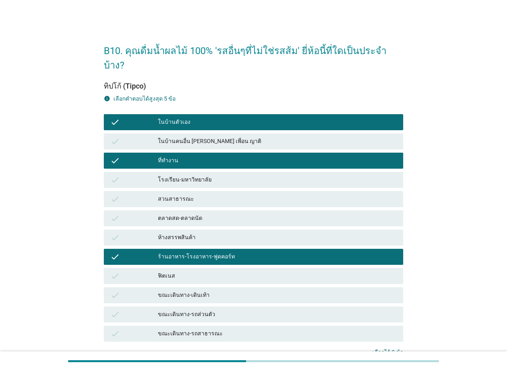
click at [221, 233] on div "ห้างสรรพสินค้า" at bounding box center [277, 238] width 239 height 10
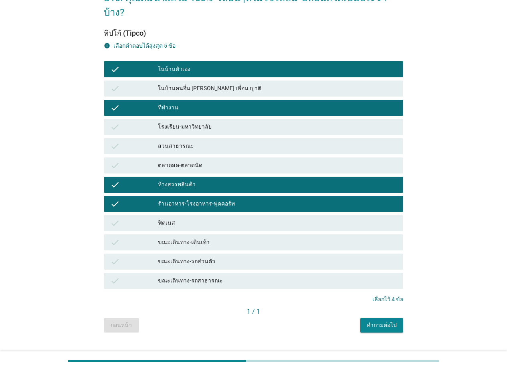
scroll to position [55, 0]
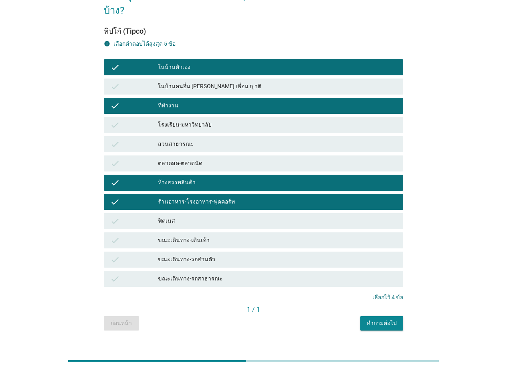
click at [393, 319] on div "คำถามต่อไป" at bounding box center [382, 323] width 30 height 8
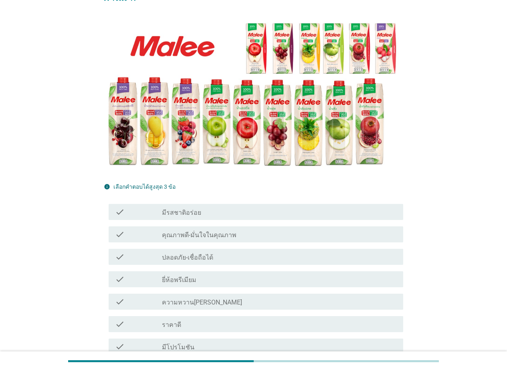
scroll to position [80, 0]
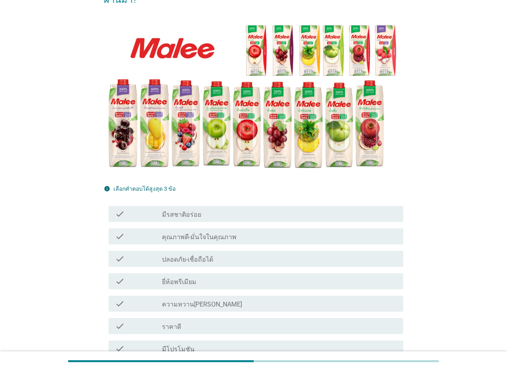
click at [241, 232] on div "check_box_outline_blank คุณภาพดี-มั่นใจในคุณภาพ" at bounding box center [279, 237] width 235 height 10
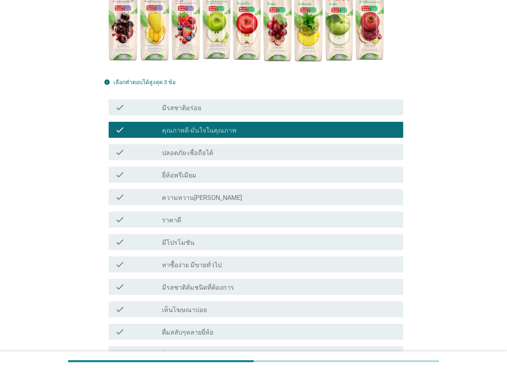
scroll to position [241, 0]
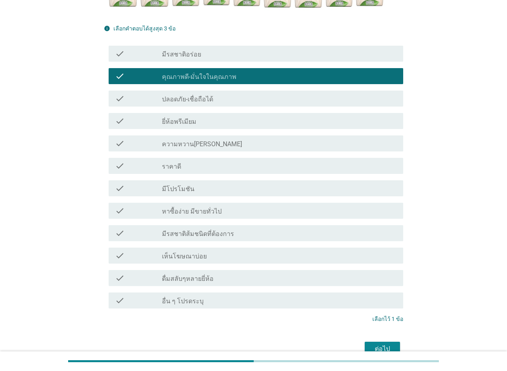
click at [228, 184] on div "check_box_outline_blank มีโปรโมชัน" at bounding box center [279, 189] width 235 height 10
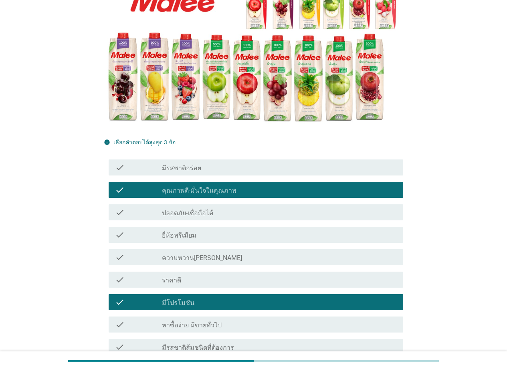
scroll to position [120, 0]
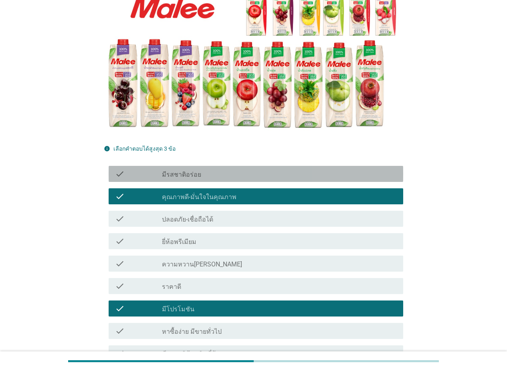
click at [253, 169] on div "check_box_outline_blank มีรสชาติอร่อย" at bounding box center [279, 174] width 235 height 10
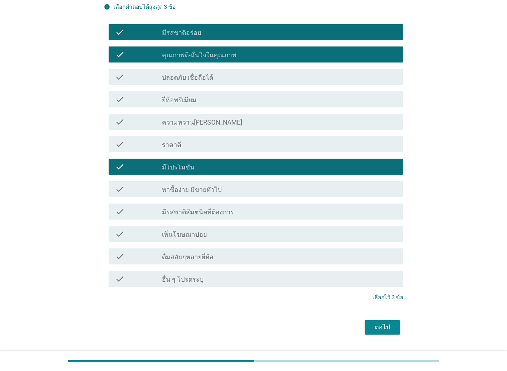
scroll to position [269, 0]
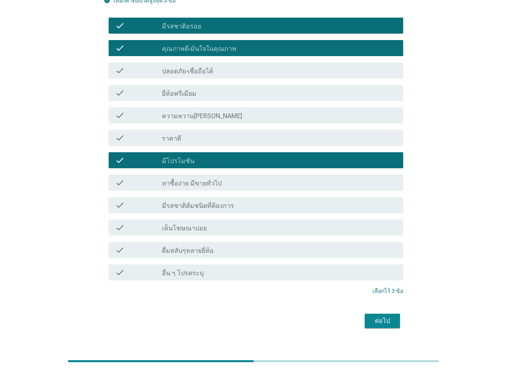
click at [385, 316] on div "ต่อไป" at bounding box center [382, 321] width 22 height 10
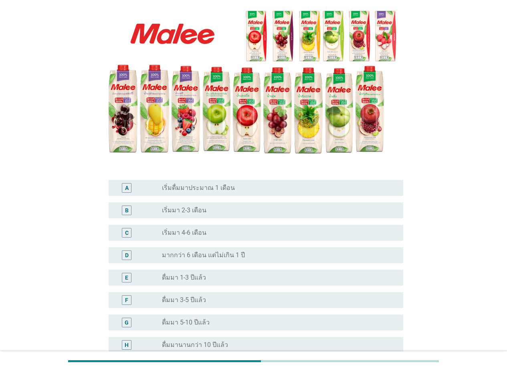
scroll to position [120, 0]
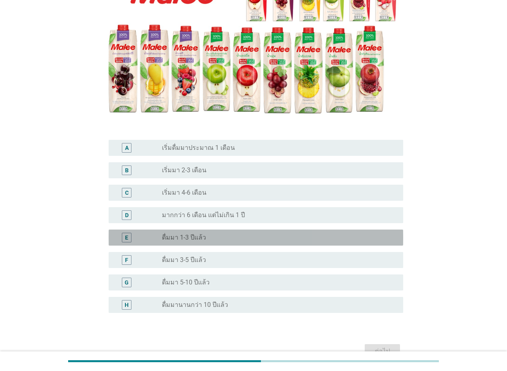
click at [252, 239] on div "radio_button_unchecked ดื่มมา 1-3 ปีแล้ว" at bounding box center [276, 238] width 229 height 8
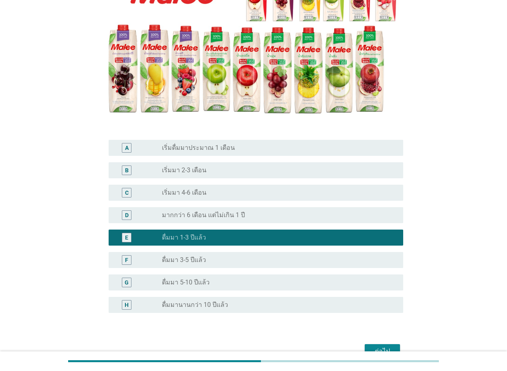
click at [385, 347] on div "ต่อไป" at bounding box center [382, 352] width 22 height 10
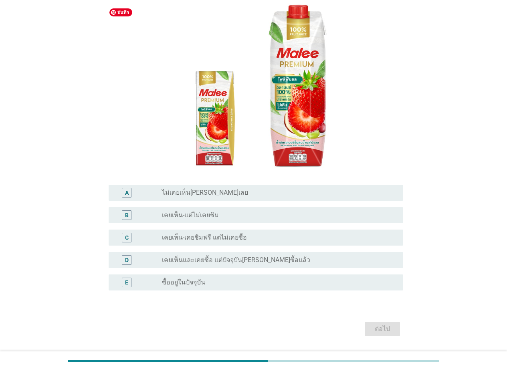
scroll to position [98, 0]
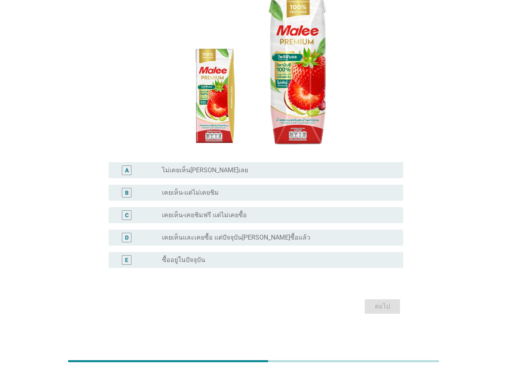
click at [251, 261] on div "radio_button_unchecked ซื้ออยู่ในปัจจุบัน" at bounding box center [276, 260] width 229 height 8
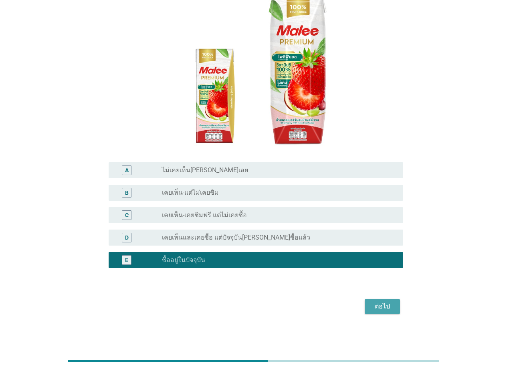
click at [379, 306] on div "ต่อไป" at bounding box center [382, 307] width 22 height 10
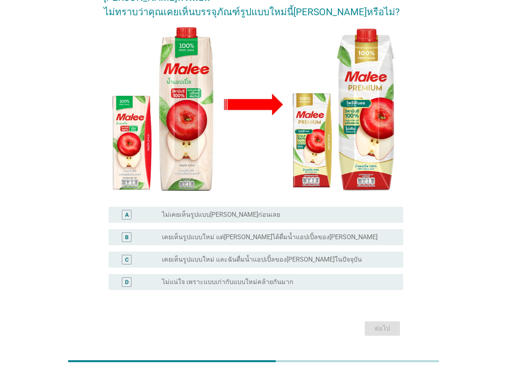
scroll to position [90, 0]
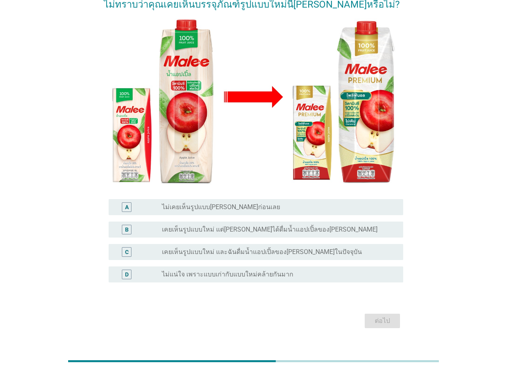
click at [301, 248] on label "เคยเห็นรูปแบบใหม่ และฉันดื่มน้ำแอปเปิ้ลของ[PERSON_NAME]ในปัจจุบัน" at bounding box center [262, 252] width 200 height 8
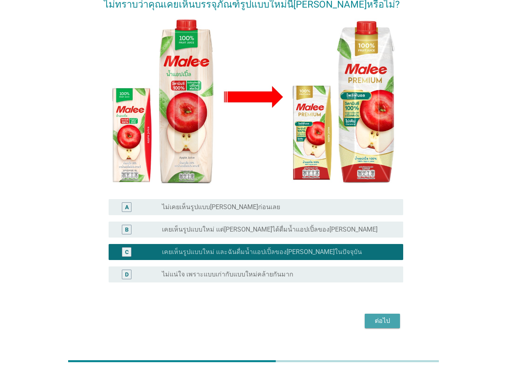
click at [386, 316] on div "ต่อไป" at bounding box center [382, 321] width 22 height 10
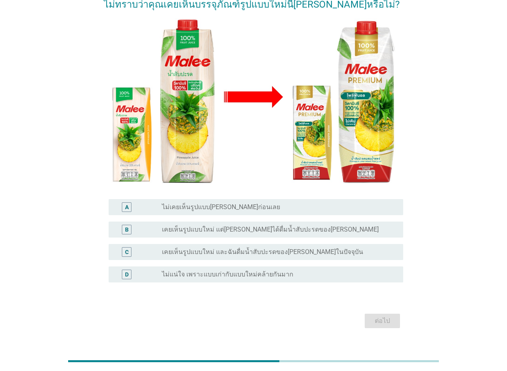
click at [260, 248] on label "เคยเห็นรูปแบบใหม่ และฉันดื่มน้ำสับปะรดของ[PERSON_NAME]ในปัจจุบัน" at bounding box center [262, 252] width 201 height 8
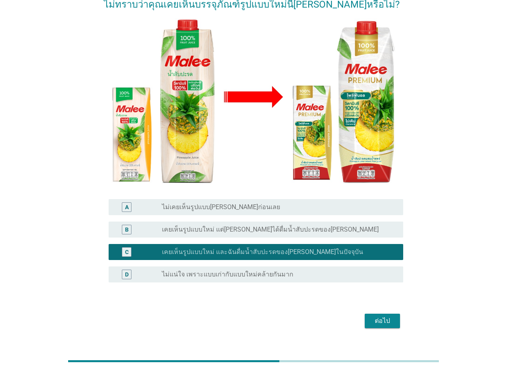
click at [373, 316] on div "ต่อไป" at bounding box center [382, 321] width 22 height 10
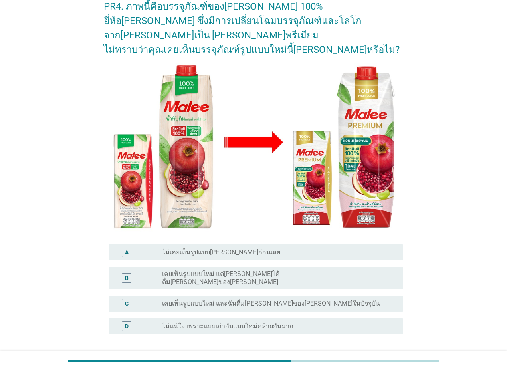
scroll to position [80, 0]
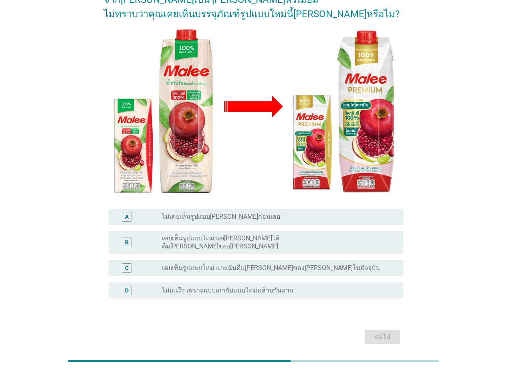
click at [246, 264] on label "เคยเห็นรูปแบบใหม่ และฉันดื่ม[PERSON_NAME]ของ[PERSON_NAME]ในปัจจุบัน" at bounding box center [271, 268] width 218 height 8
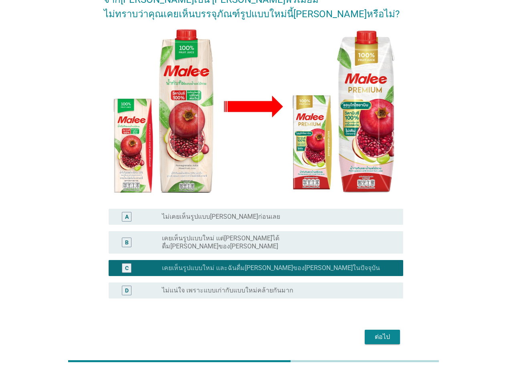
click at [394, 330] on button "ต่อไป" at bounding box center [382, 337] width 35 height 14
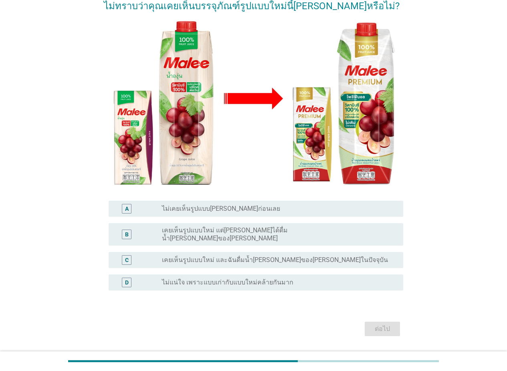
scroll to position [90, 0]
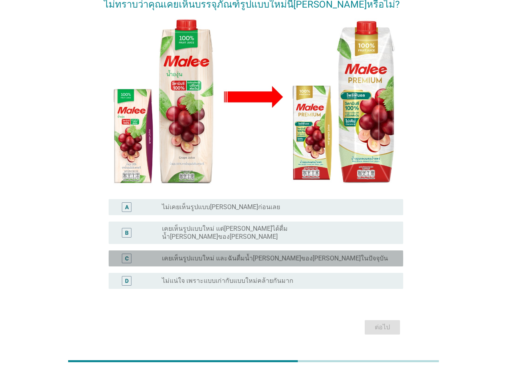
click at [312, 255] on div "radio_button_unchecked เคยเห็นรูปแบบใหม่ และฉันดื่มน้ำ[PERSON_NAME]ของ[PERSON_N…" at bounding box center [276, 259] width 229 height 8
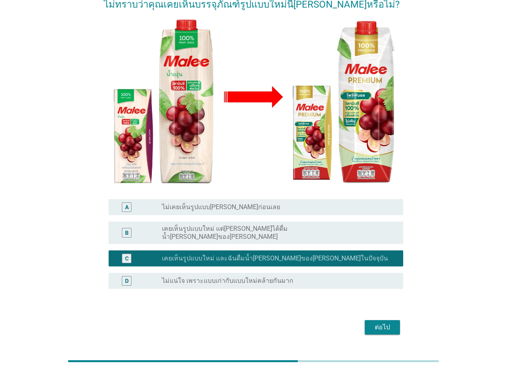
click at [384, 323] on div "ต่อไป" at bounding box center [382, 328] width 22 height 10
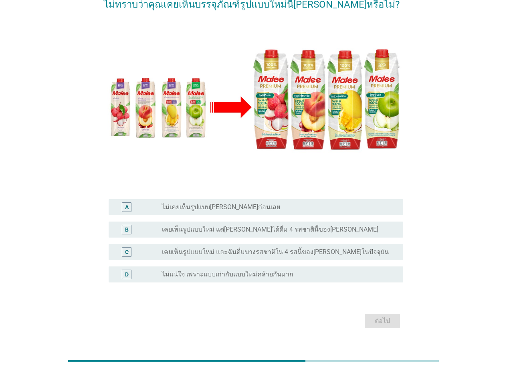
click at [277, 248] on label "เคยเห็นรูปแบบใหม่ และฉันดื่มบางรสชาติใน 4 รสนี้ของ[PERSON_NAME]ในปัจจุบัน" at bounding box center [275, 252] width 227 height 8
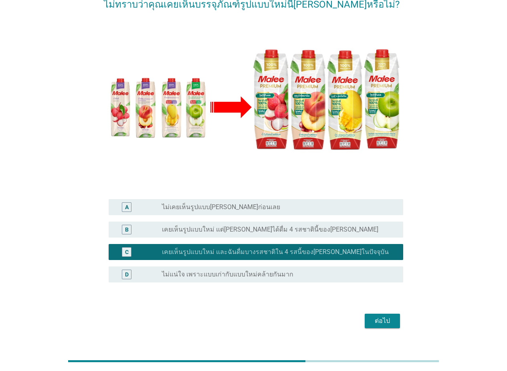
click at [384, 316] on div "ต่อไป" at bounding box center [382, 321] width 22 height 10
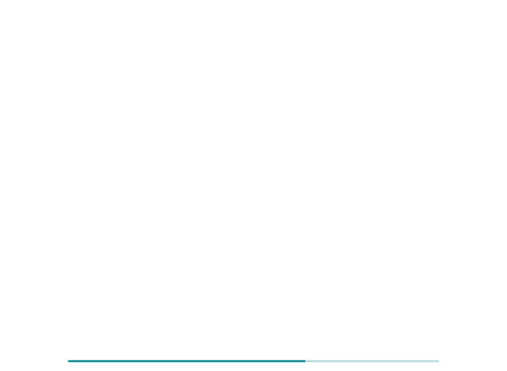
scroll to position [0, 0]
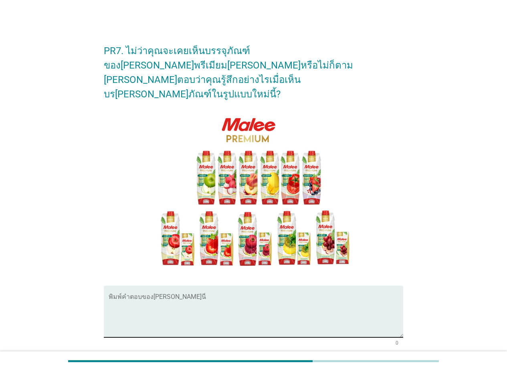
click at [185, 296] on textarea "พิมพ์คำตอบของคุณ ที่นี่" at bounding box center [256, 317] width 295 height 42
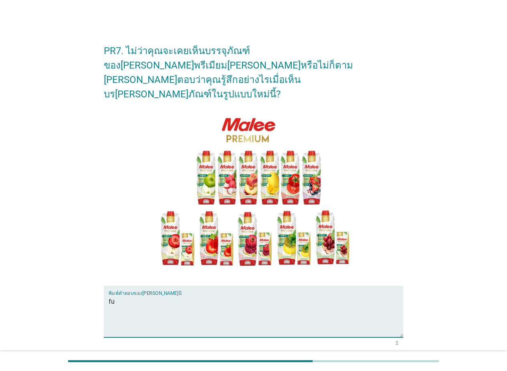
type textarea "f"
type textarea "อร่อยดี"
click at [379, 360] on div "ต่อไป" at bounding box center [382, 375] width 22 height 10
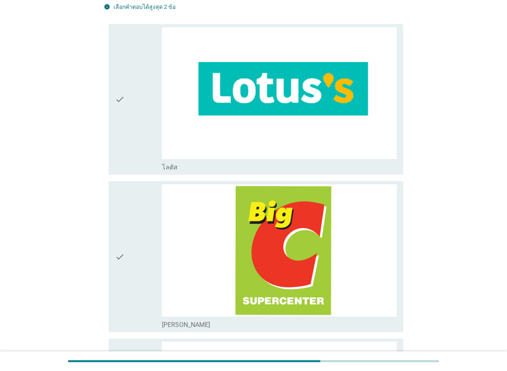
scroll to position [80, 0]
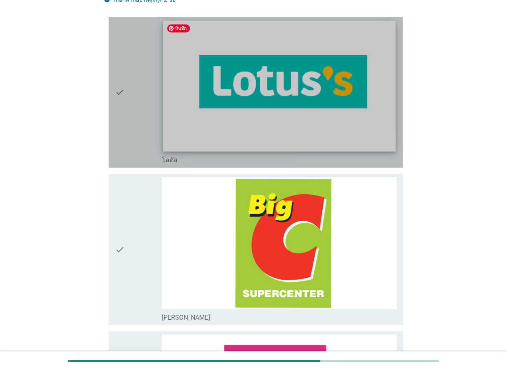
click at [242, 126] on img at bounding box center [279, 85] width 233 height 131
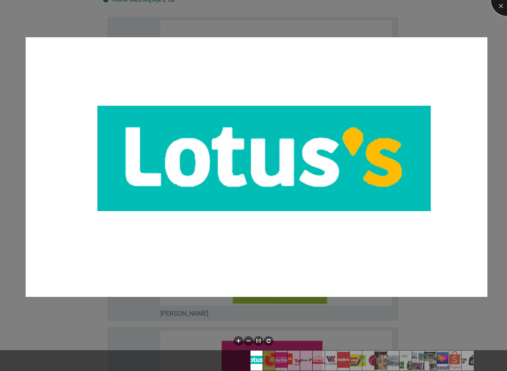
click at [395, 4] on div at bounding box center [507, 0] width 32 height 32
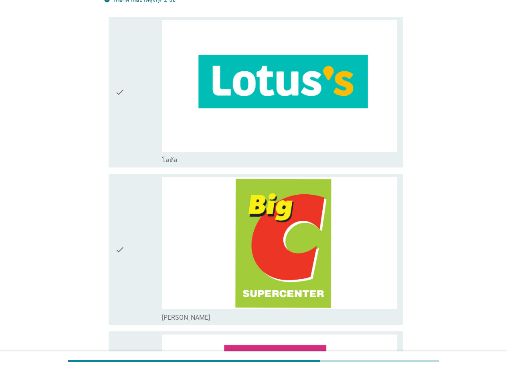
click at [116, 132] on icon "check" at bounding box center [120, 92] width 10 height 145
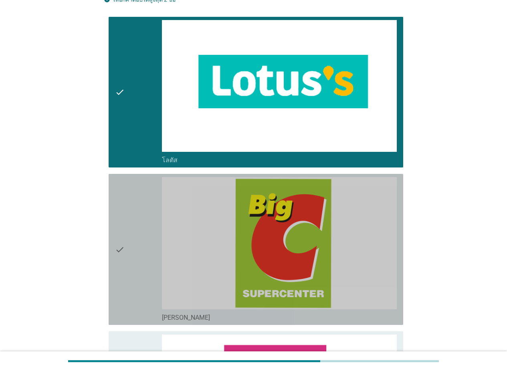
click at [135, 280] on div "check" at bounding box center [138, 249] width 47 height 145
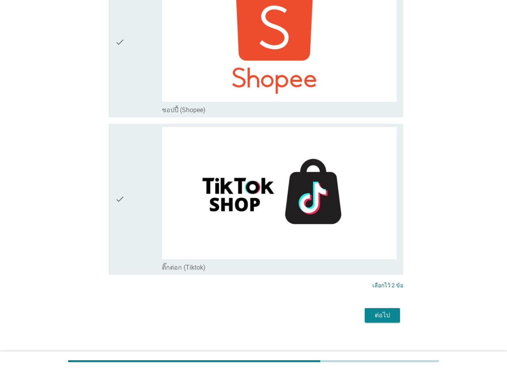
scroll to position [2698, 0]
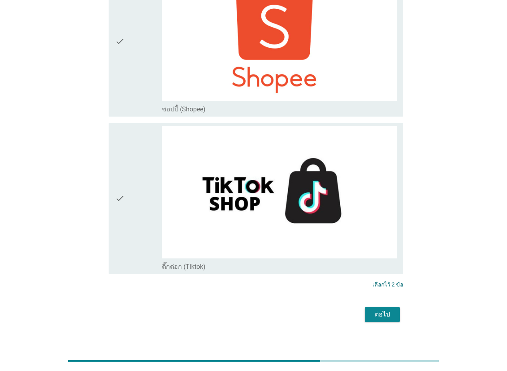
click at [376, 310] on div "ต่อไป" at bounding box center [382, 315] width 22 height 10
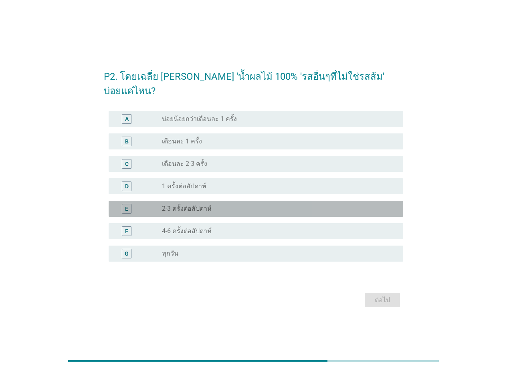
click at [218, 205] on div "radio_button_unchecked 2-3 ครั้งต่อสัปดาห์" at bounding box center [276, 209] width 229 height 8
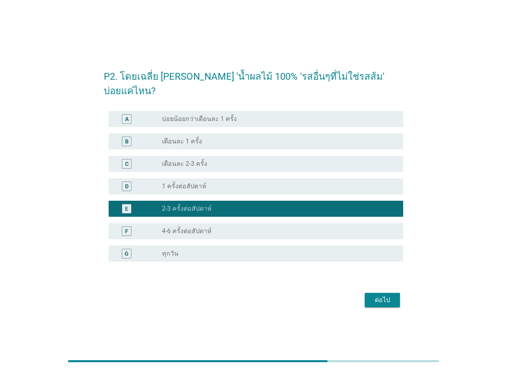
click at [382, 297] on div "ต่อไป" at bounding box center [382, 301] width 22 height 10
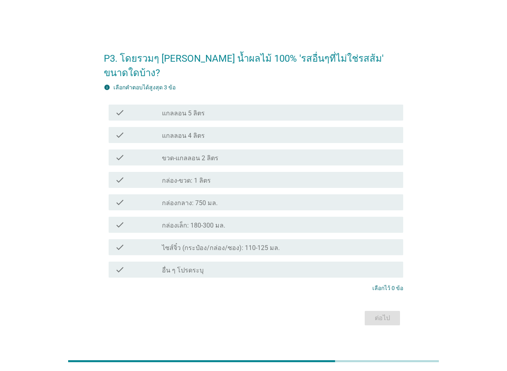
click at [232, 175] on div "check_box_outline_blank กล่อง-ขวด: 1 ลิตร" at bounding box center [279, 180] width 235 height 10
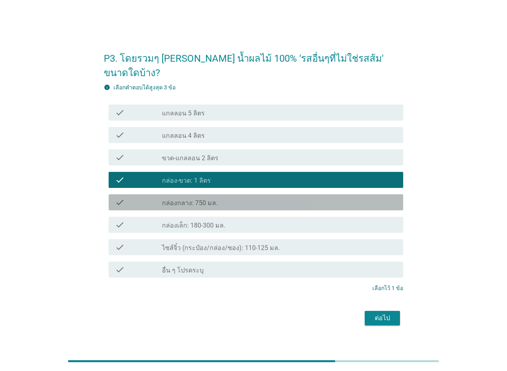
click at [239, 198] on div "check_box_outline_blank กล่องกลาง: 750 มล." at bounding box center [279, 203] width 235 height 10
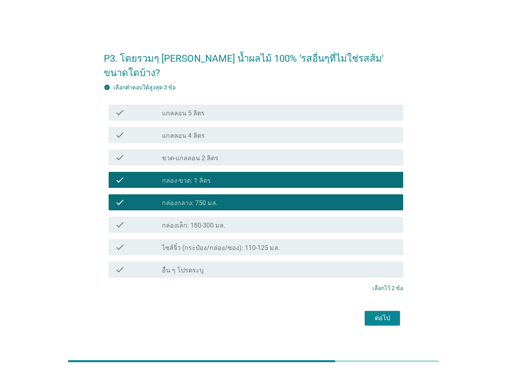
click at [234, 153] on div "check_box_outline_blank ขวด-แกลลอน 2 ลิตร" at bounding box center [279, 158] width 235 height 10
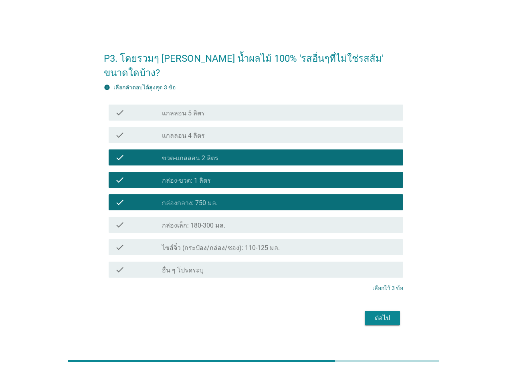
click at [378, 314] on div "ต่อไป" at bounding box center [382, 319] width 22 height 10
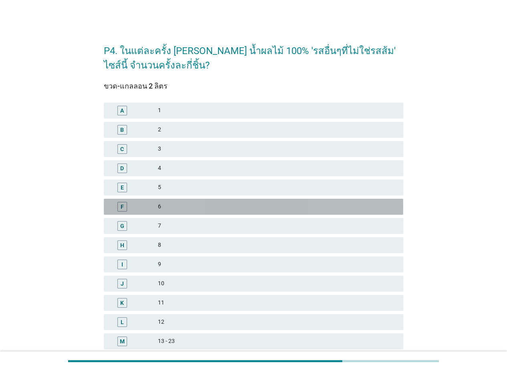
click at [209, 206] on div "6" at bounding box center [277, 207] width 239 height 10
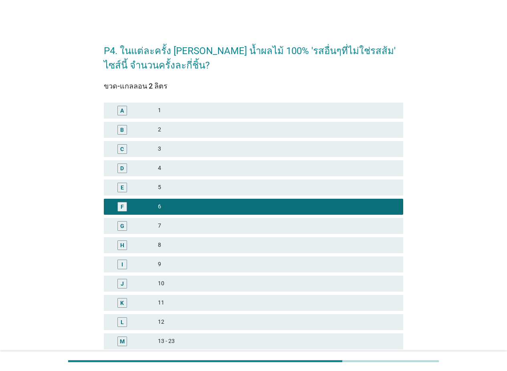
click at [189, 150] on div "3" at bounding box center [277, 149] width 239 height 10
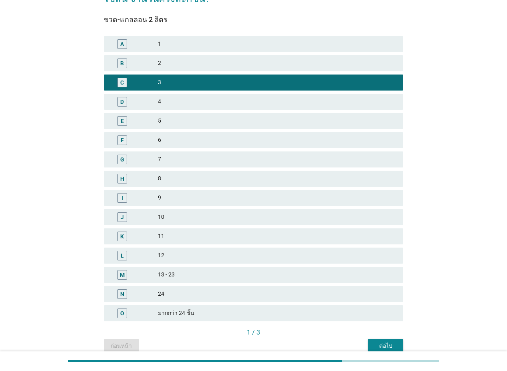
scroll to position [104, 0]
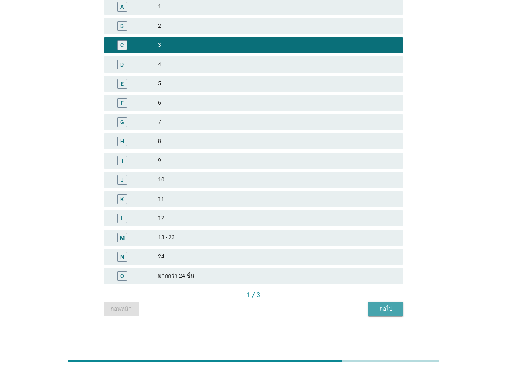
click at [380, 310] on div "ต่อไป" at bounding box center [386, 309] width 22 height 8
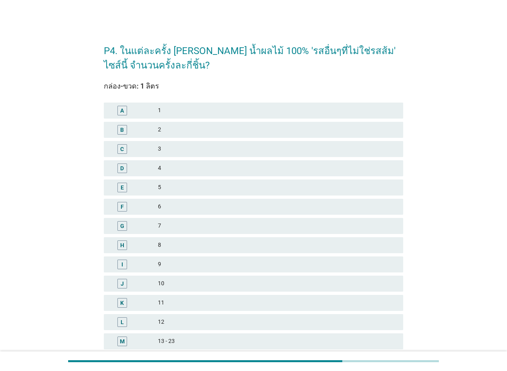
click at [193, 206] on div "6" at bounding box center [277, 207] width 239 height 10
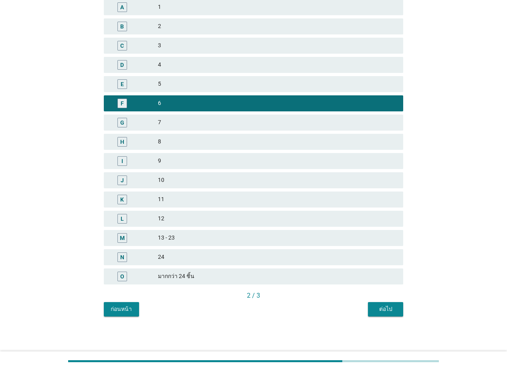
scroll to position [104, 0]
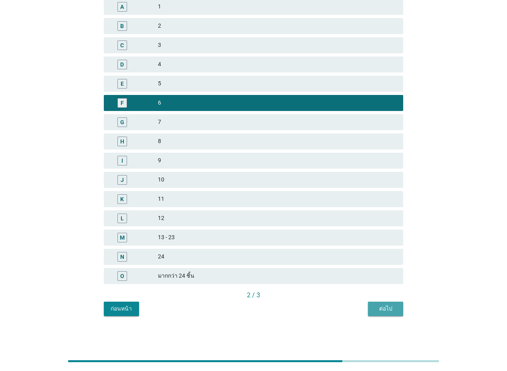
click at [383, 307] on div "ต่อไป" at bounding box center [386, 309] width 22 height 8
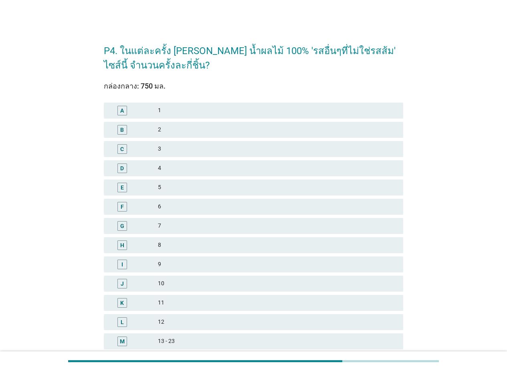
click at [183, 248] on div "8" at bounding box center [277, 246] width 239 height 10
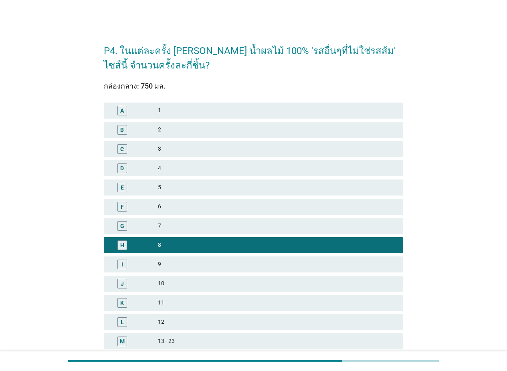
click at [188, 281] on div "10" at bounding box center [277, 284] width 239 height 10
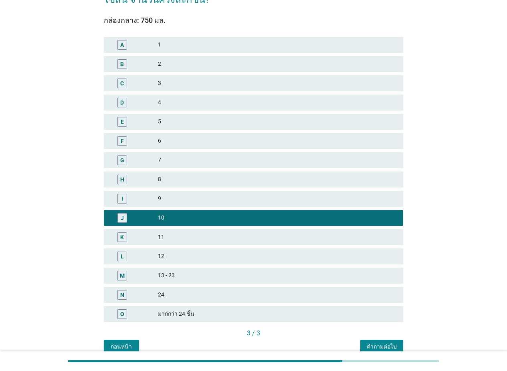
scroll to position [104, 0]
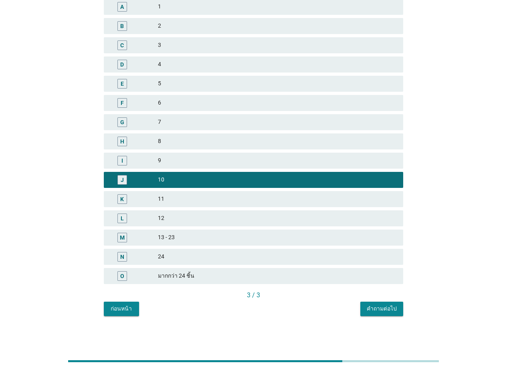
click at [382, 309] on div "คำถามต่อไป" at bounding box center [382, 309] width 30 height 8
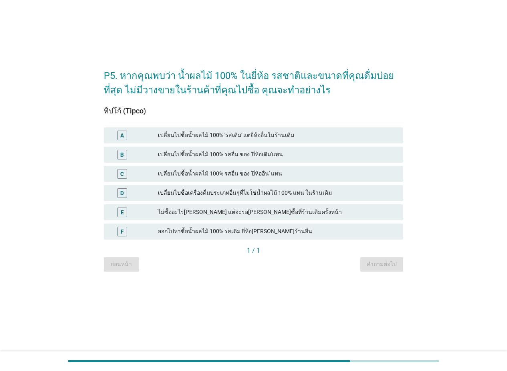
scroll to position [0, 0]
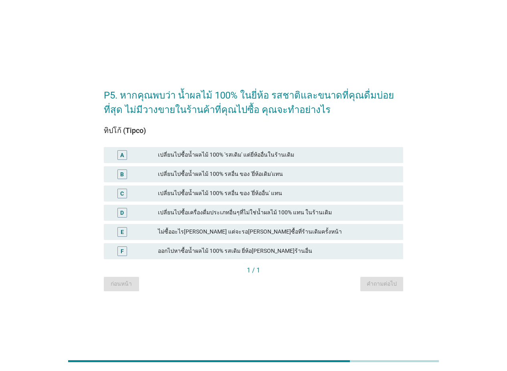
click at [302, 154] on div "เปลี่ยนไปซื้อน้ำผลไม้ 100% 'รสเดิม' แต่ยี่ห้ออื่นในร้านเดิม" at bounding box center [277, 155] width 239 height 10
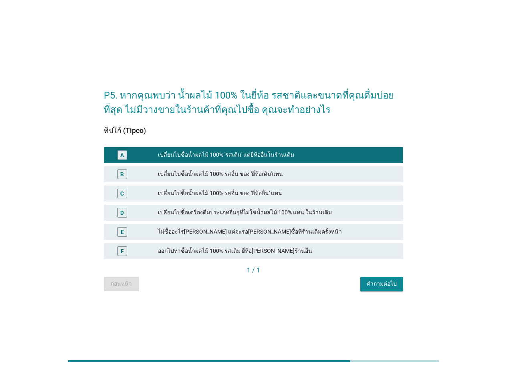
click at [387, 284] on div "คำถามต่อไป" at bounding box center [382, 284] width 30 height 8
